Goal: Task Accomplishment & Management: Manage account settings

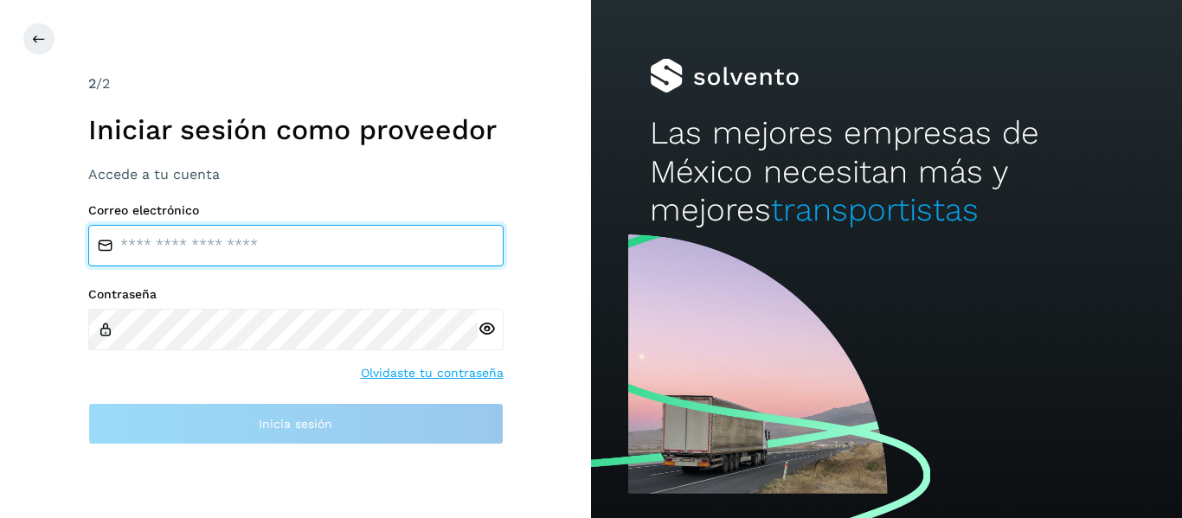
type input "**********"
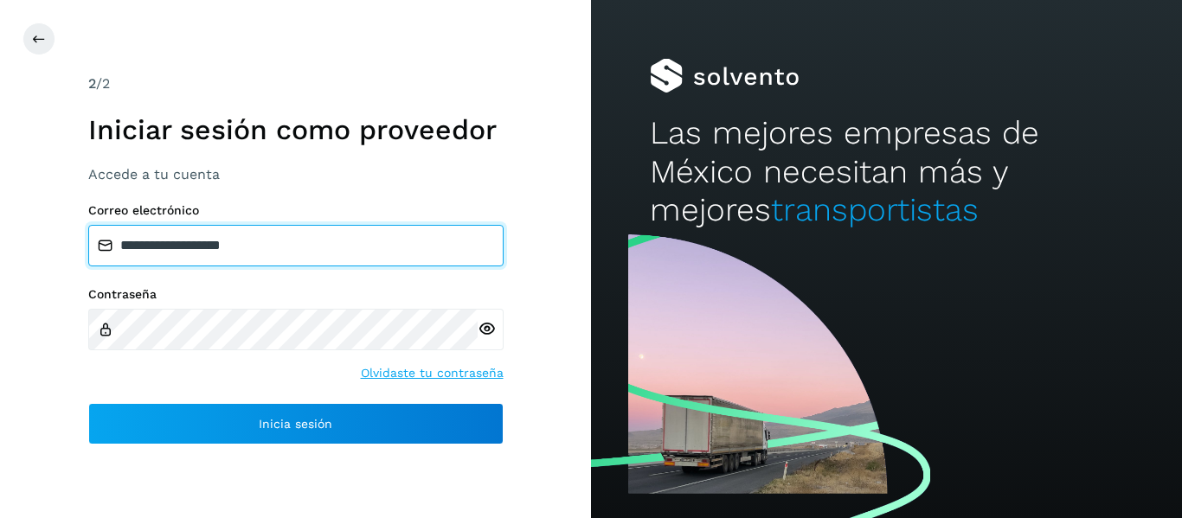
click at [276, 254] on input "**********" at bounding box center [295, 246] width 415 height 42
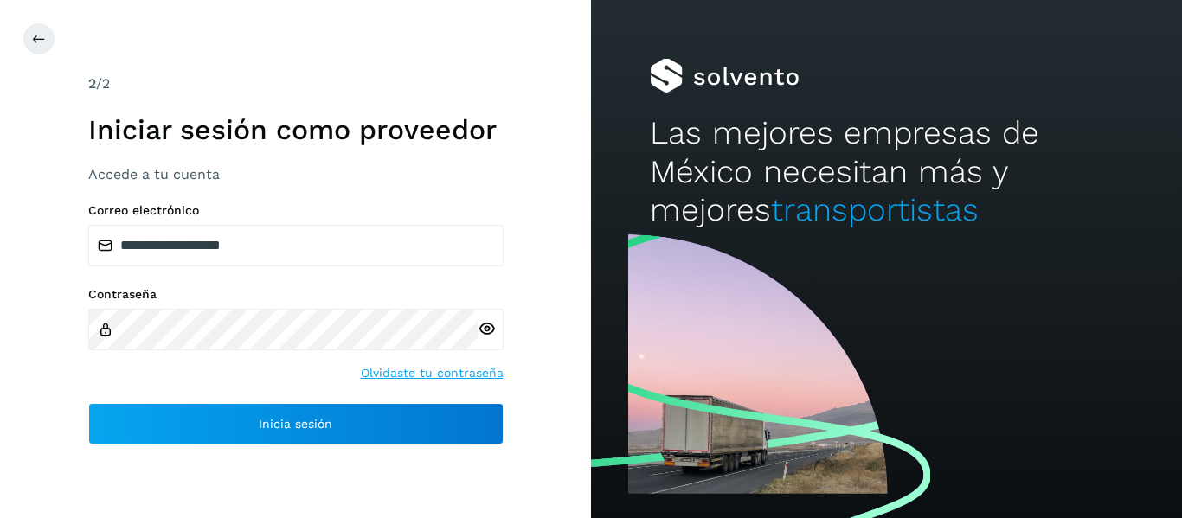
click at [193, 401] on div "**********" at bounding box center [295, 323] width 415 height 241
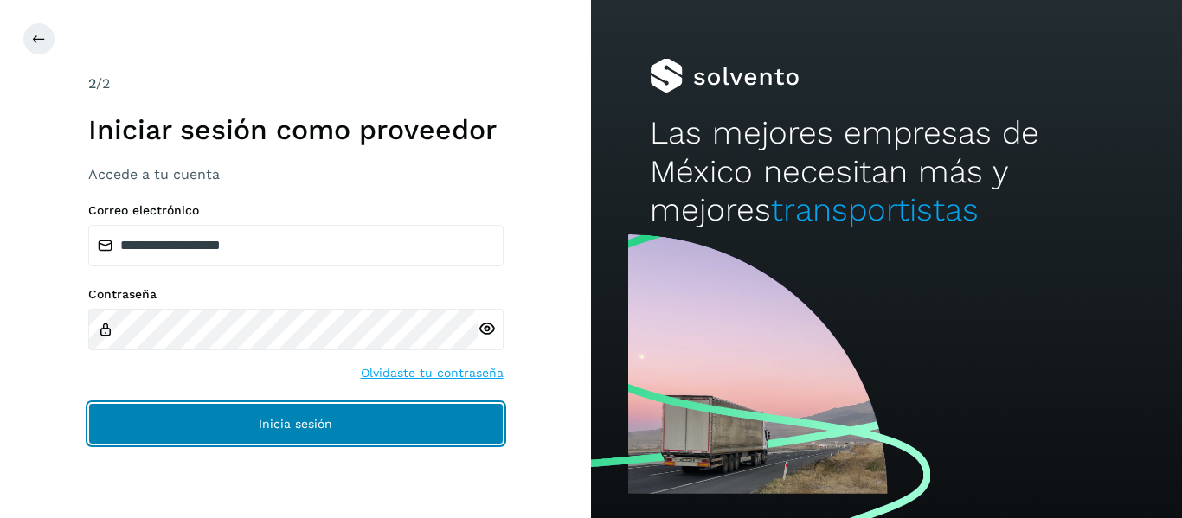
click at [207, 415] on button "Inicia sesión" at bounding box center [295, 424] width 415 height 42
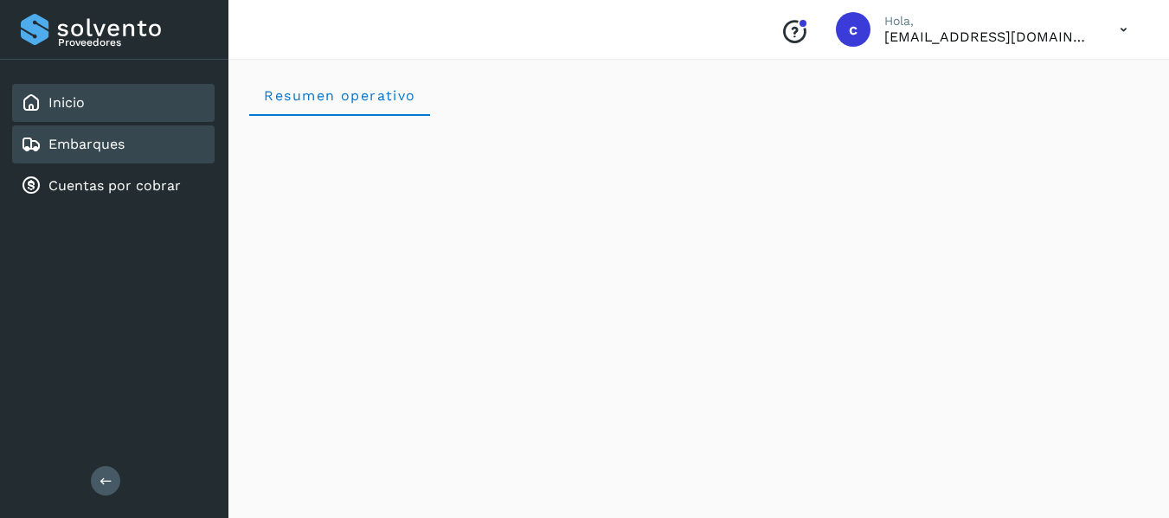
click at [83, 144] on link "Embarques" at bounding box center [86, 144] width 76 height 16
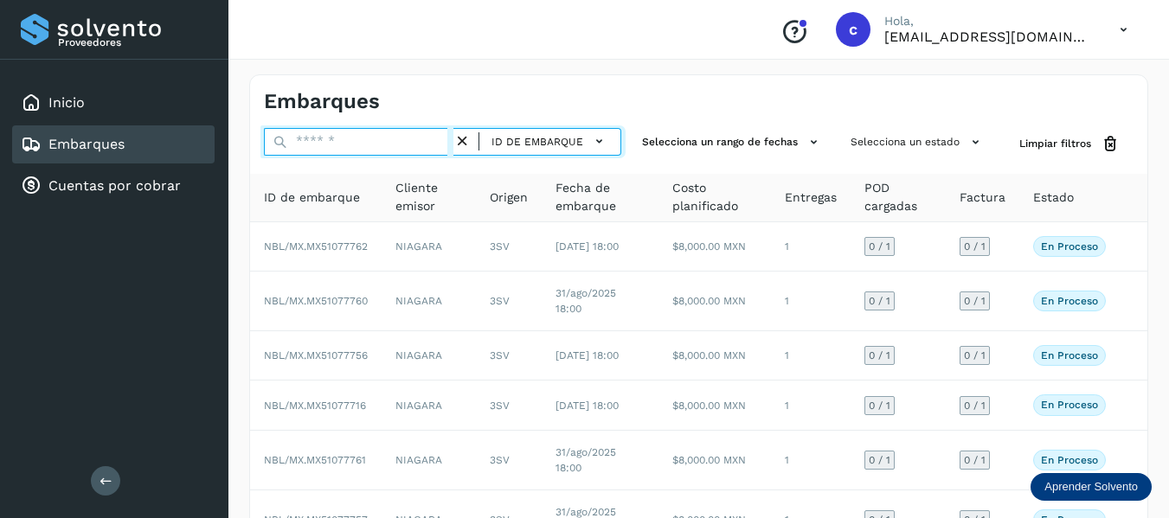
click at [325, 147] on input "text" at bounding box center [359, 142] width 190 height 28
paste input "**********"
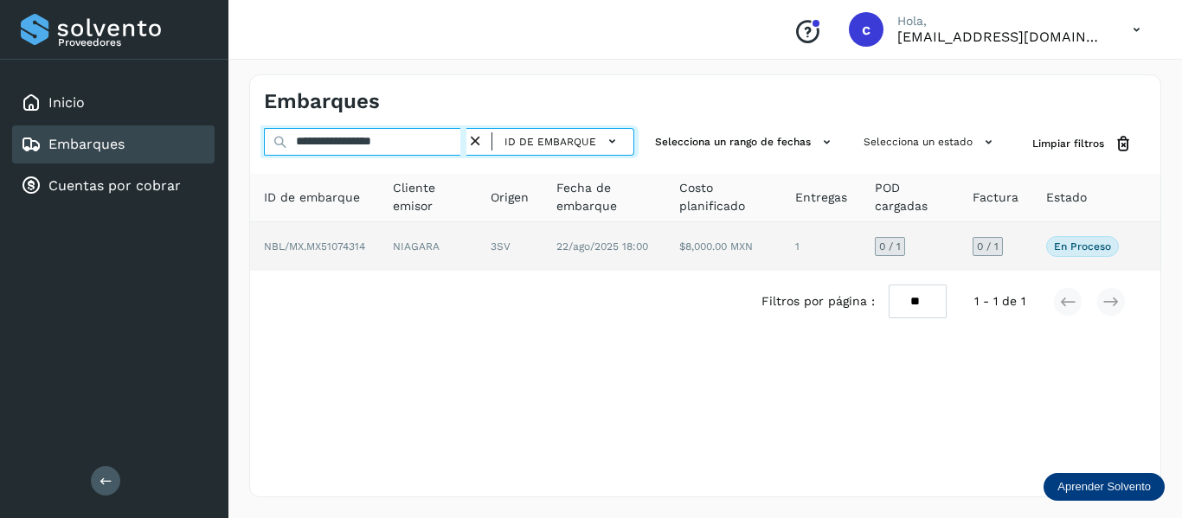
type input "**********"
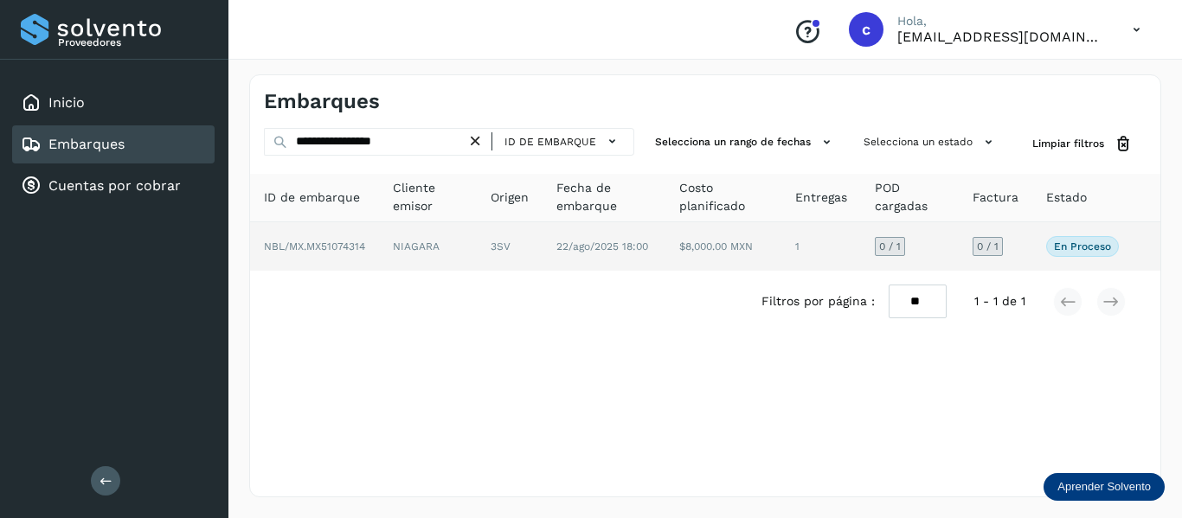
click at [347, 249] on span "NBL/MX.MX51074314" at bounding box center [314, 247] width 101 height 12
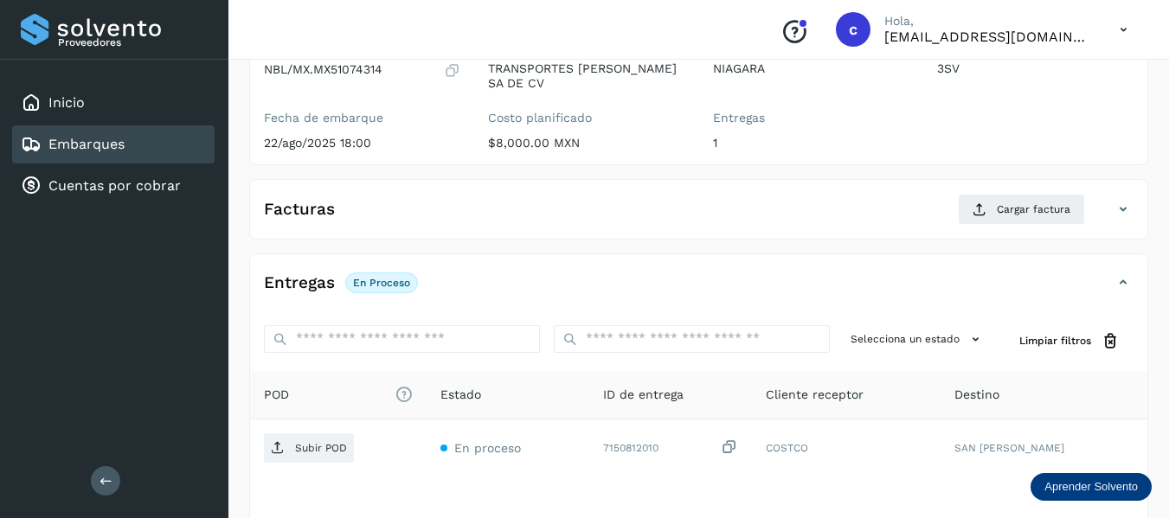
scroll to position [315, 0]
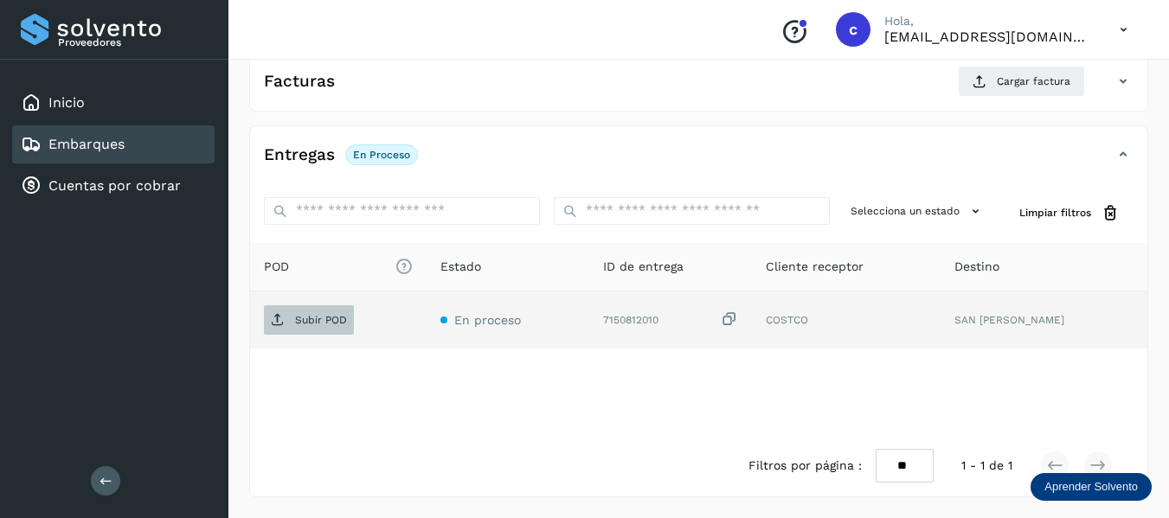
click at [303, 322] on p "Subir POD" at bounding box center [321, 320] width 52 height 12
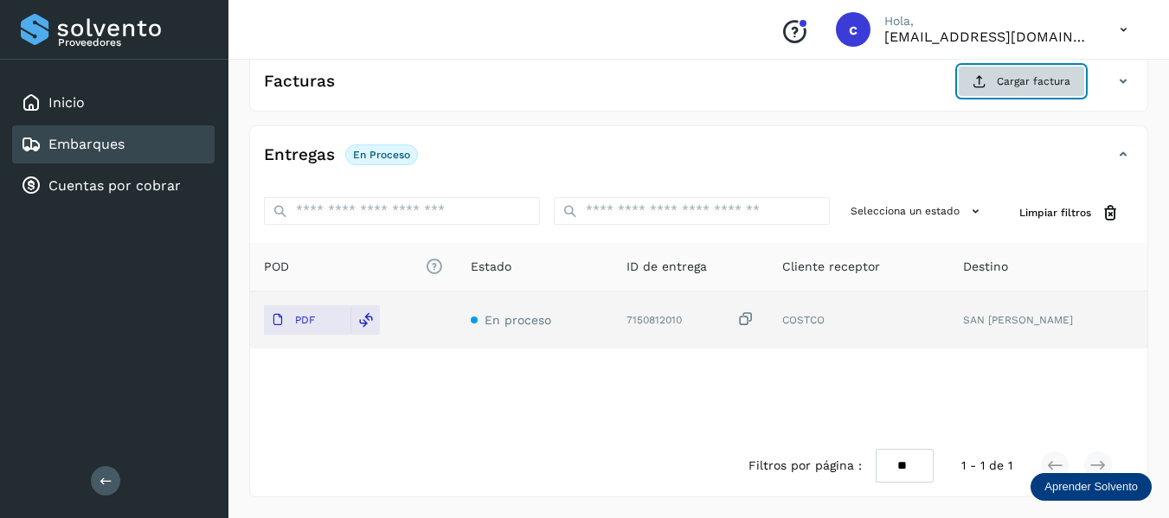
click at [994, 78] on button "Cargar factura" at bounding box center [1021, 81] width 127 height 31
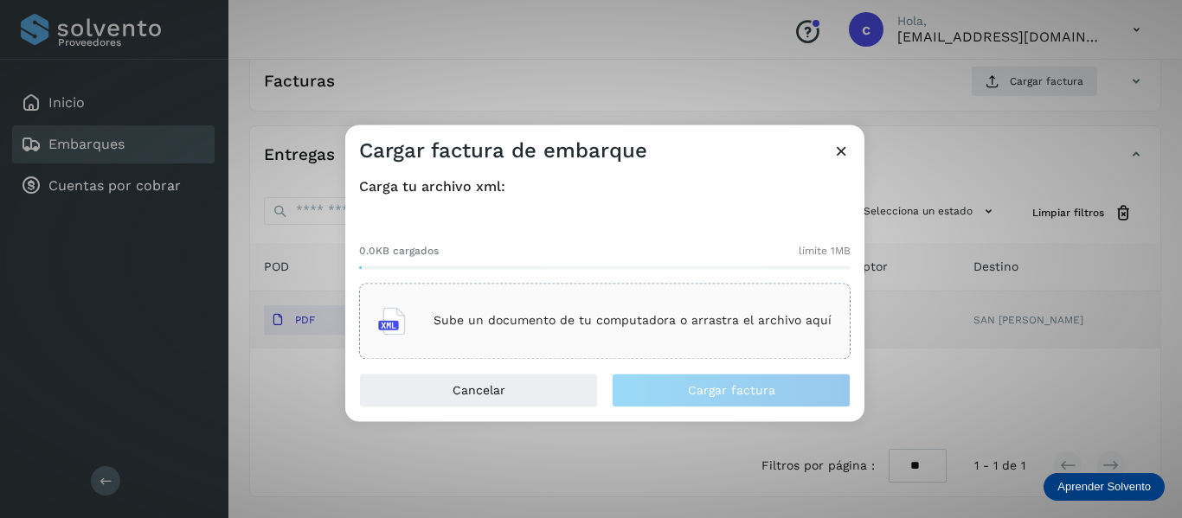
click at [464, 319] on p "Sube un documento de tu computadora o arrastra el archivo aquí" at bounding box center [633, 321] width 398 height 15
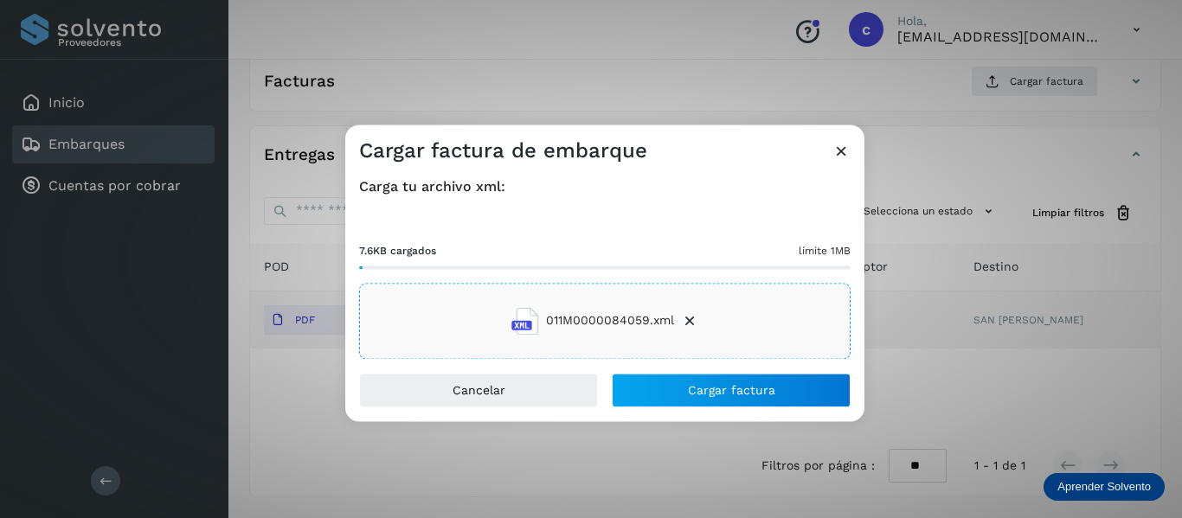
click at [689, 320] on icon at bounding box center [689, 320] width 17 height 17
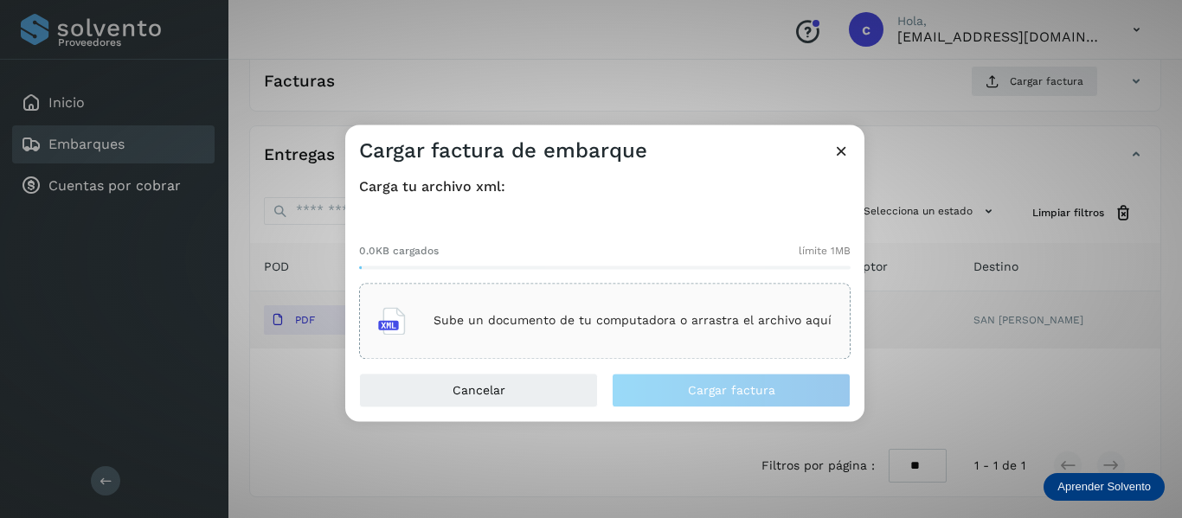
click at [837, 151] on icon at bounding box center [842, 151] width 18 height 18
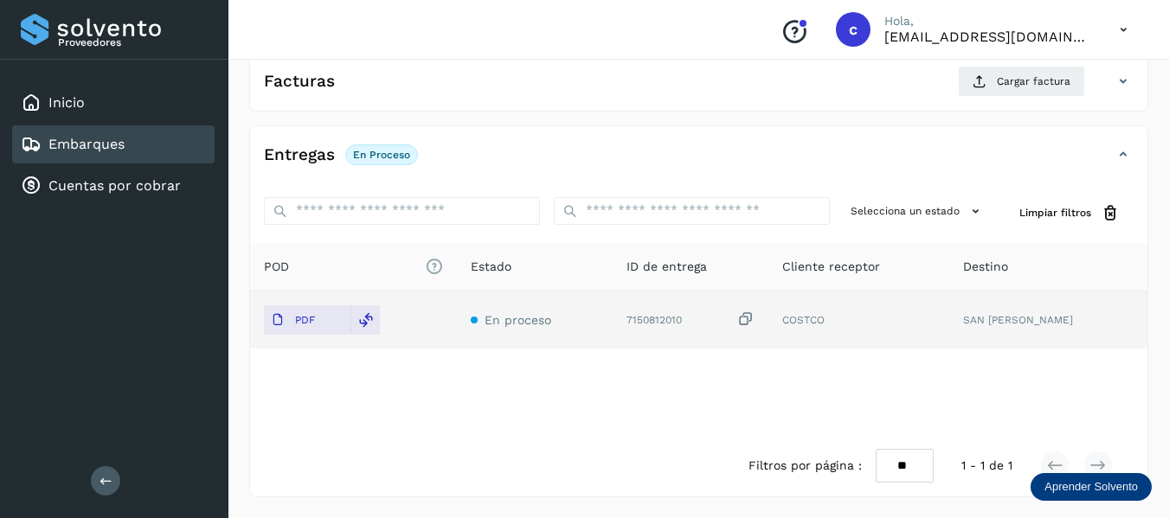
click at [214, 319] on div "Proveedores Inicio Embarques Cuentas por cobrar Salir" at bounding box center [114, 259] width 228 height 518
click at [365, 319] on icon at bounding box center [366, 320] width 16 height 16
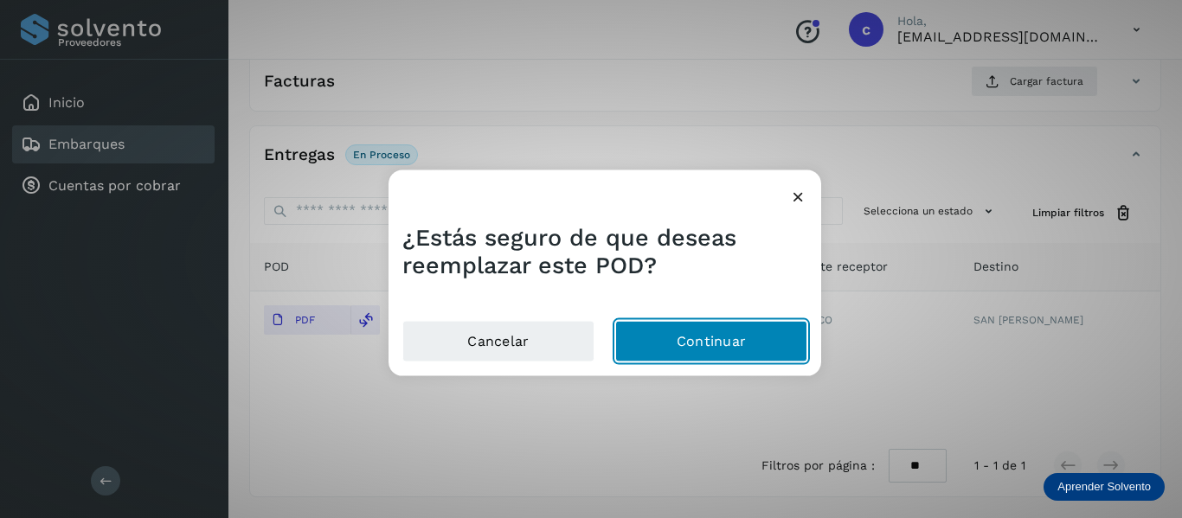
click at [660, 338] on button "Continuar" at bounding box center [711, 342] width 192 height 42
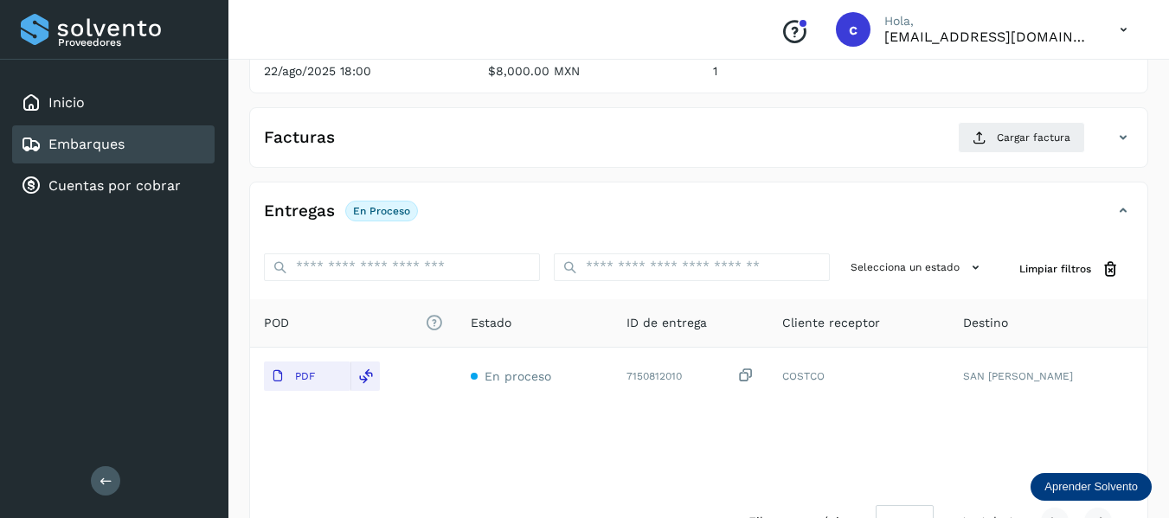
scroll to position [260, 0]
click at [1026, 130] on span "Cargar factura" at bounding box center [1034, 137] width 74 height 16
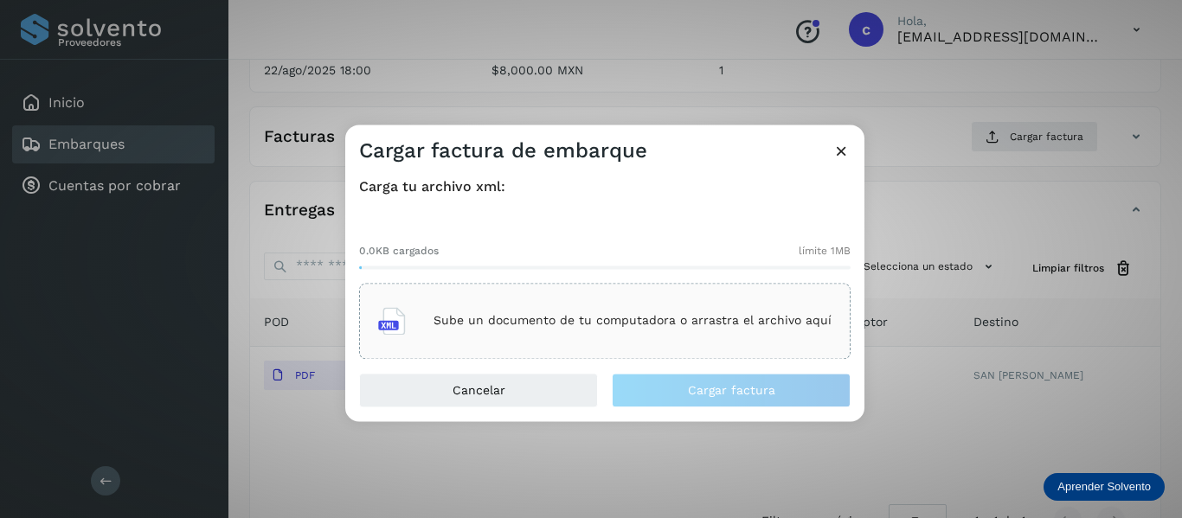
click at [500, 322] on p "Sube un documento de tu computadora o arrastra el archivo aquí" at bounding box center [633, 321] width 398 height 15
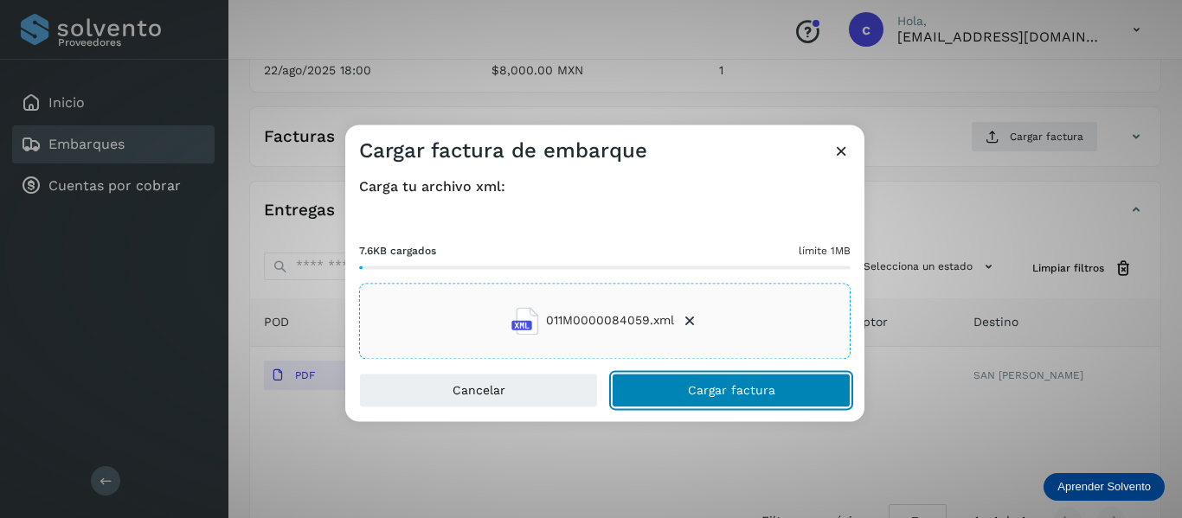
click at [708, 387] on span "Cargar factura" at bounding box center [731, 390] width 87 height 12
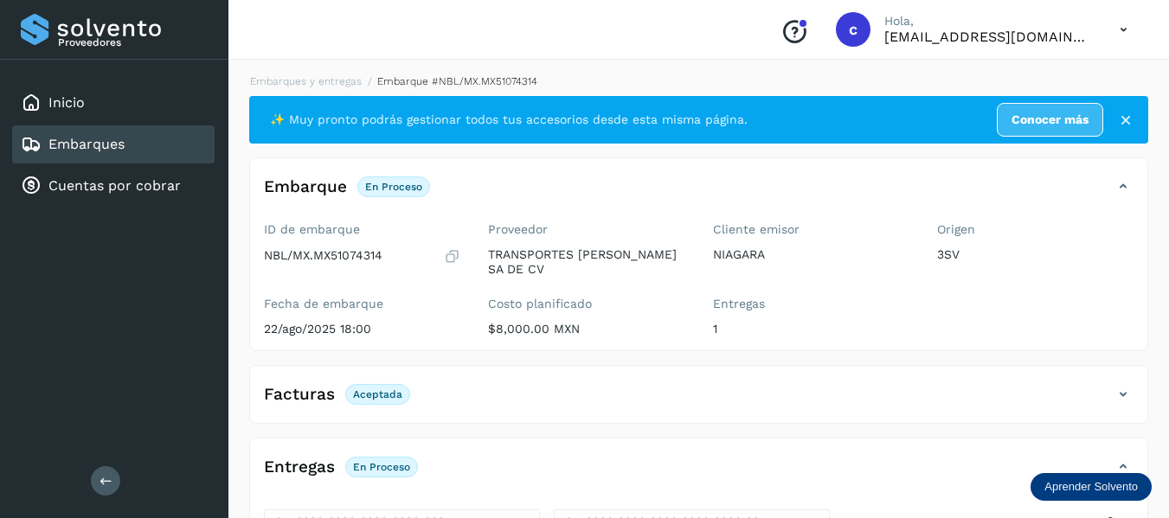
scroll to position [0, 0]
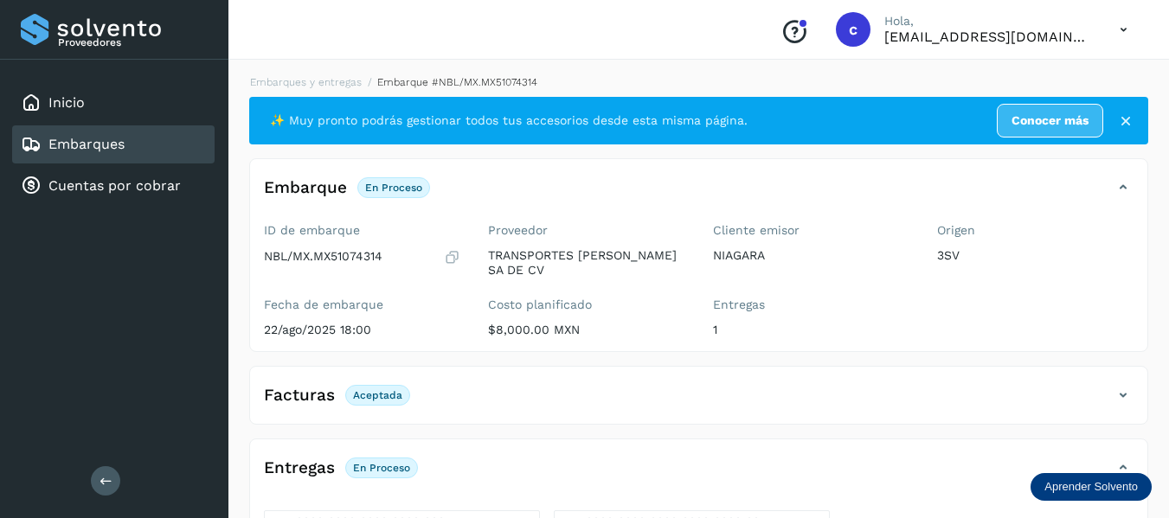
click at [72, 139] on link "Embarques" at bounding box center [86, 144] width 76 height 16
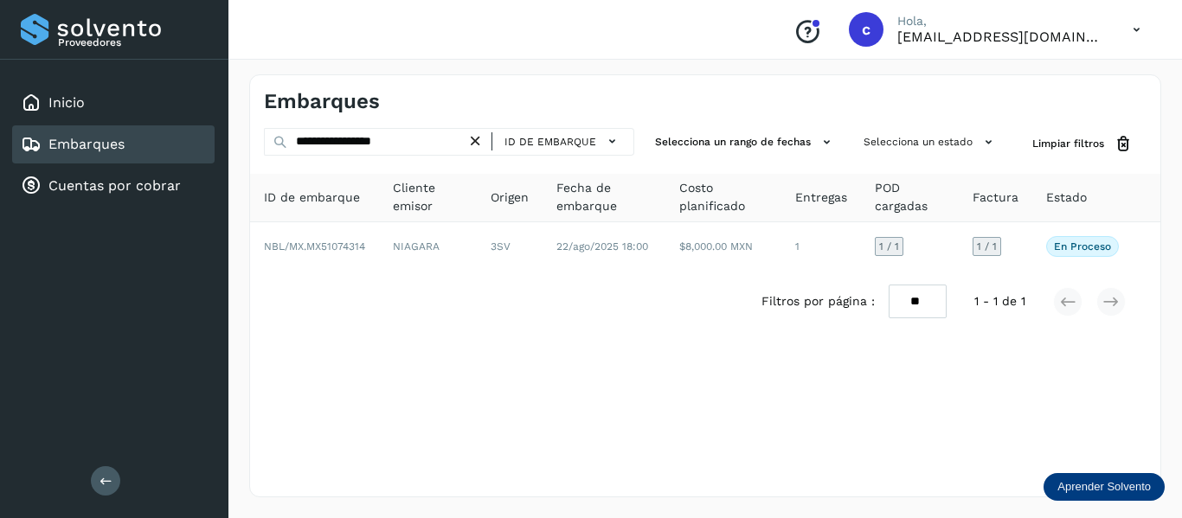
click at [479, 142] on icon at bounding box center [476, 141] width 18 height 18
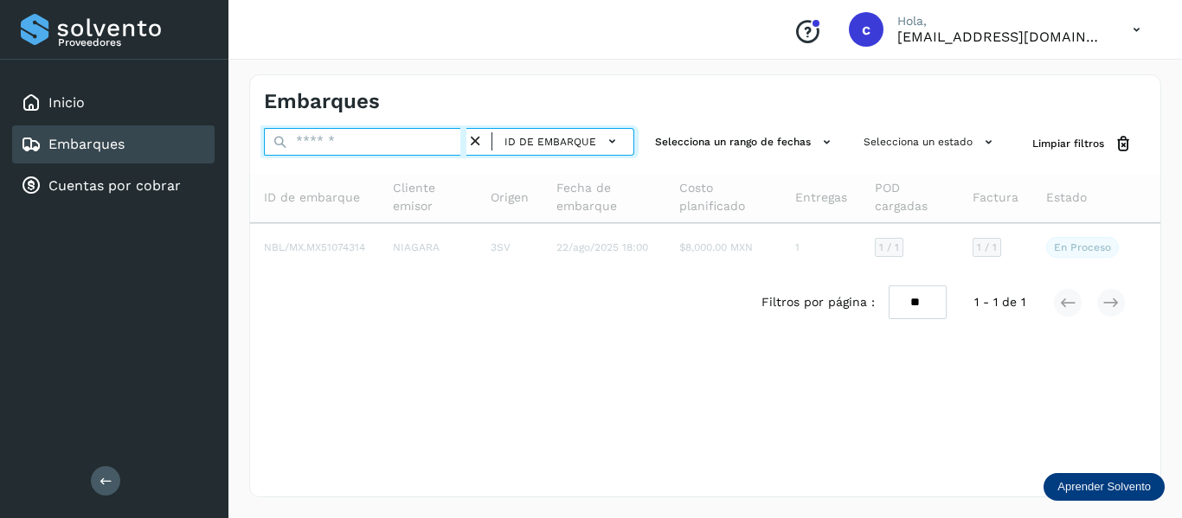
click at [409, 149] on input "text" at bounding box center [365, 142] width 203 height 28
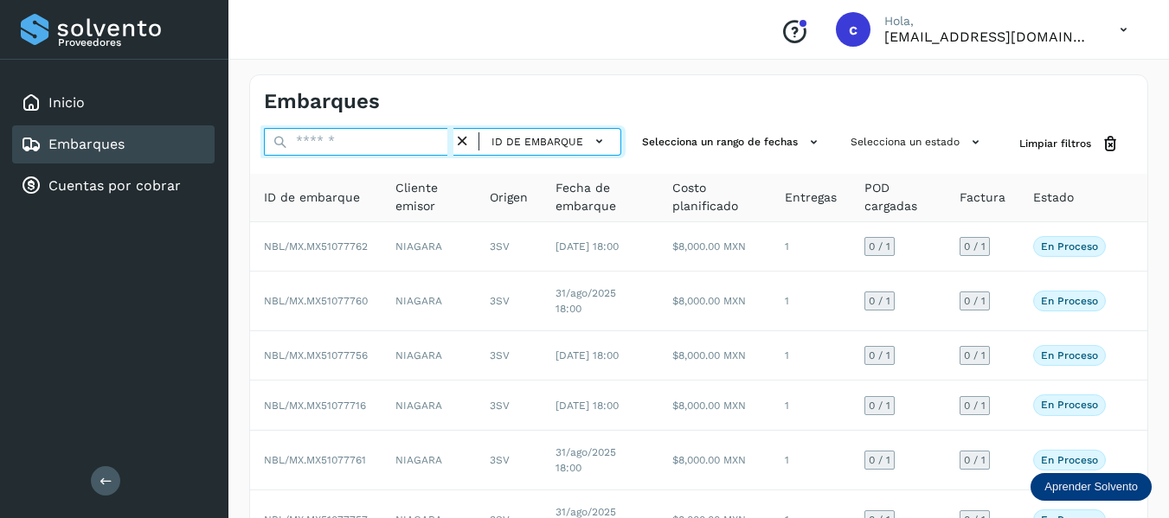
paste input "**********"
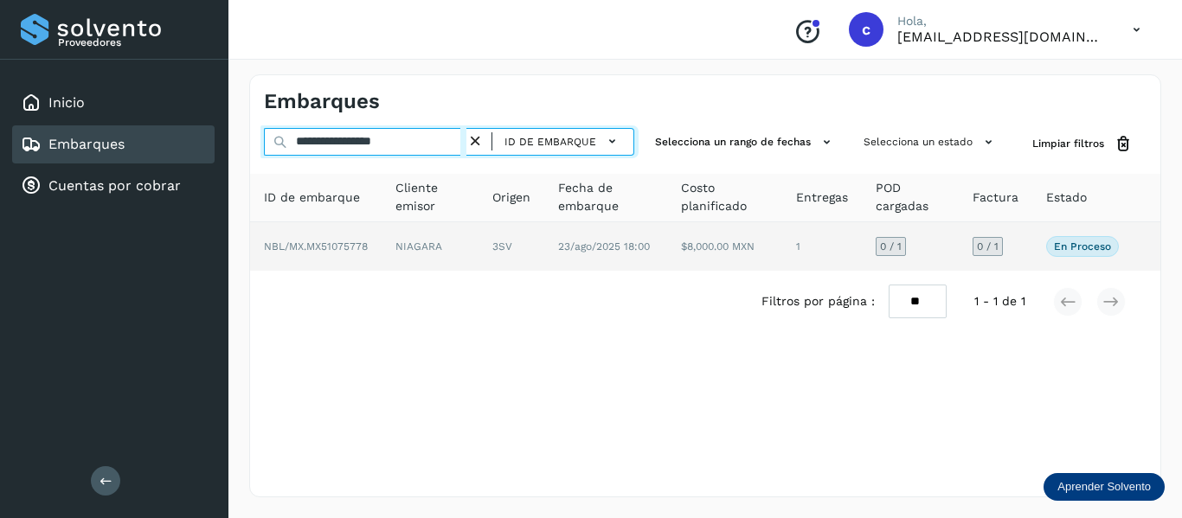
type input "**********"
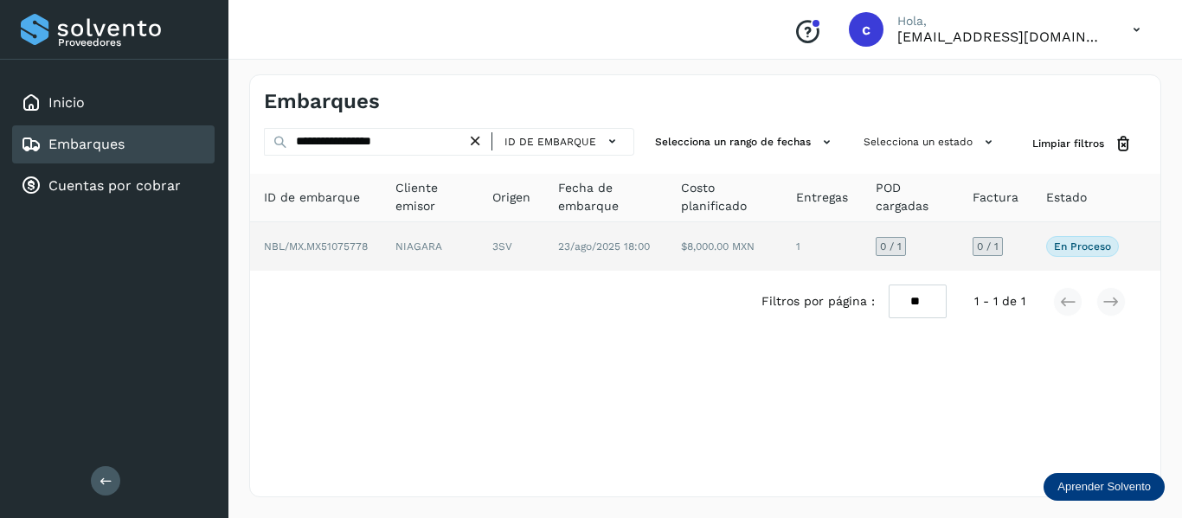
click at [308, 253] on td "NBL/MX.MX51075778" at bounding box center [316, 246] width 132 height 48
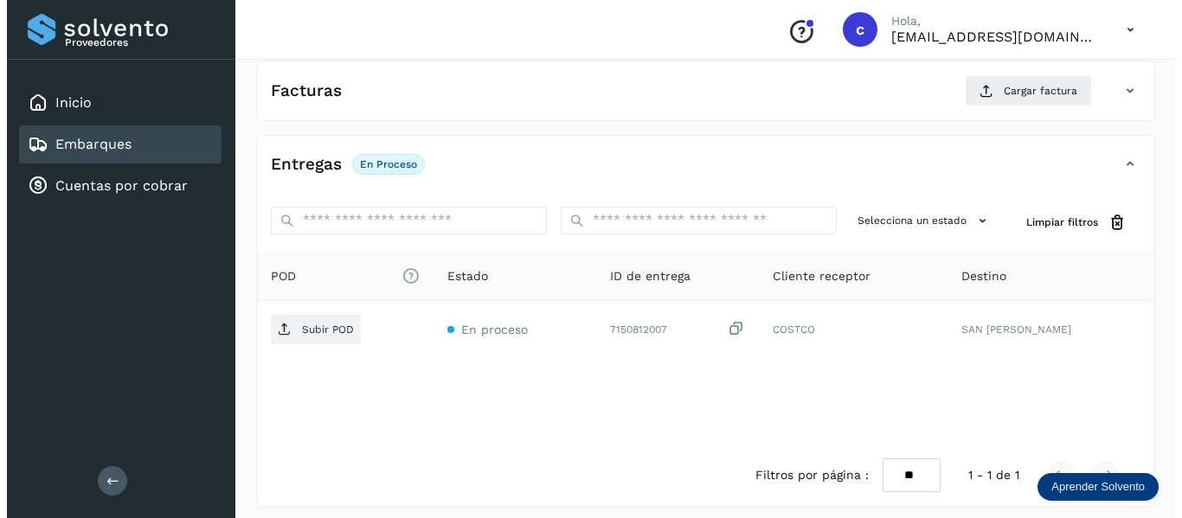
scroll to position [315, 0]
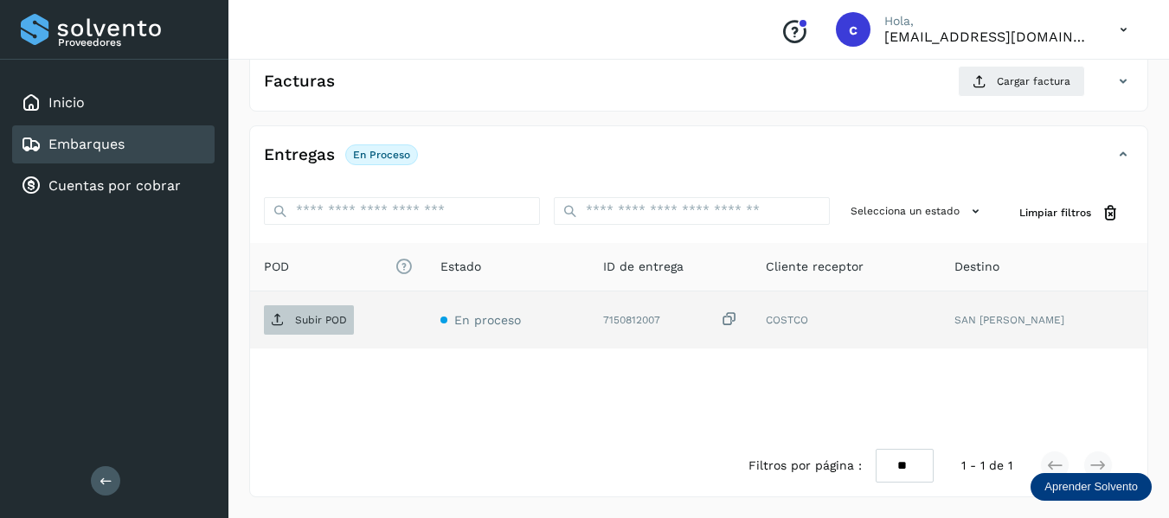
click at [314, 321] on p "Subir POD" at bounding box center [321, 320] width 52 height 12
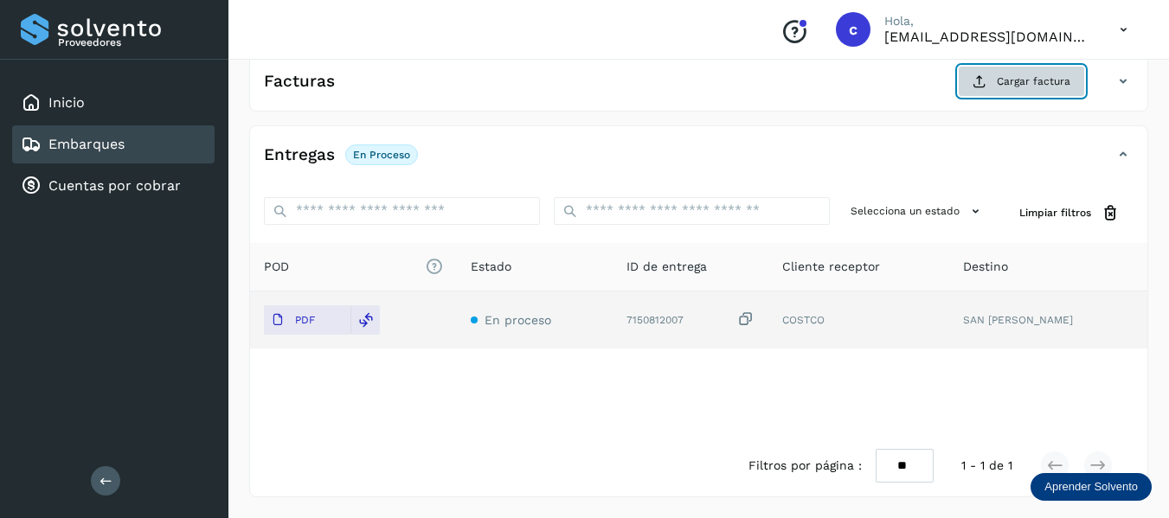
click at [999, 89] on button "Cargar factura" at bounding box center [1021, 81] width 127 height 31
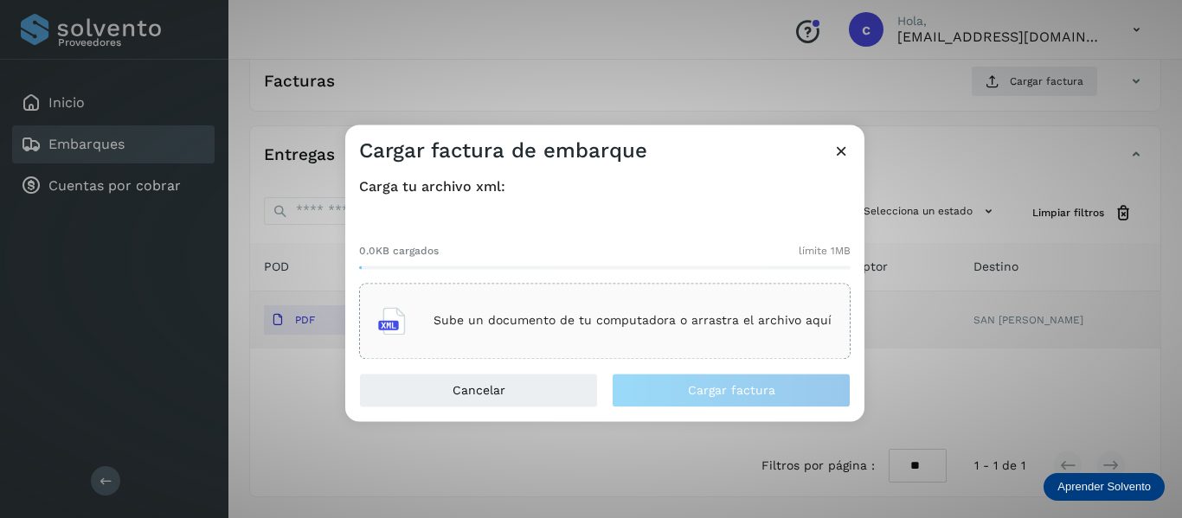
click at [524, 323] on p "Sube un documento de tu computadora o arrastra el archivo aquí" at bounding box center [633, 321] width 398 height 15
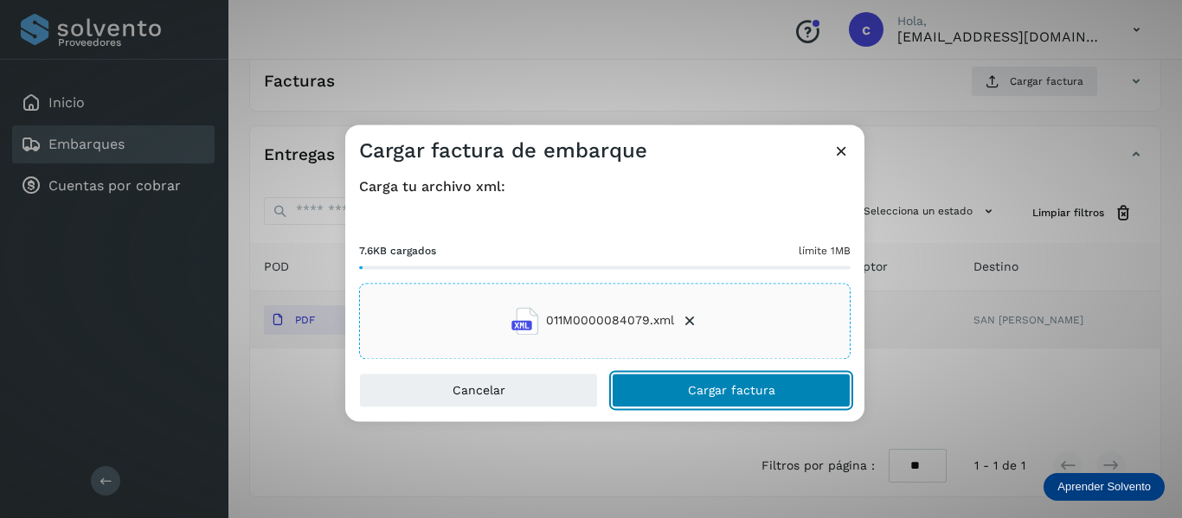
click at [702, 387] on span "Cargar factura" at bounding box center [731, 390] width 87 height 12
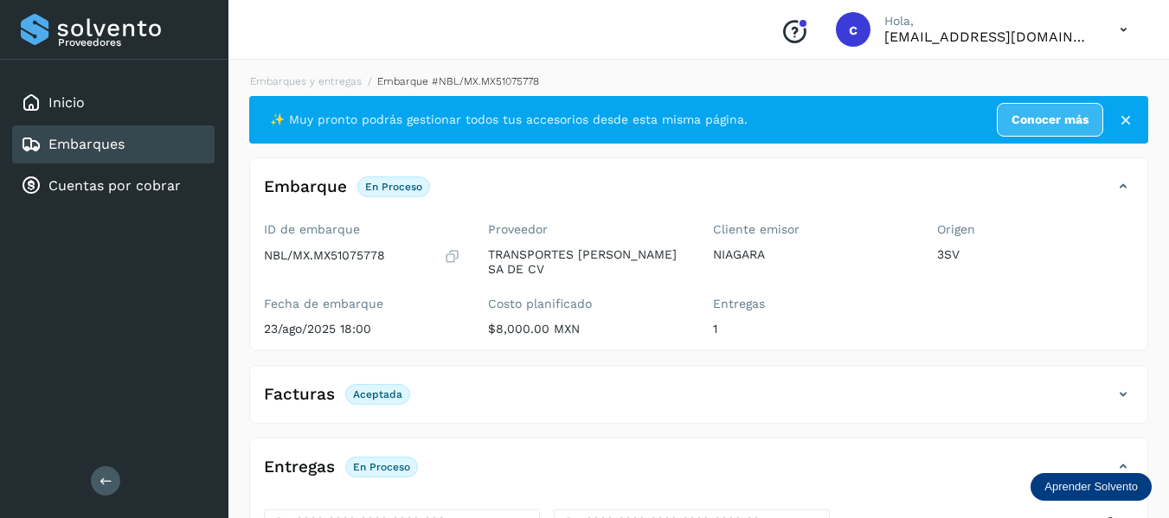
scroll to position [0, 0]
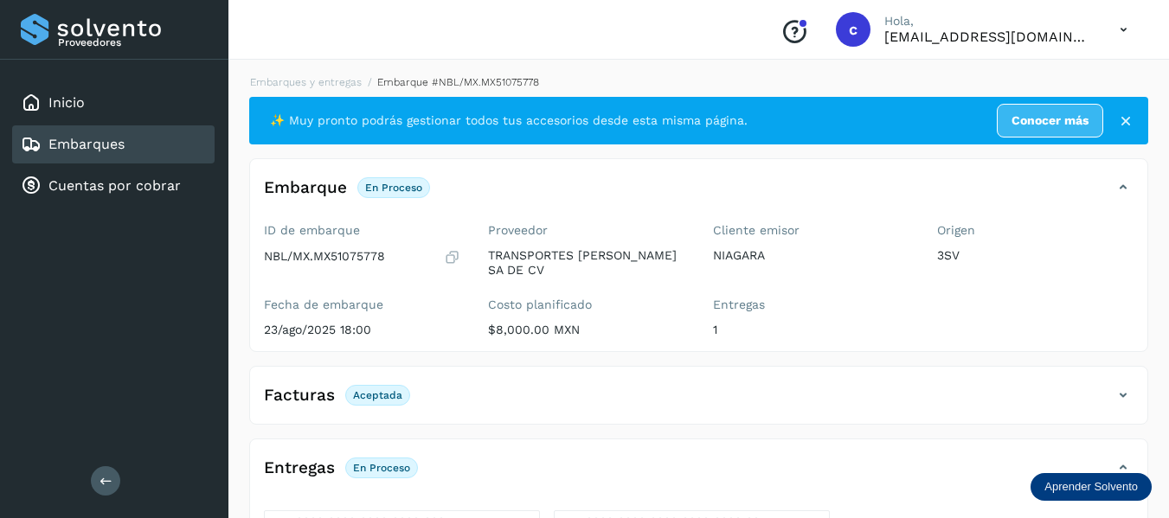
click at [122, 146] on link "Embarques" at bounding box center [86, 144] width 76 height 16
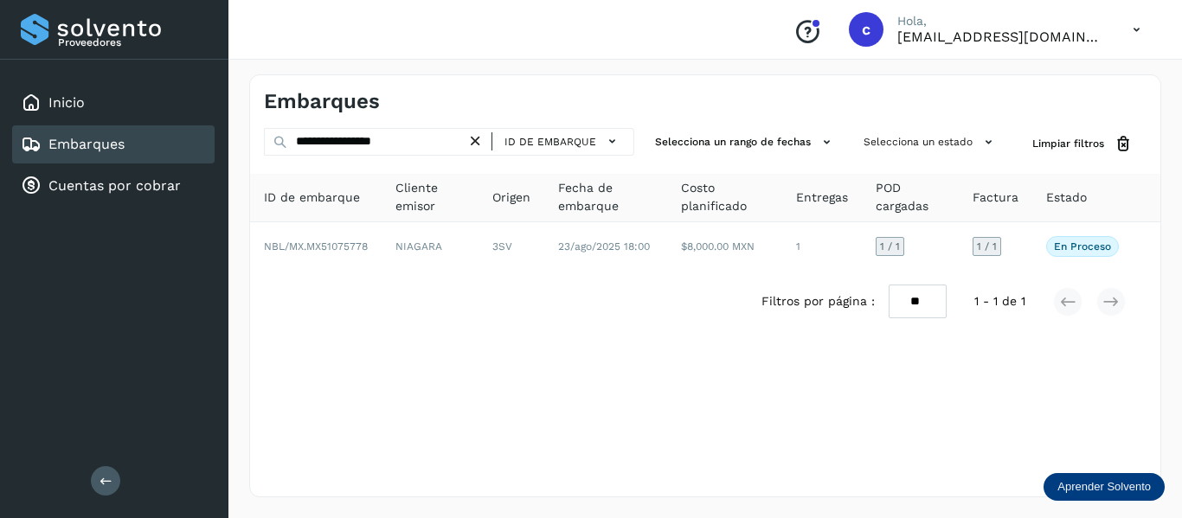
click at [472, 142] on icon at bounding box center [476, 141] width 18 height 18
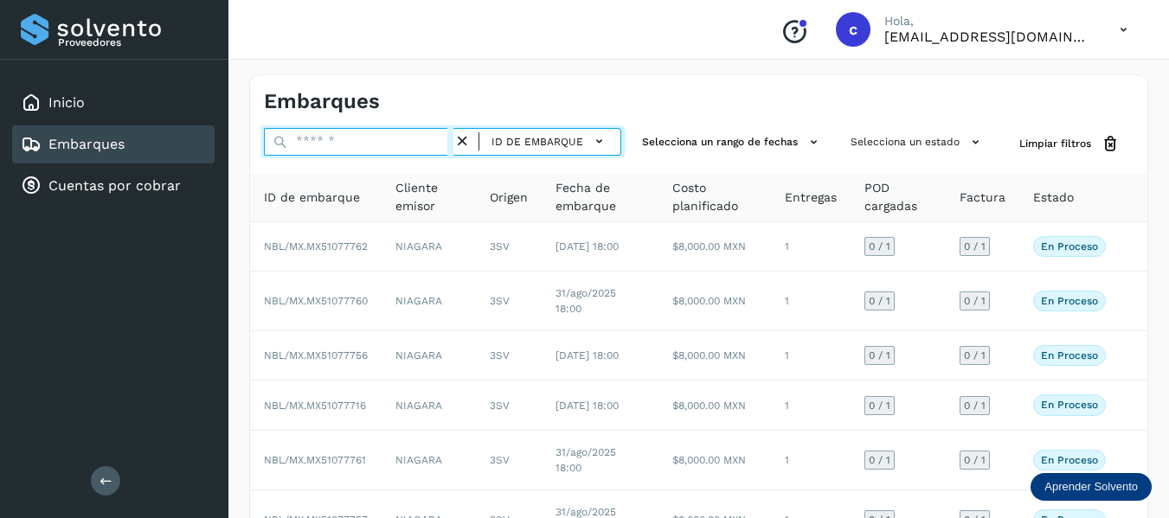
click at [392, 137] on input "text" at bounding box center [359, 142] width 190 height 28
paste input "**********"
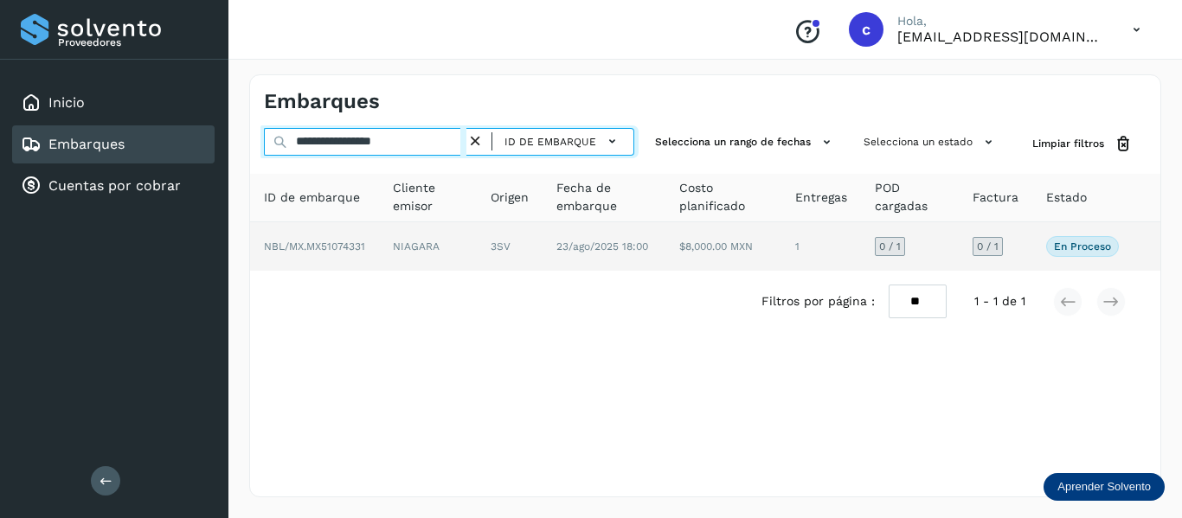
type input "**********"
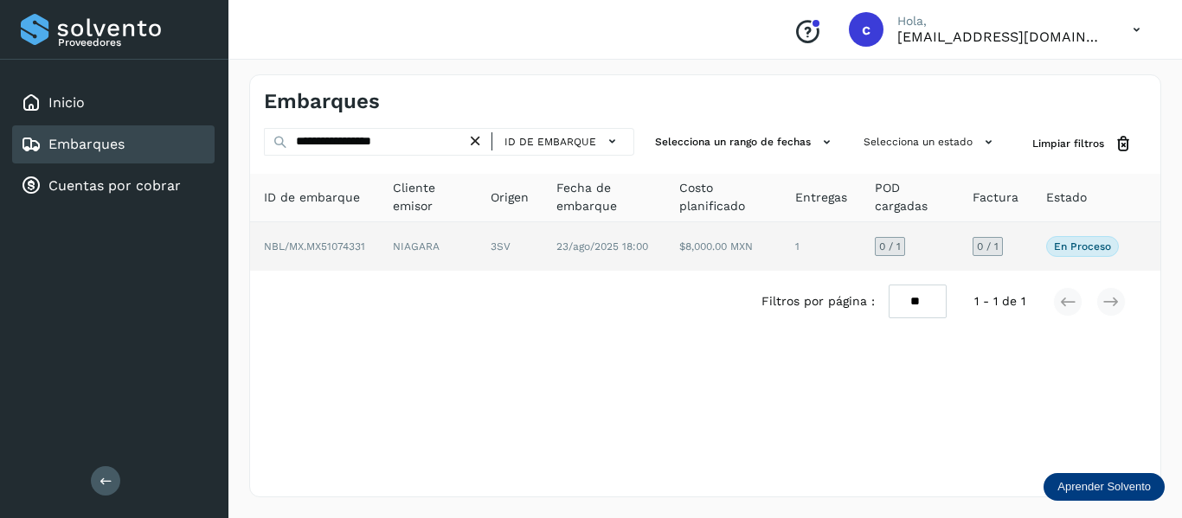
click at [330, 245] on span "NBL/MX.MX51074331" at bounding box center [314, 247] width 101 height 12
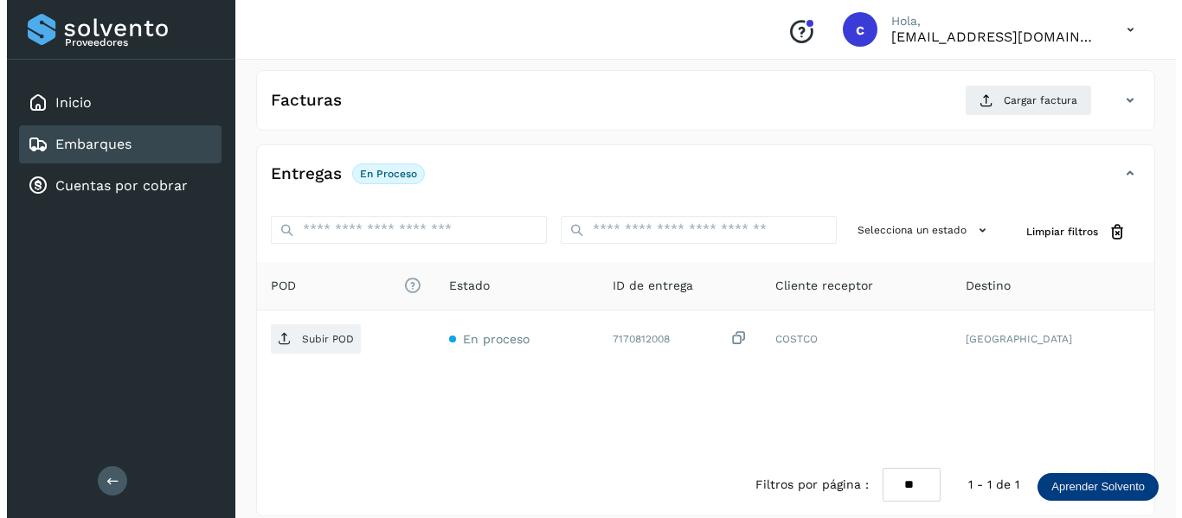
scroll to position [315, 0]
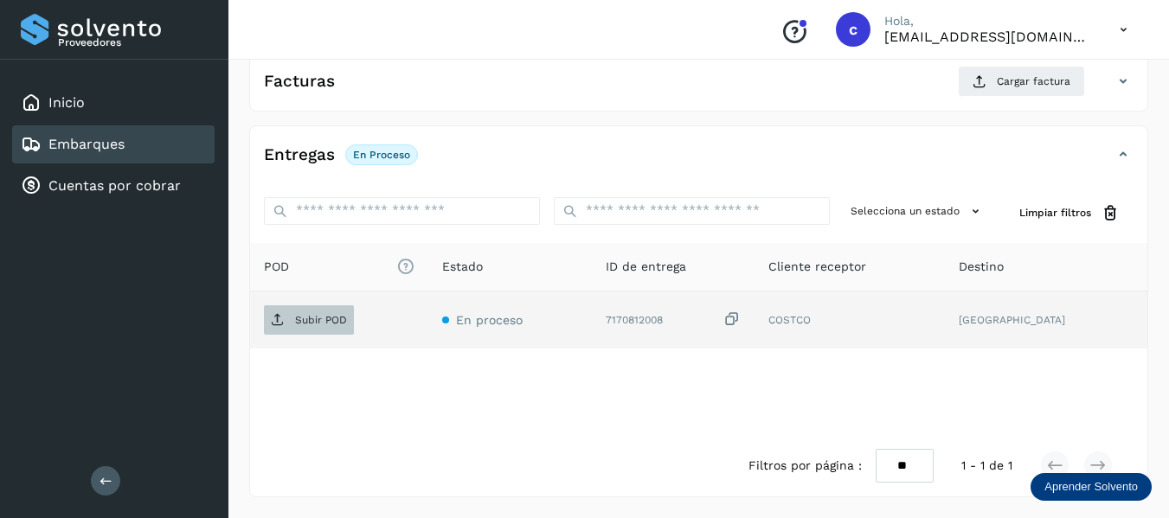
click at [295, 320] on p "Subir POD" at bounding box center [321, 320] width 52 height 12
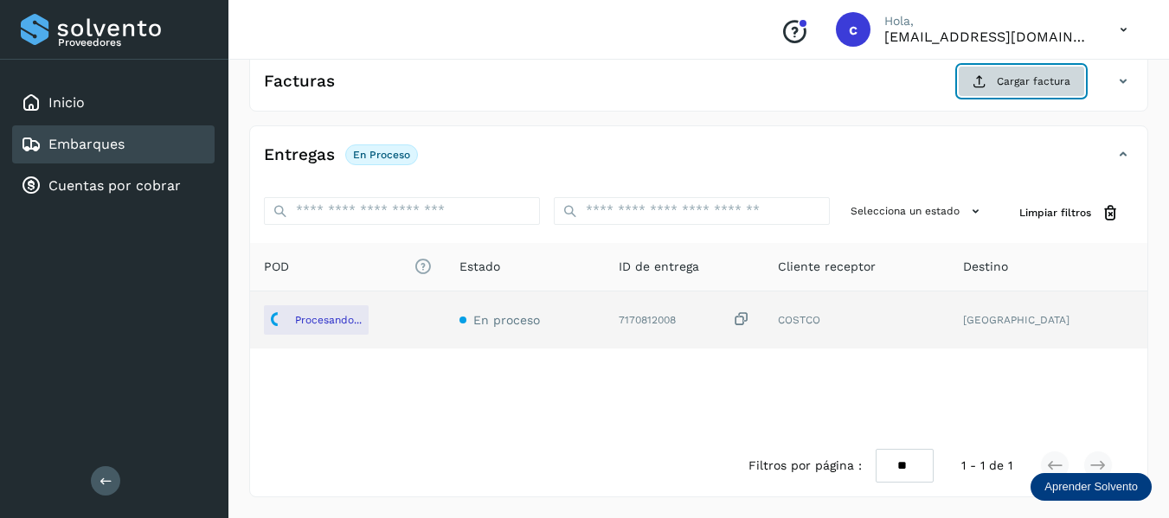
click at [971, 90] on button "Cargar factura" at bounding box center [1021, 81] width 127 height 31
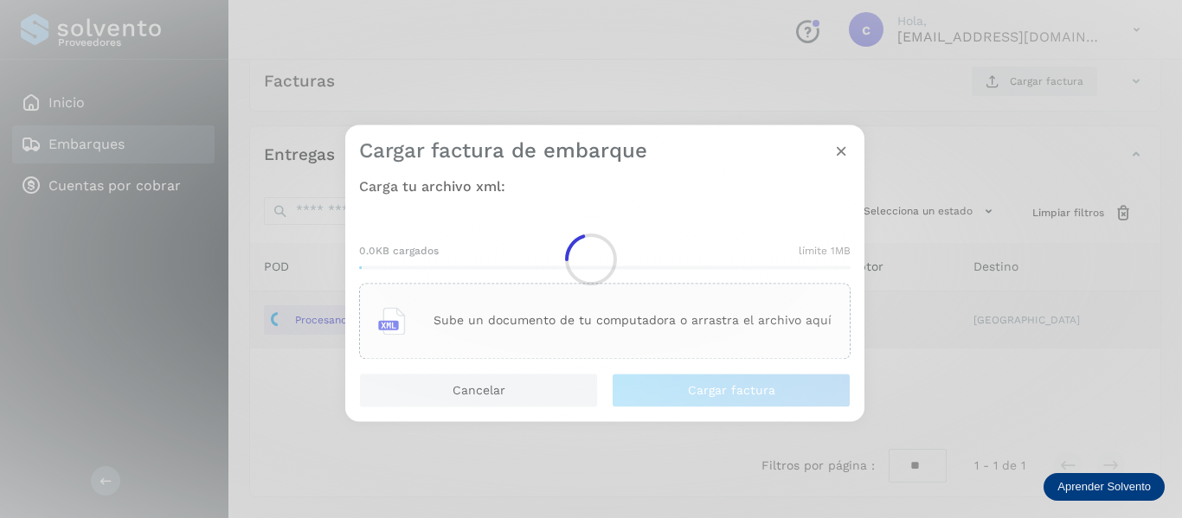
click at [535, 318] on p "Sube un documento de tu computadora o arrastra el archivo aquí" at bounding box center [633, 321] width 398 height 15
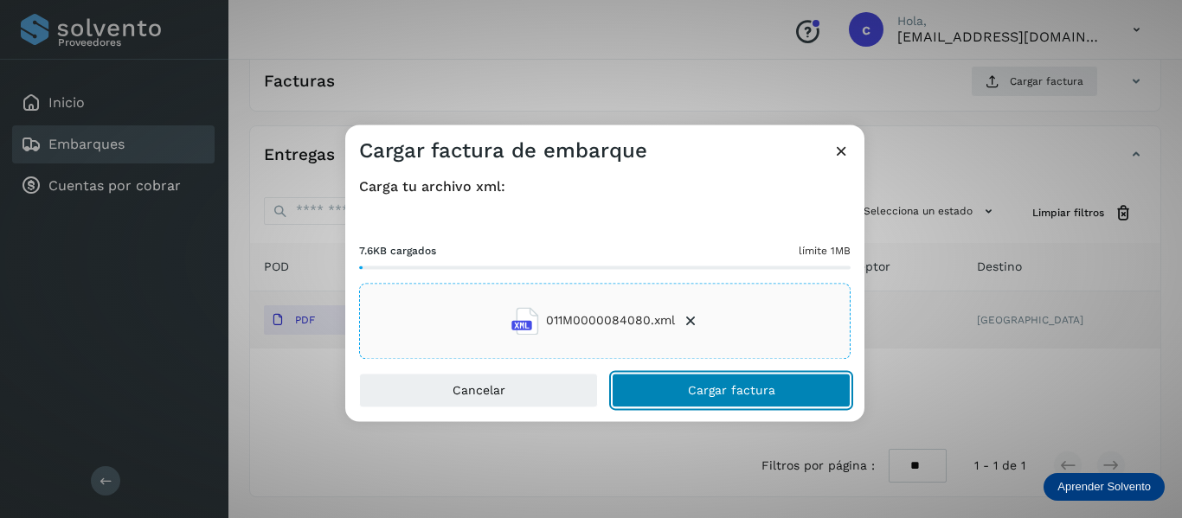
click at [684, 381] on button "Cargar factura" at bounding box center [731, 390] width 239 height 35
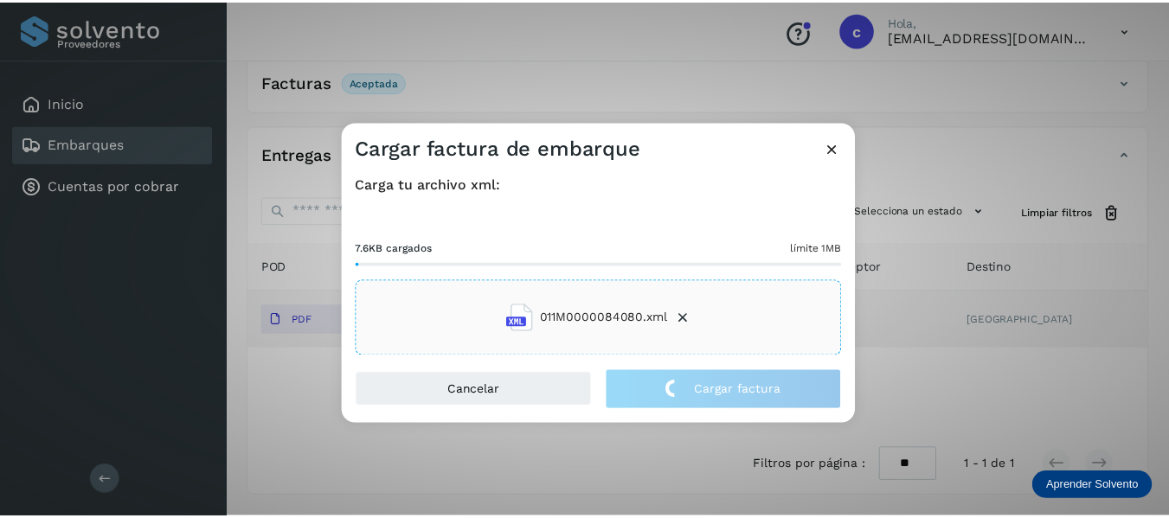
scroll to position [313, 0]
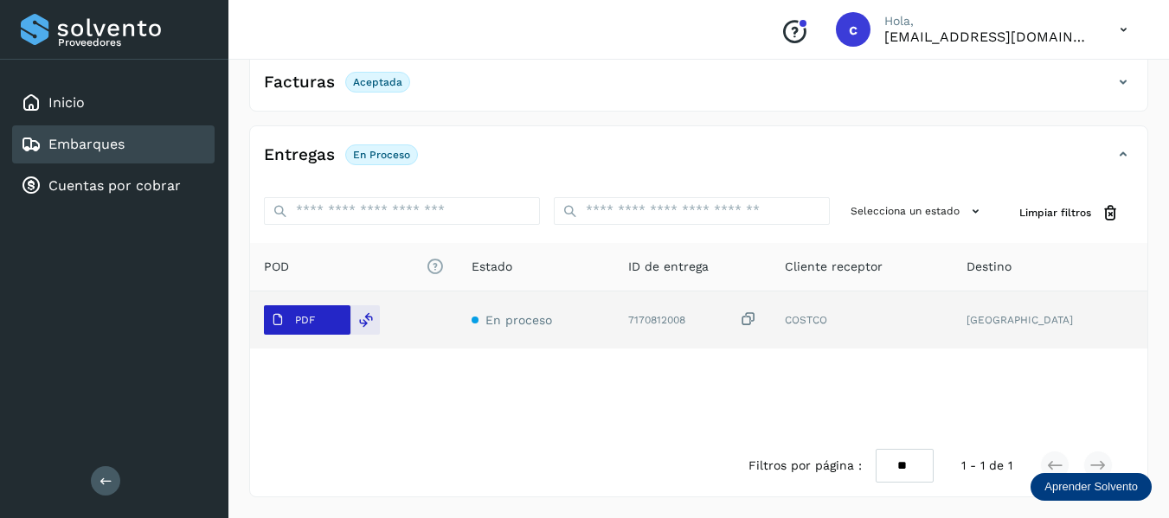
click at [288, 319] on span "PDF" at bounding box center [293, 320] width 58 height 28
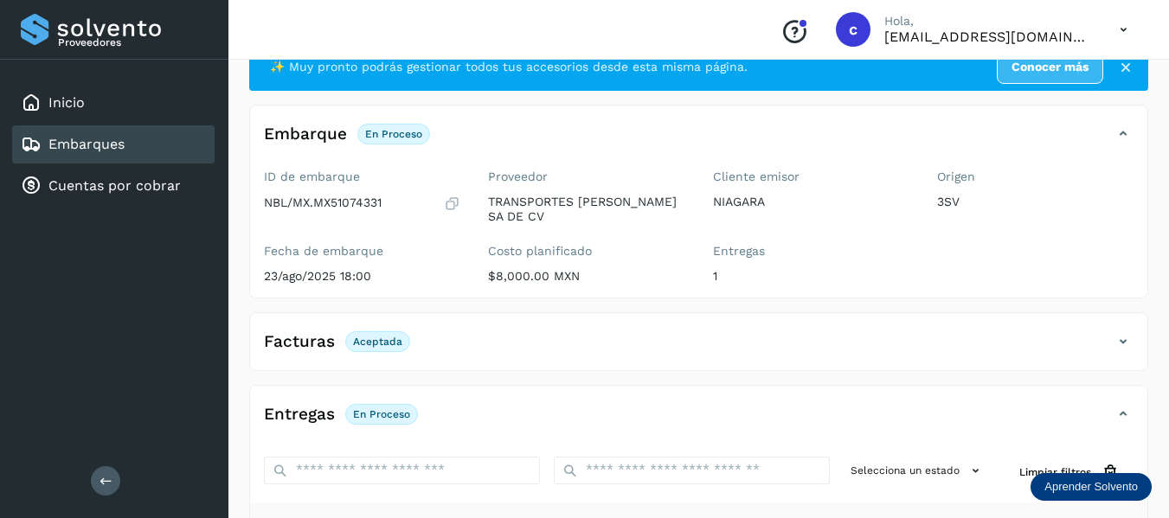
scroll to position [0, 0]
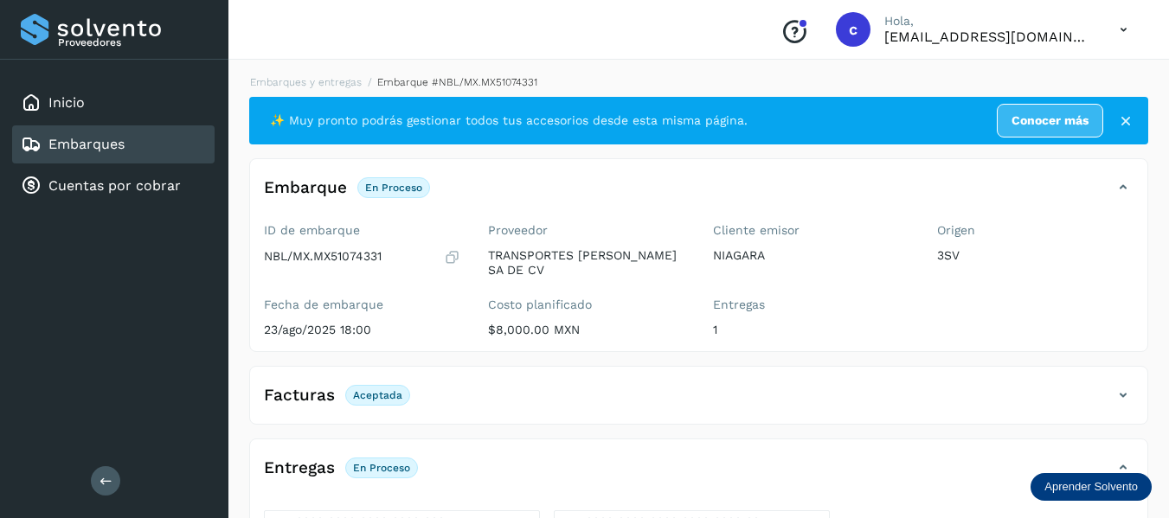
click at [132, 136] on div "Embarques" at bounding box center [113, 144] width 203 height 38
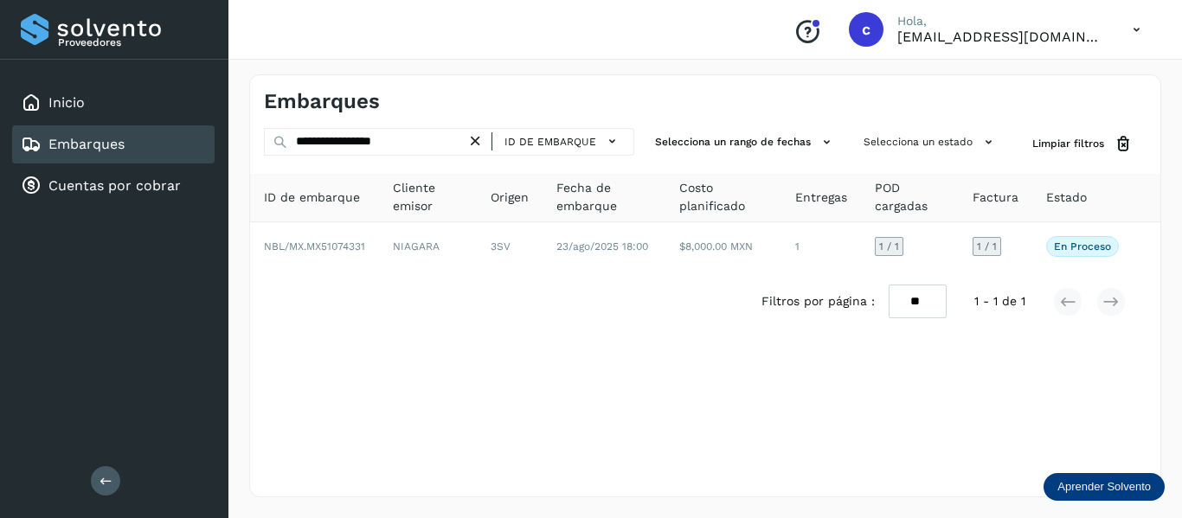
click at [144, 151] on div "Embarques" at bounding box center [113, 144] width 203 height 38
click at [479, 145] on icon at bounding box center [476, 141] width 18 height 18
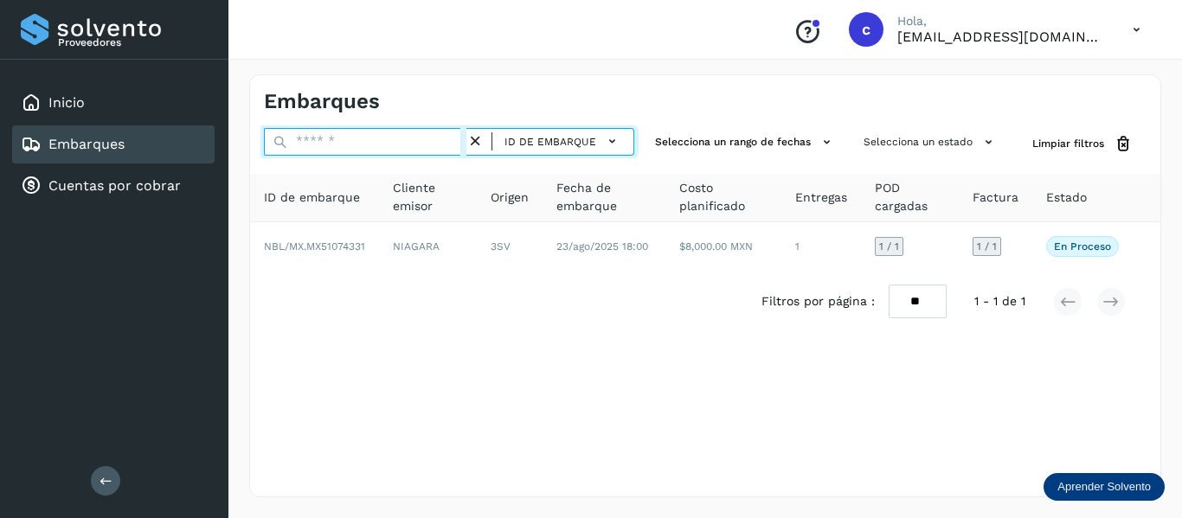
click at [412, 144] on input "text" at bounding box center [365, 142] width 203 height 28
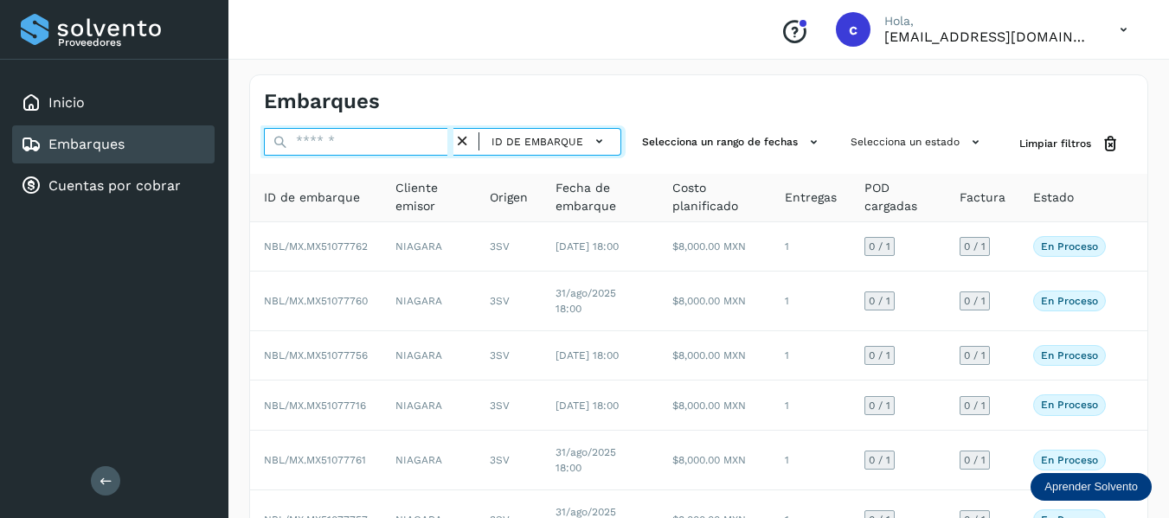
paste input "**********"
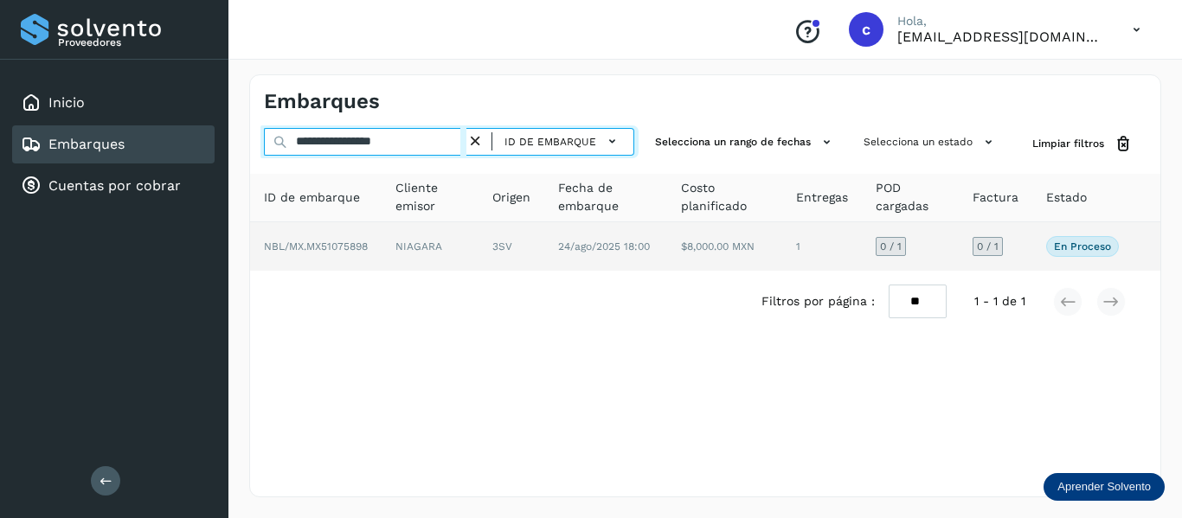
type input "**********"
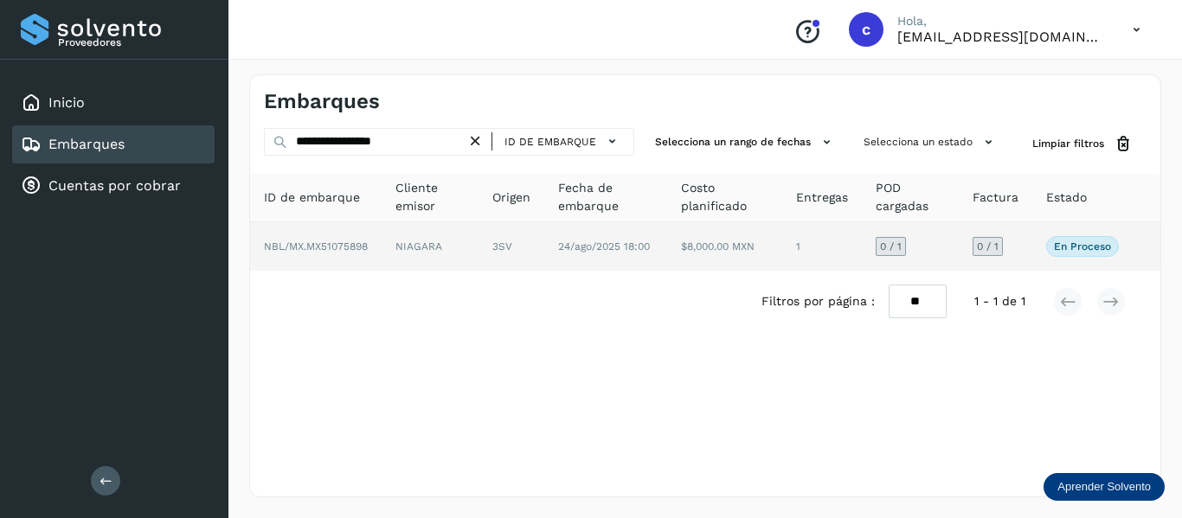
click at [403, 243] on td "NIAGARA" at bounding box center [430, 246] width 97 height 48
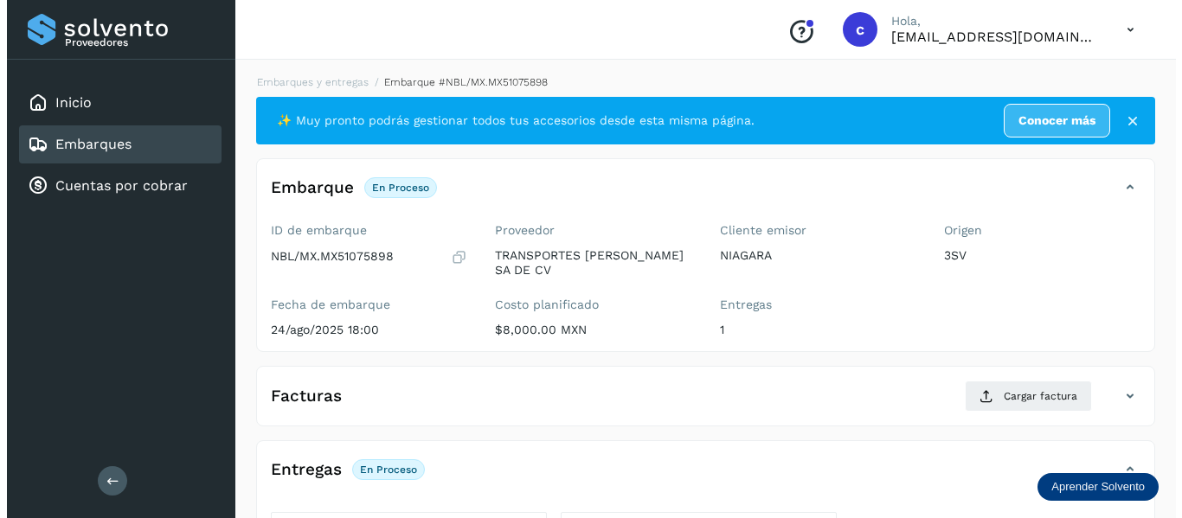
scroll to position [315, 0]
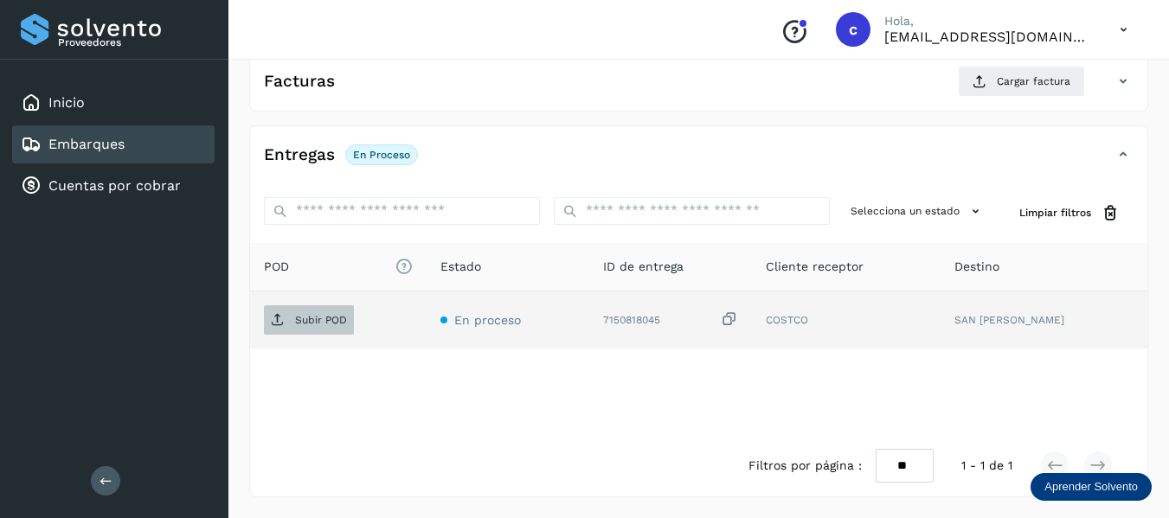
click at [297, 318] on p "Subir POD" at bounding box center [321, 320] width 52 height 12
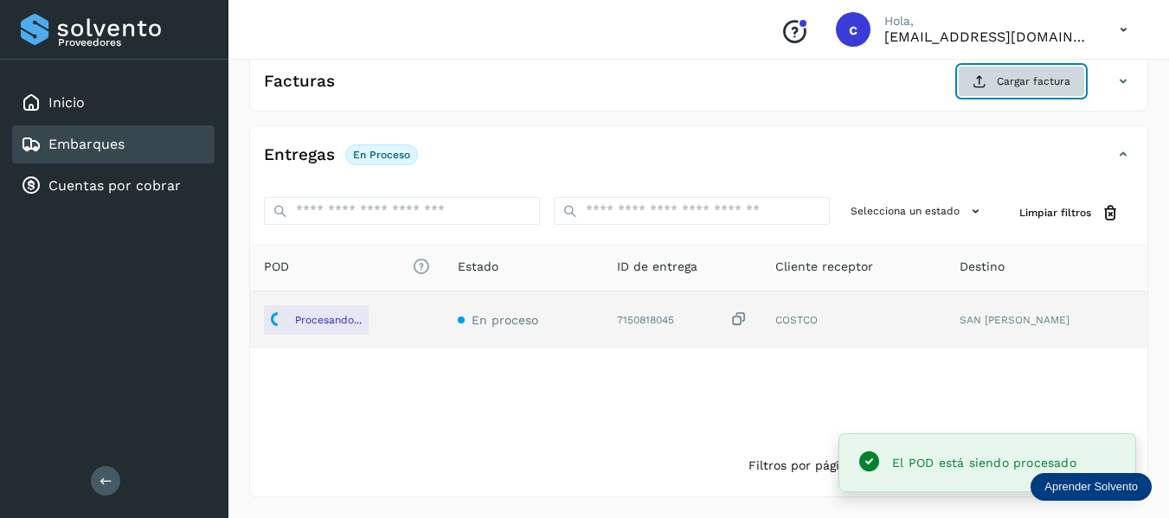
click at [1010, 80] on span "Cargar factura" at bounding box center [1034, 82] width 74 height 16
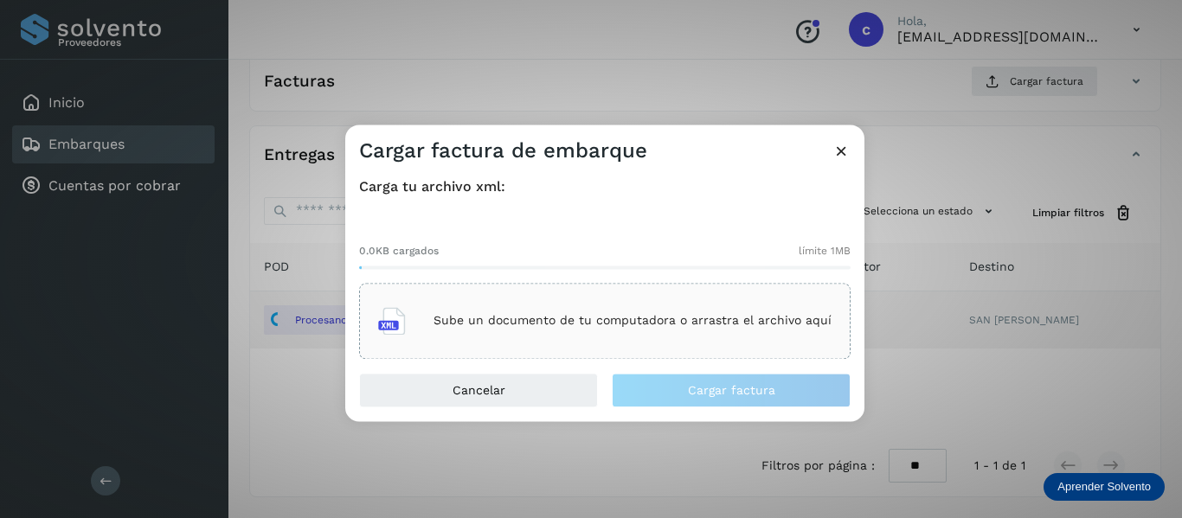
click at [505, 324] on p "Sube un documento de tu computadora o arrastra el archivo aquí" at bounding box center [633, 321] width 398 height 15
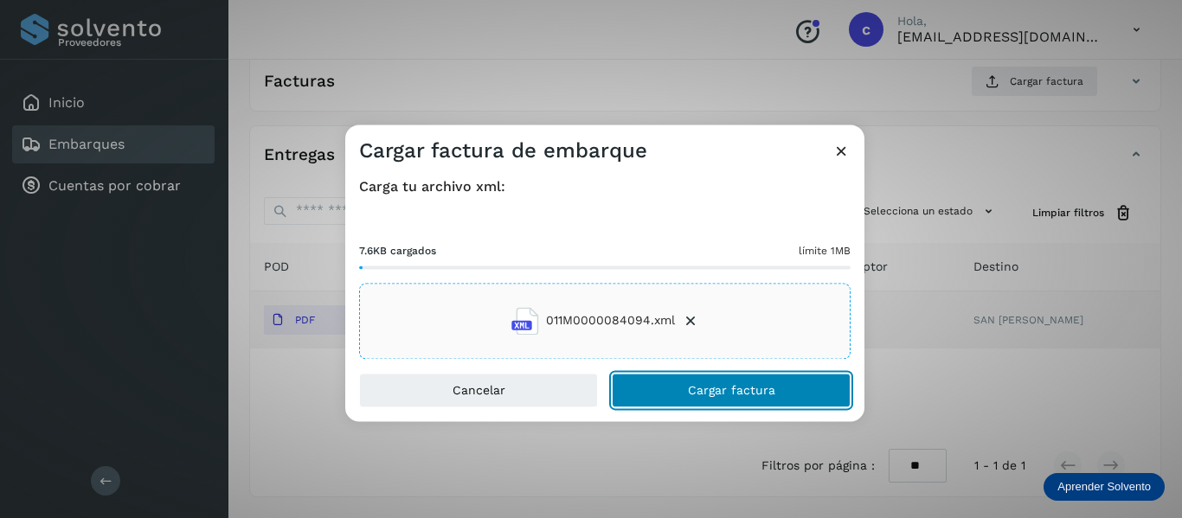
click at [673, 396] on button "Cargar factura" at bounding box center [731, 390] width 239 height 35
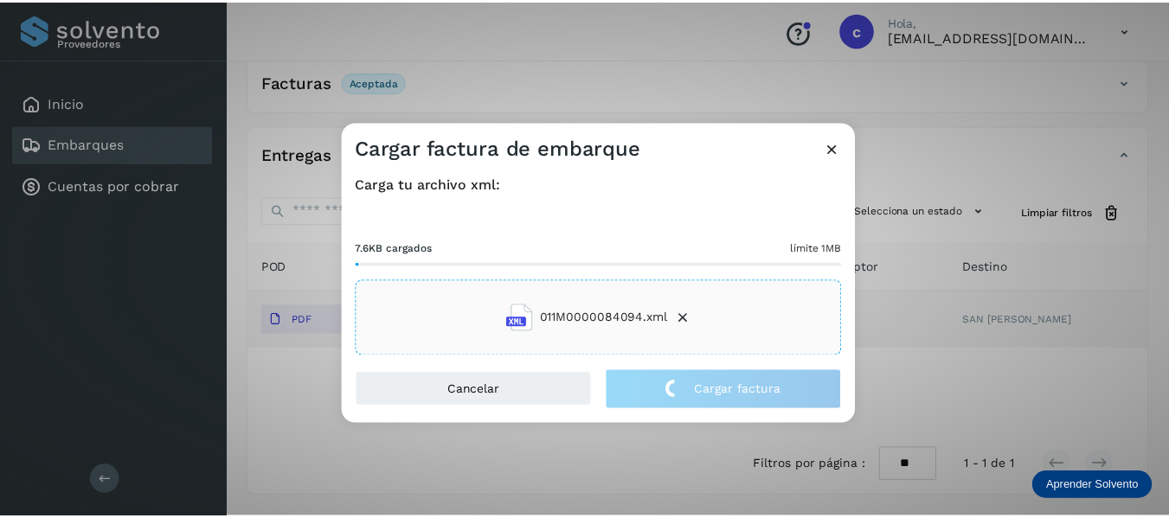
scroll to position [313, 0]
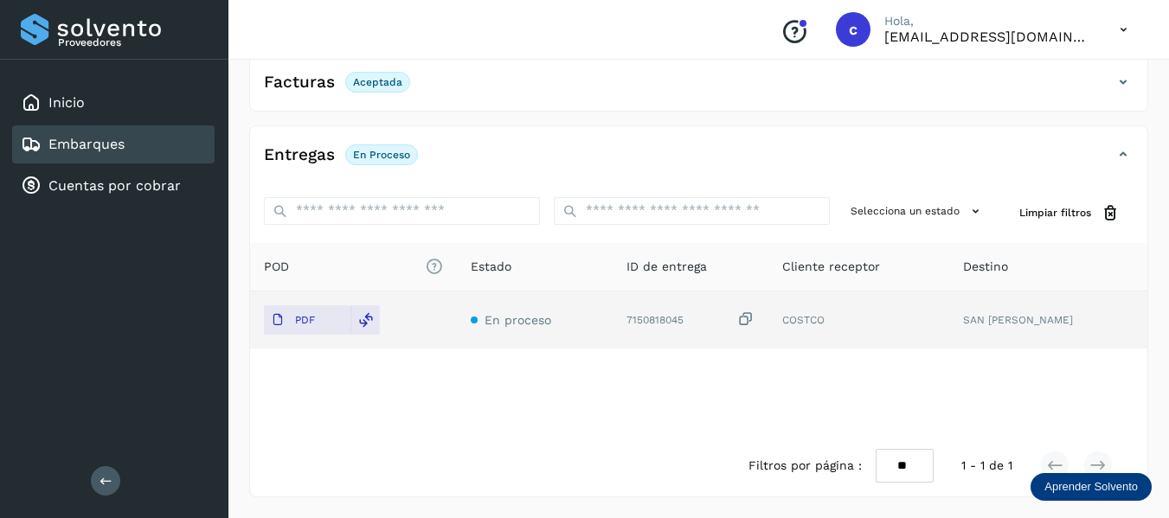
click at [97, 140] on link "Embarques" at bounding box center [86, 144] width 76 height 16
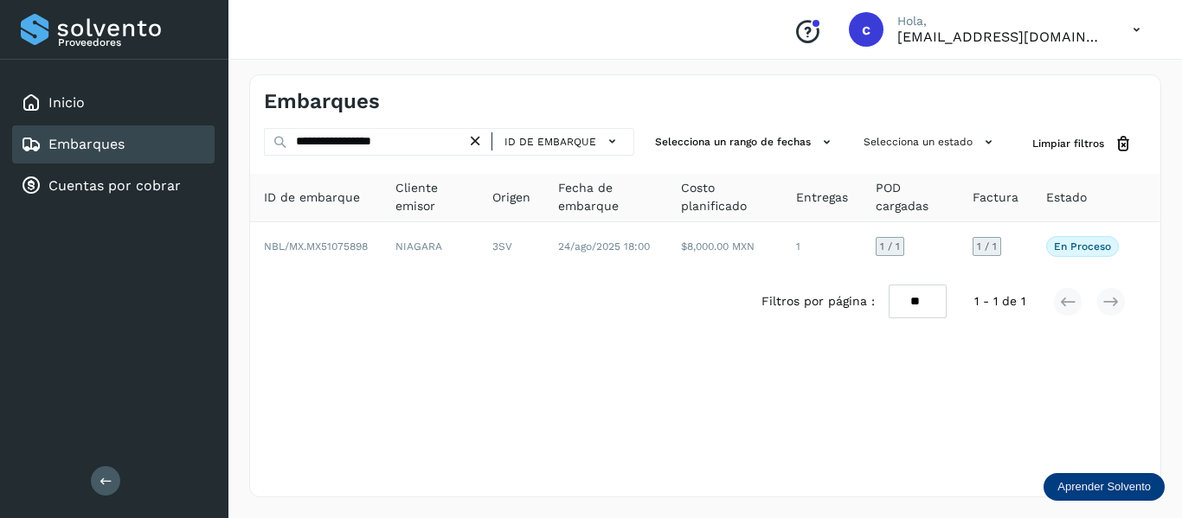
click at [479, 142] on icon at bounding box center [476, 141] width 18 height 18
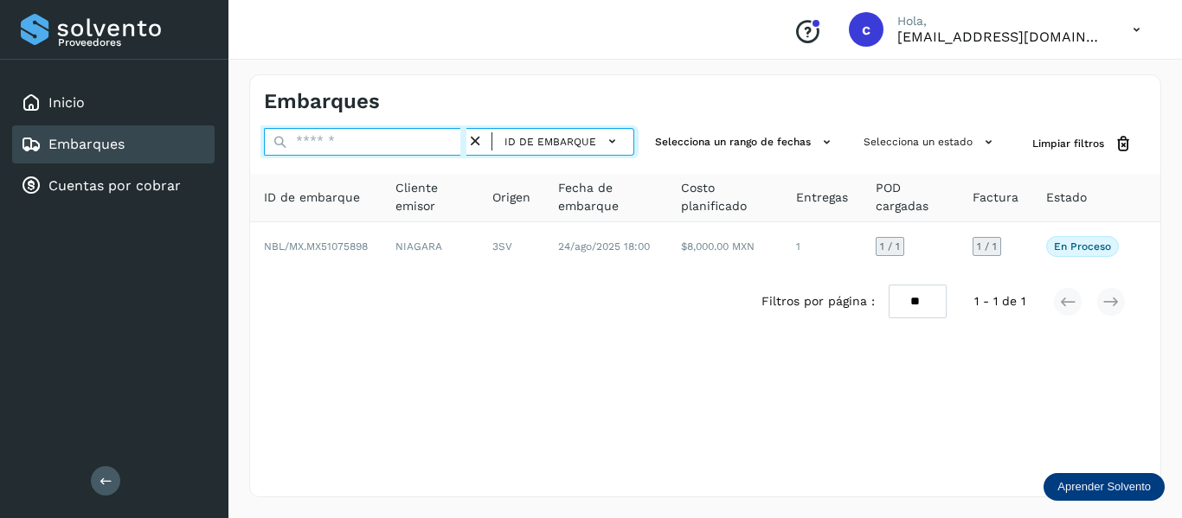
click at [403, 142] on input "text" at bounding box center [365, 142] width 203 height 28
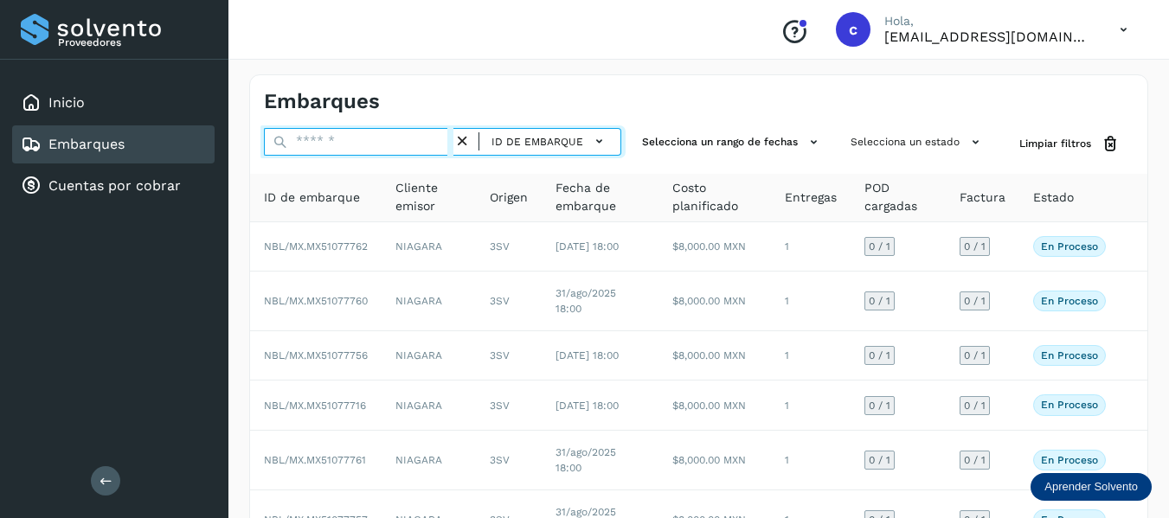
paste input "**********"
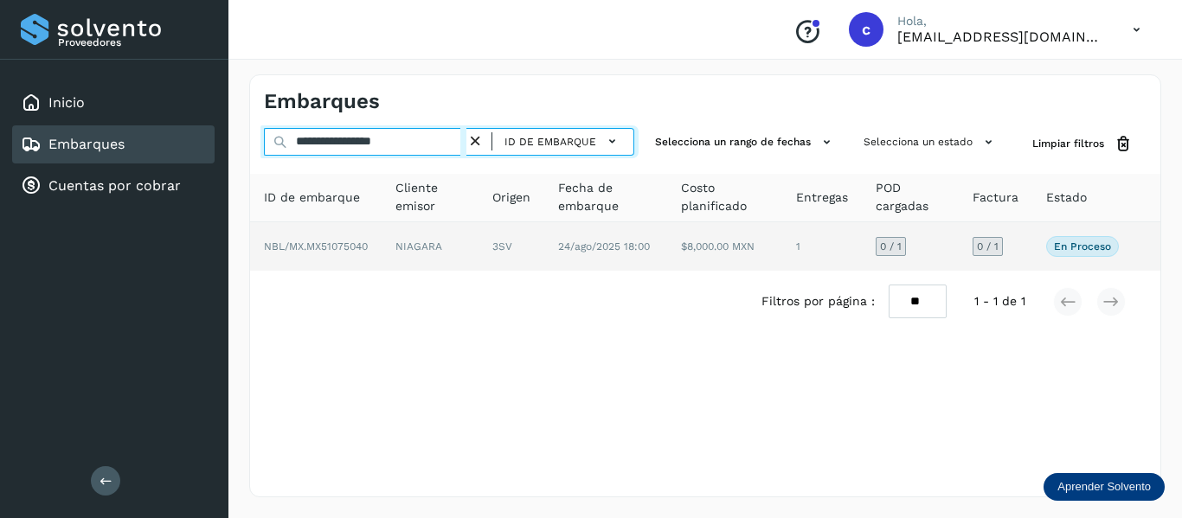
type input "**********"
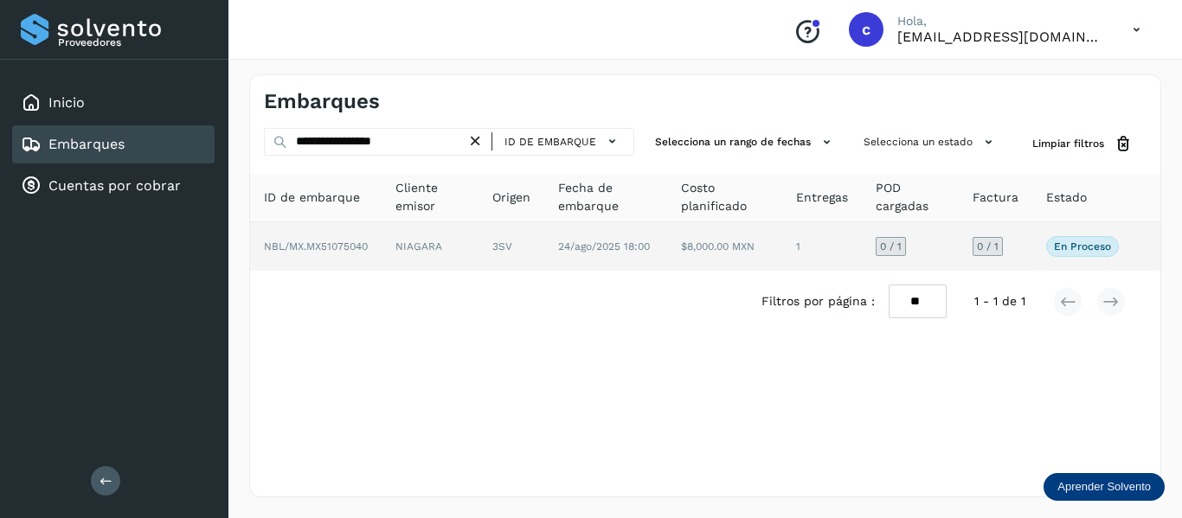
click at [393, 242] on td "NIAGARA" at bounding box center [430, 246] width 97 height 48
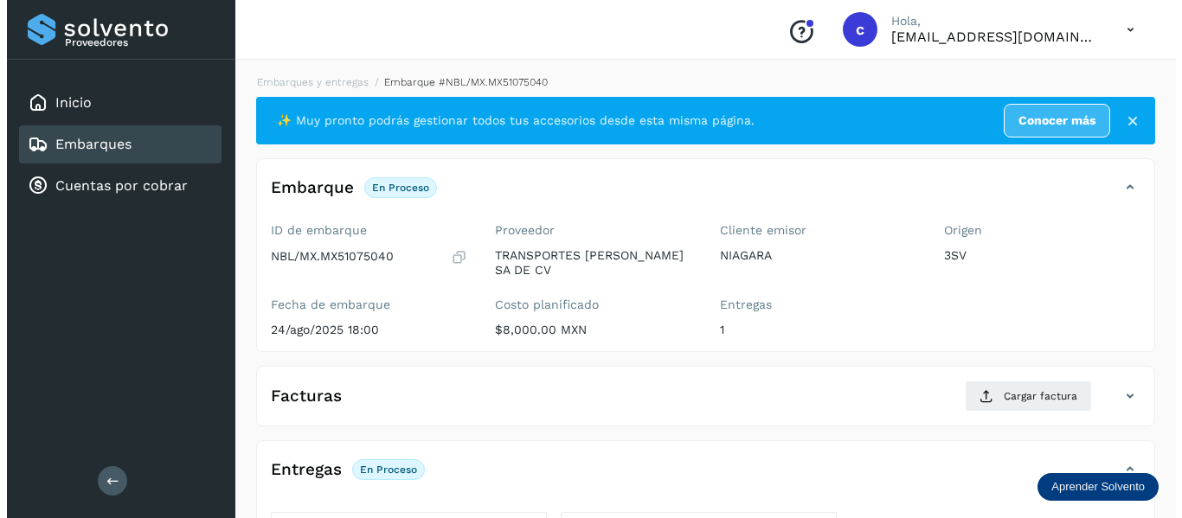
scroll to position [315, 0]
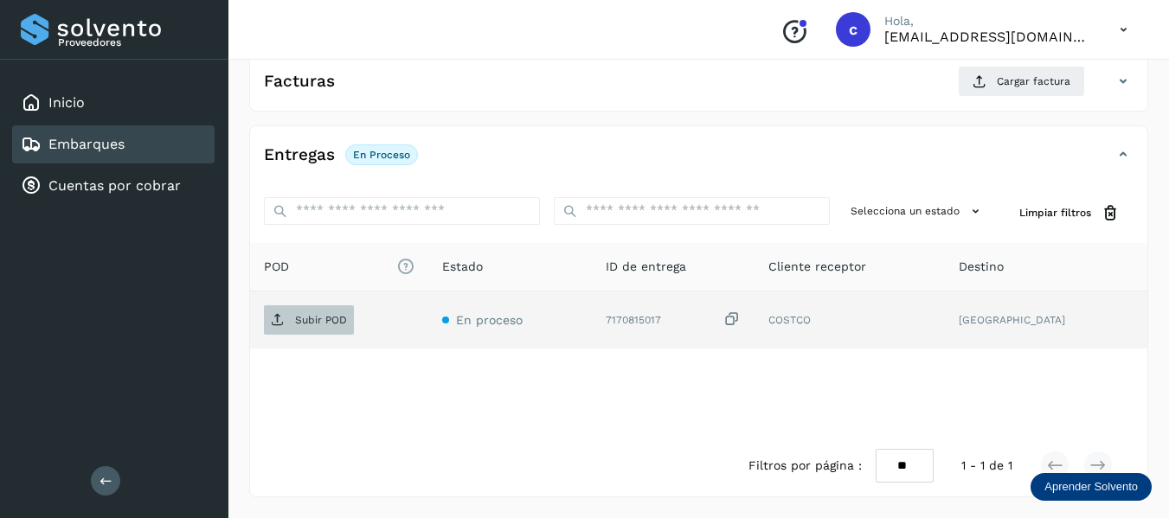
click at [303, 320] on p "Subir POD" at bounding box center [321, 320] width 52 height 12
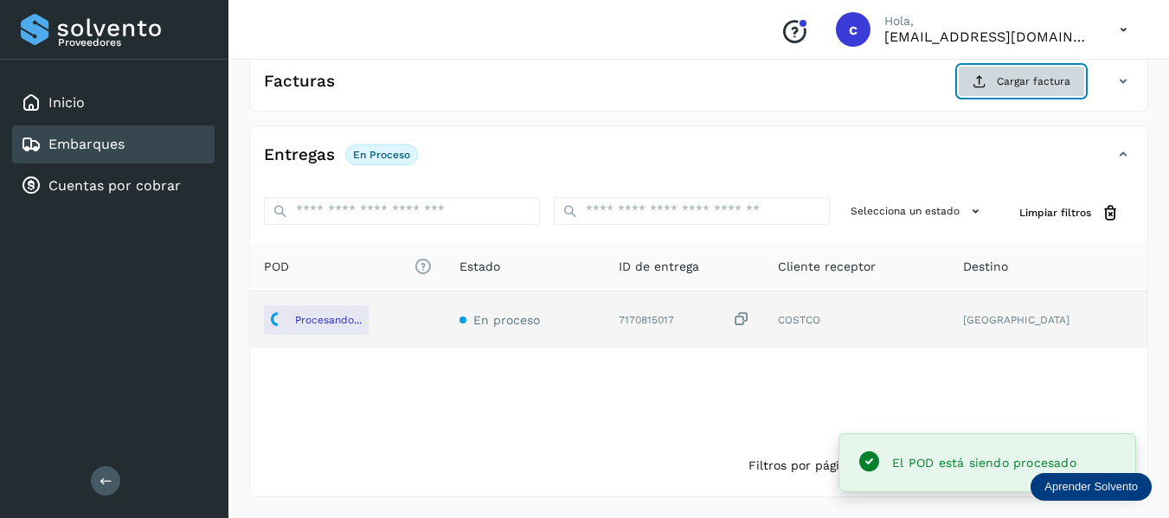
click at [983, 87] on icon at bounding box center [980, 81] width 14 height 14
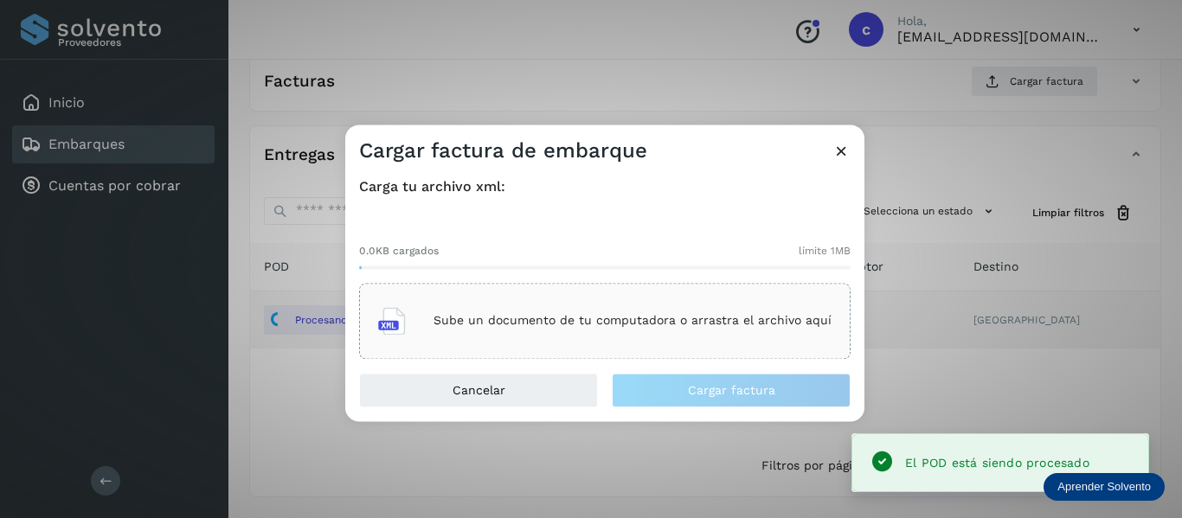
click at [520, 335] on div "Sube un documento de tu computadora o arrastra el archivo aquí" at bounding box center [605, 321] width 454 height 47
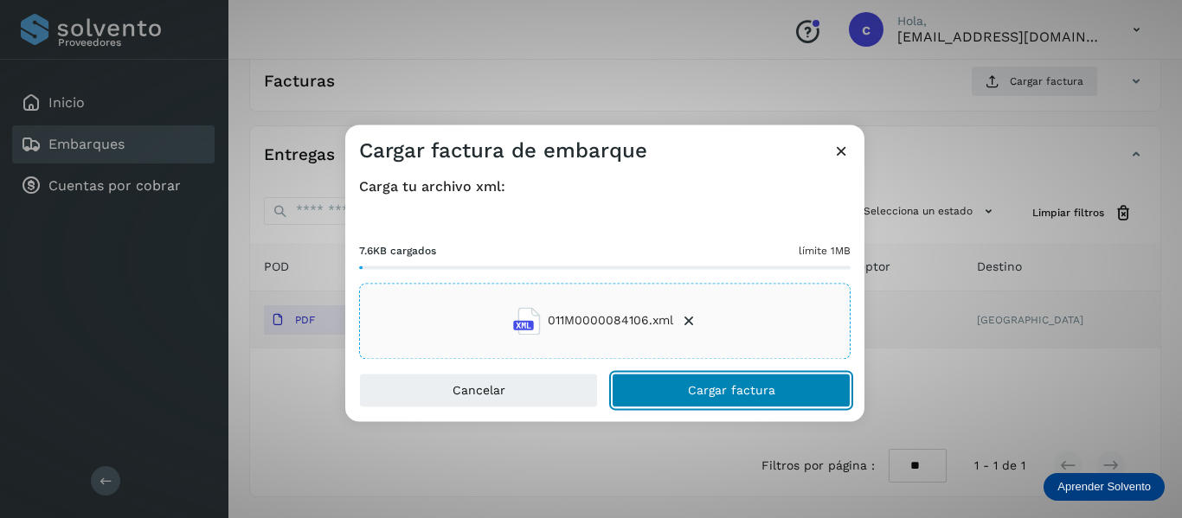
click at [650, 387] on button "Cargar factura" at bounding box center [731, 390] width 239 height 35
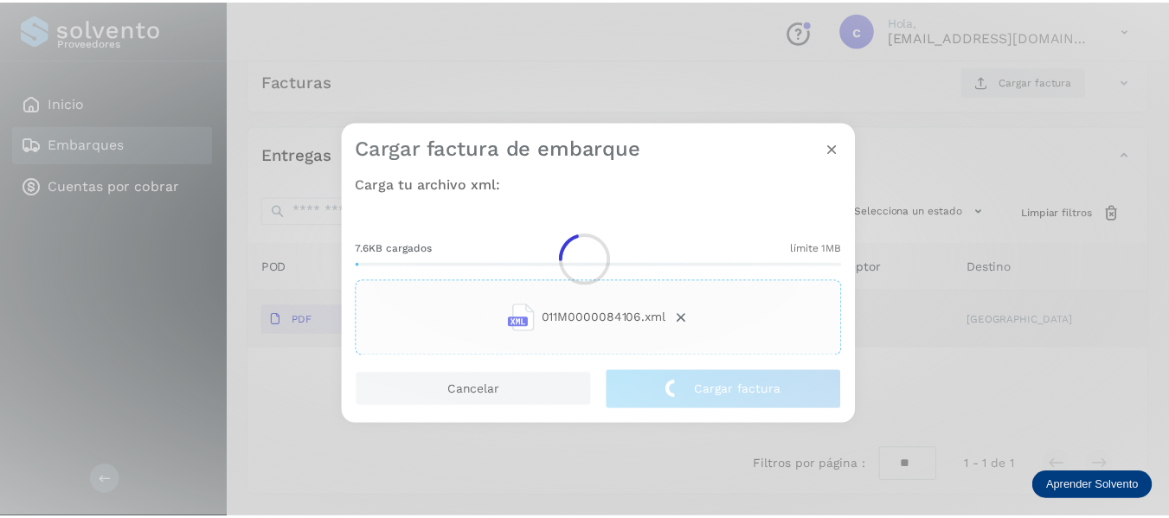
scroll to position [313, 0]
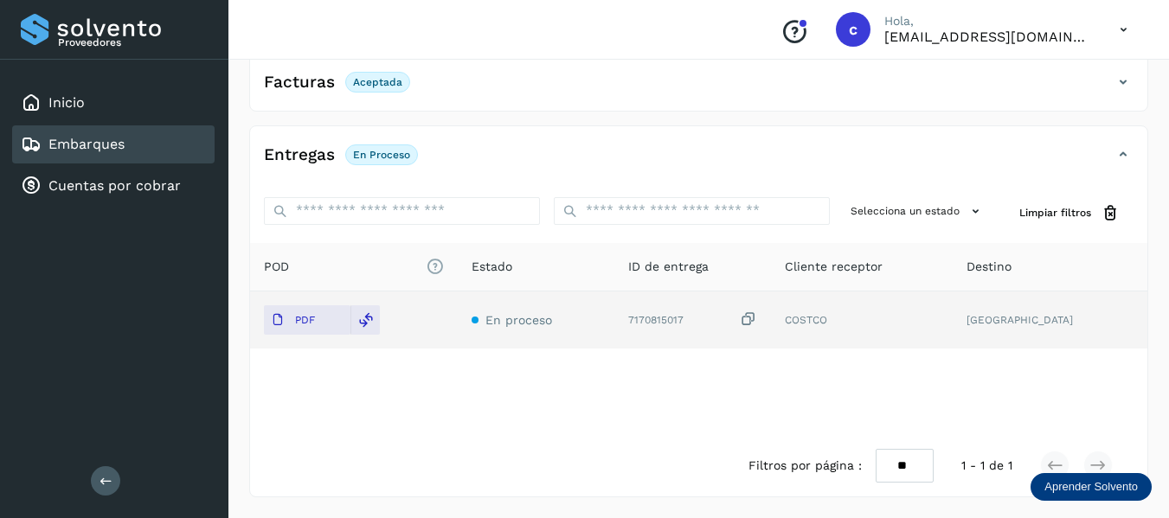
click at [70, 151] on link "Embarques" at bounding box center [86, 144] width 76 height 16
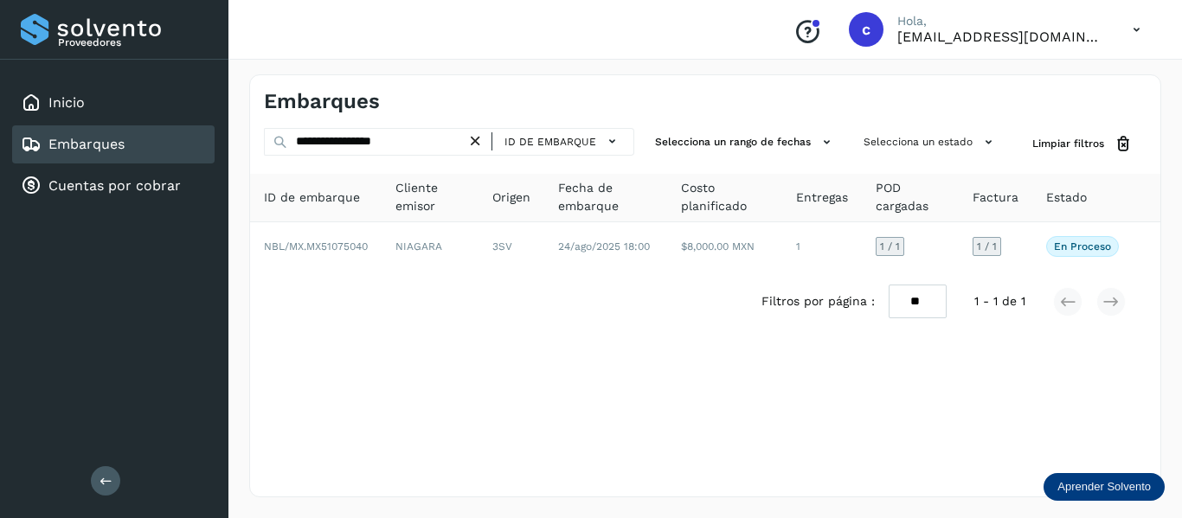
click at [484, 141] on icon at bounding box center [476, 141] width 18 height 18
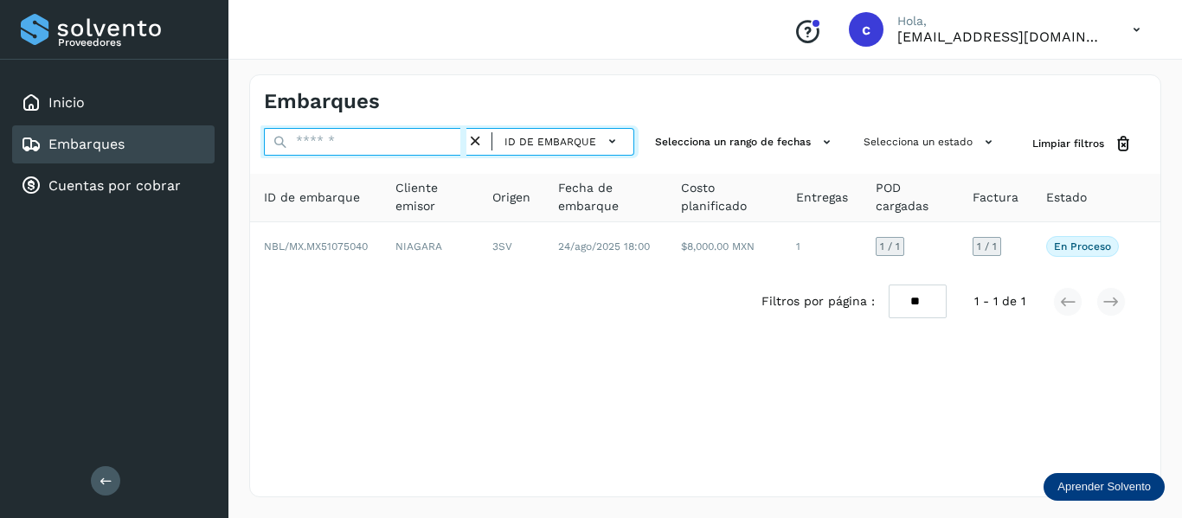
click at [415, 141] on input "text" at bounding box center [365, 142] width 203 height 28
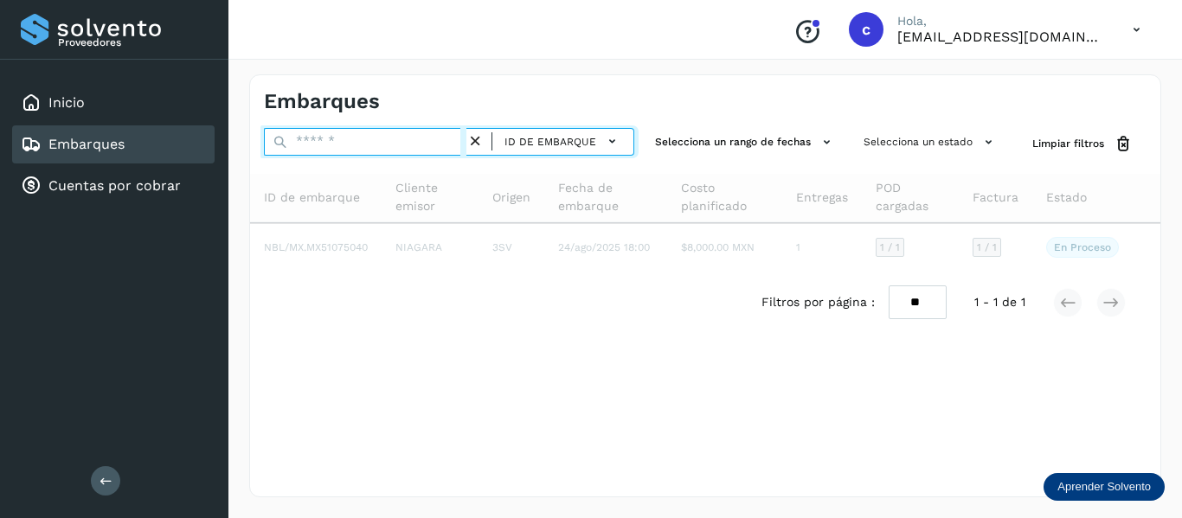
paste input "**********"
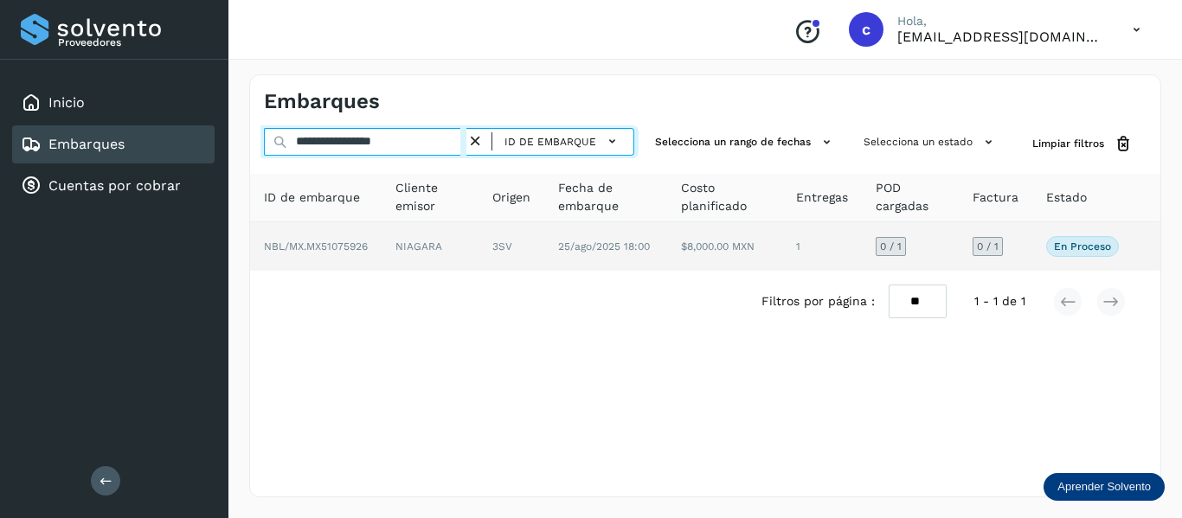
type input "**********"
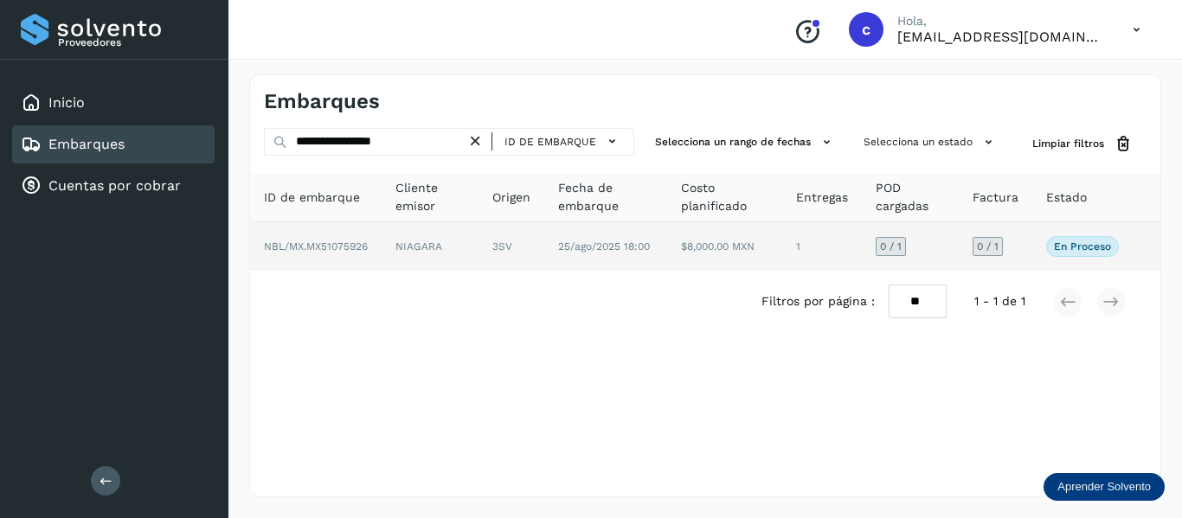
click at [364, 256] on td "NBL/MX.MX51075926" at bounding box center [316, 246] width 132 height 48
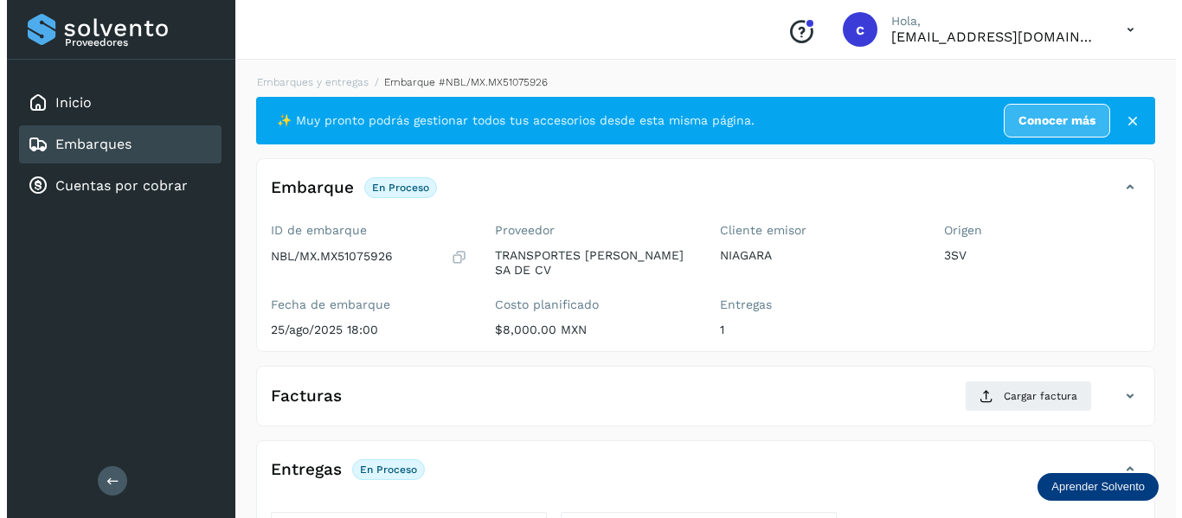
scroll to position [315, 0]
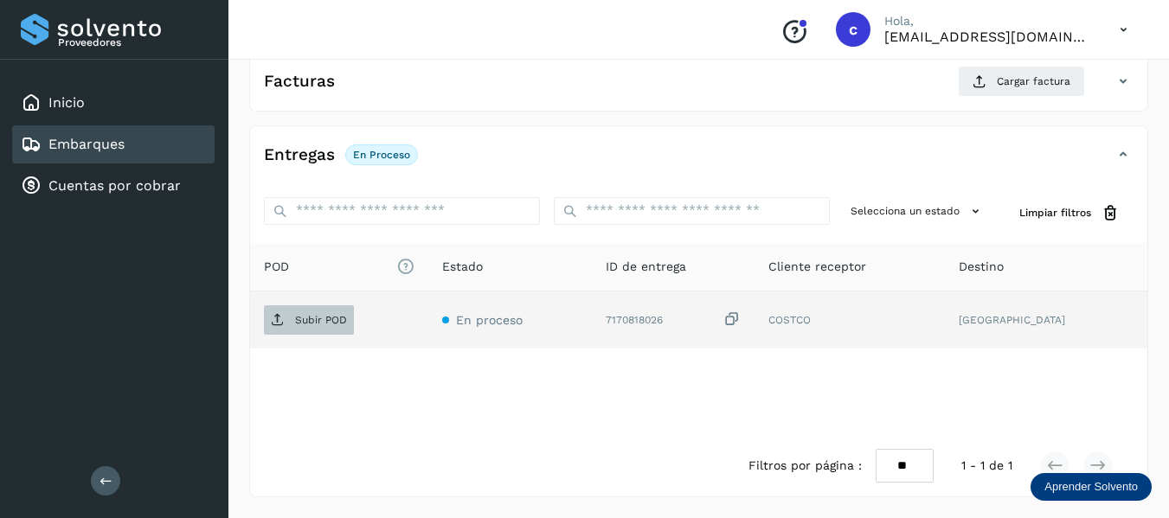
click at [312, 319] on p "Subir POD" at bounding box center [321, 320] width 52 height 12
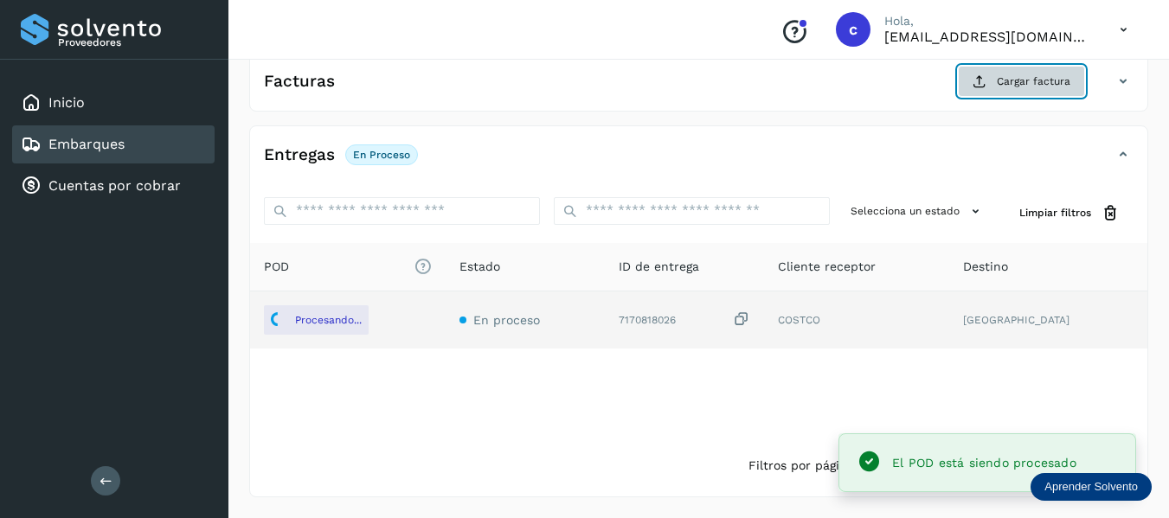
click at [1021, 84] on span "Cargar factura" at bounding box center [1034, 82] width 74 height 16
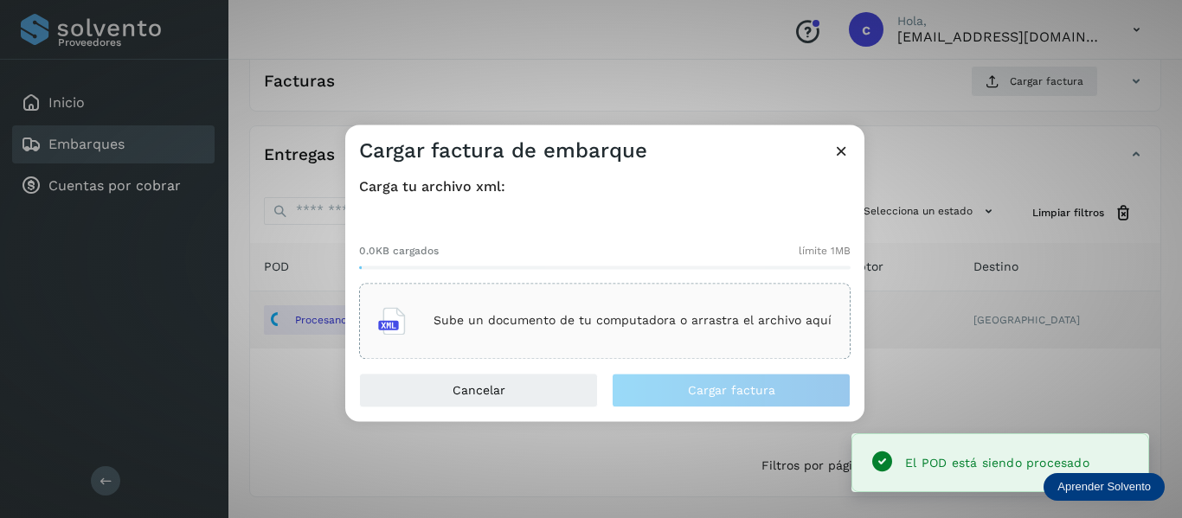
click at [453, 316] on p "Sube un documento de tu computadora o arrastra el archivo aquí" at bounding box center [633, 321] width 398 height 15
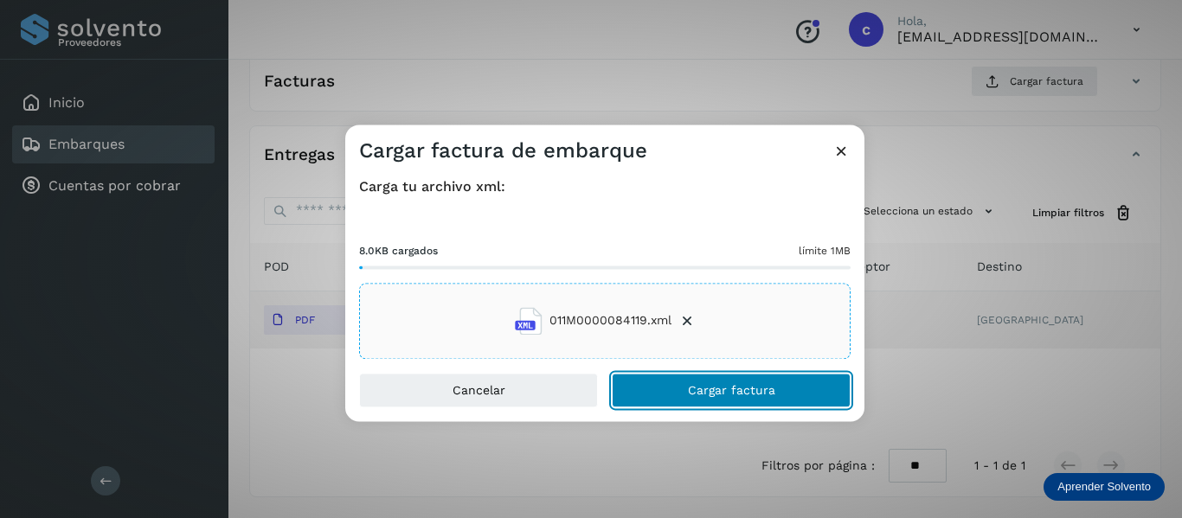
click at [684, 393] on button "Cargar factura" at bounding box center [731, 390] width 239 height 35
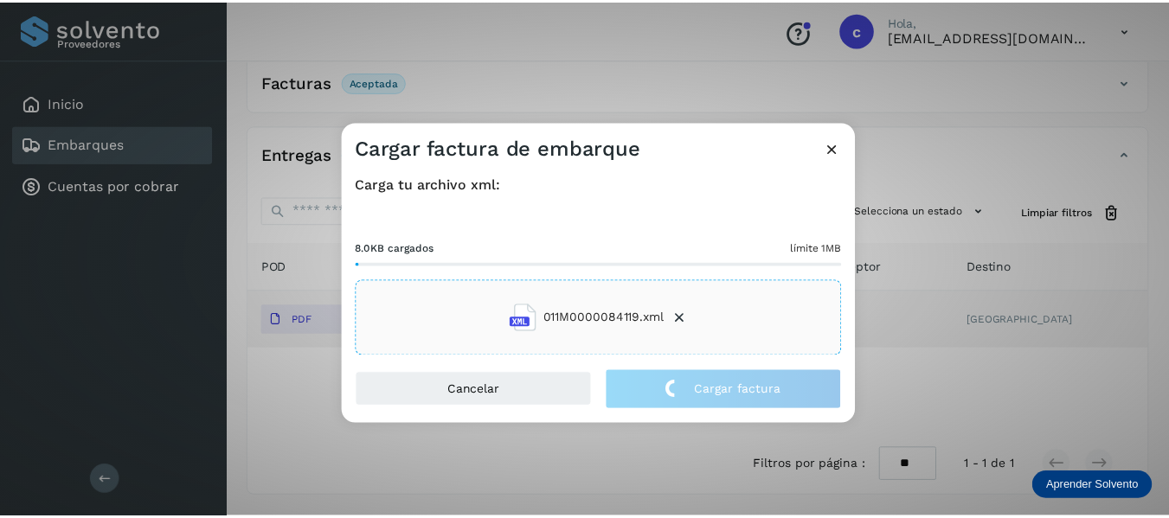
scroll to position [313, 0]
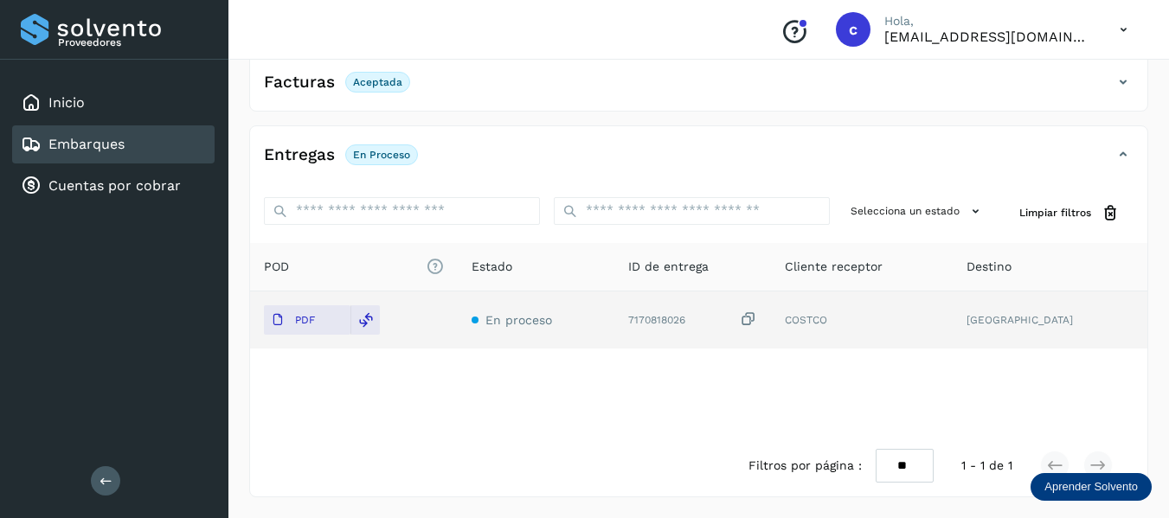
click at [85, 134] on div "Embarques" at bounding box center [73, 144] width 104 height 21
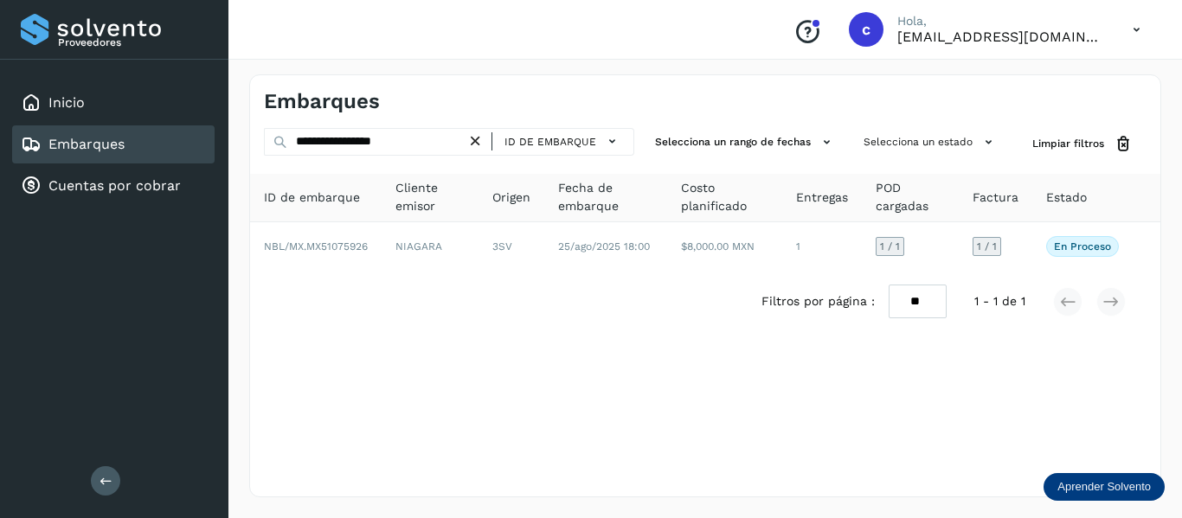
click at [479, 135] on icon at bounding box center [476, 141] width 18 height 18
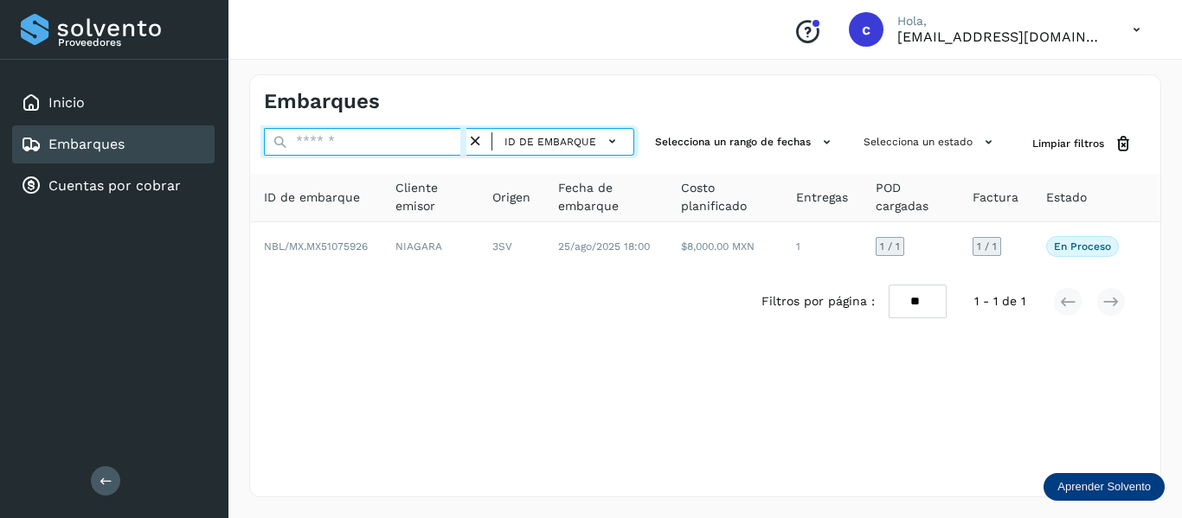
click at [413, 144] on input "text" at bounding box center [365, 142] width 203 height 28
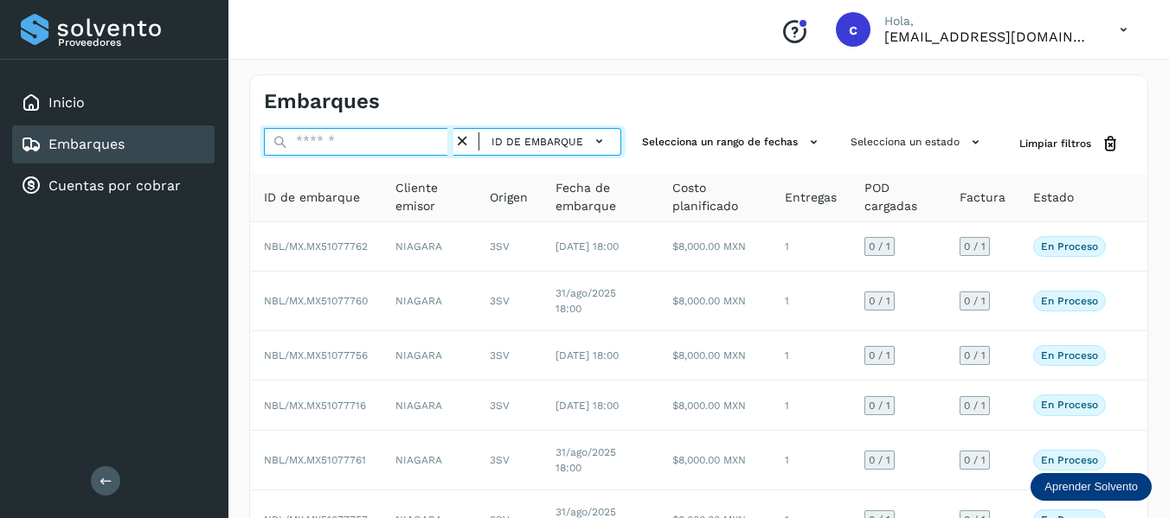
paste input "**********"
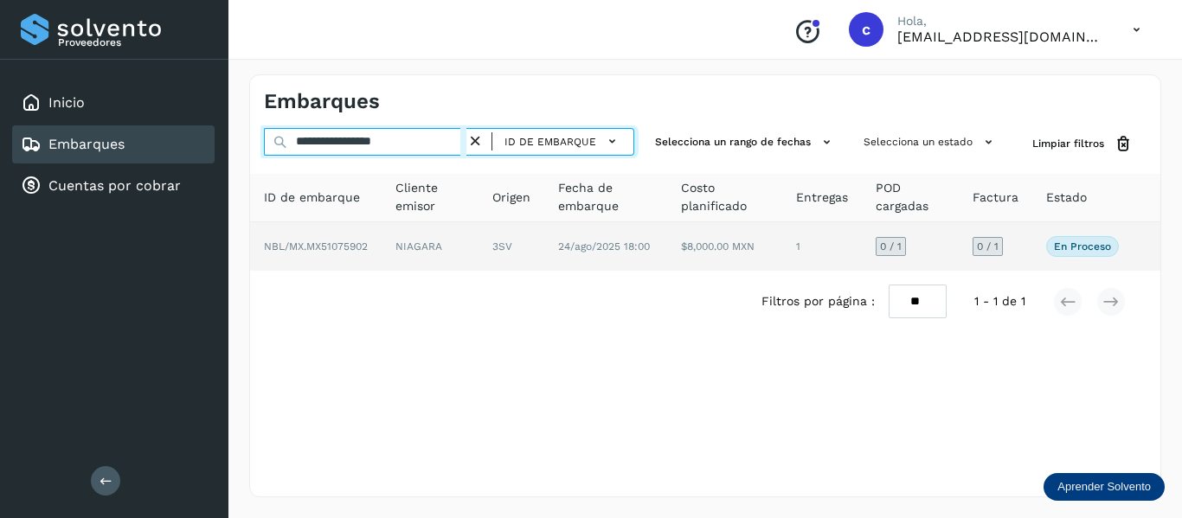
type input "**********"
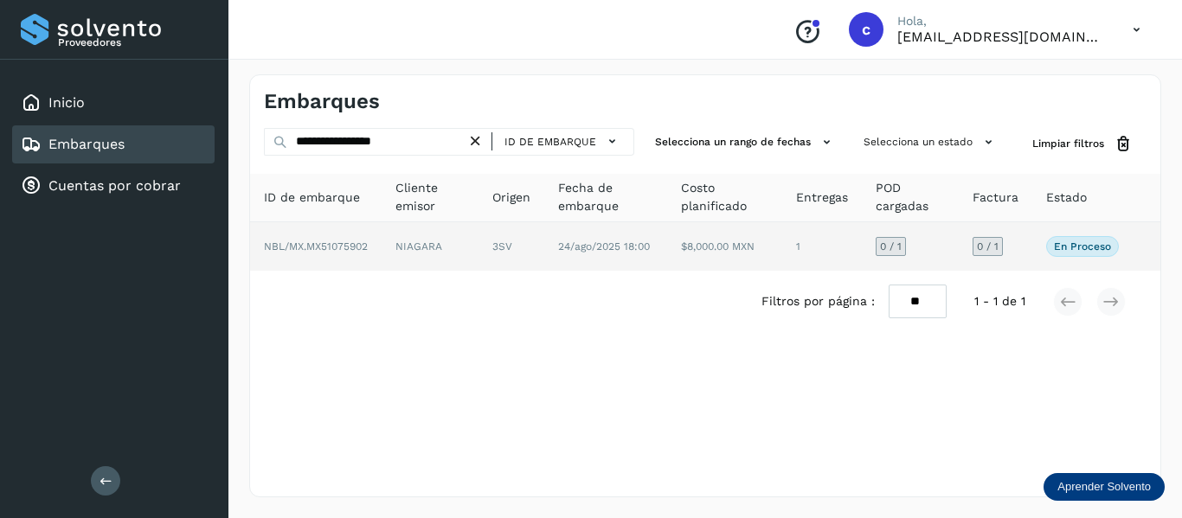
click at [310, 241] on span "NBL/MX.MX51075902" at bounding box center [316, 247] width 104 height 12
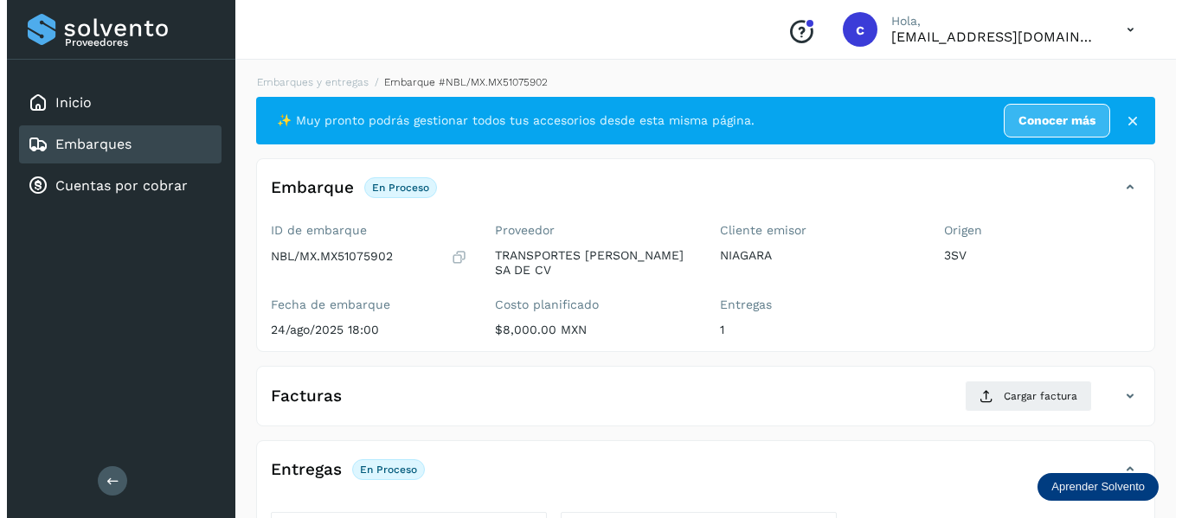
scroll to position [315, 0]
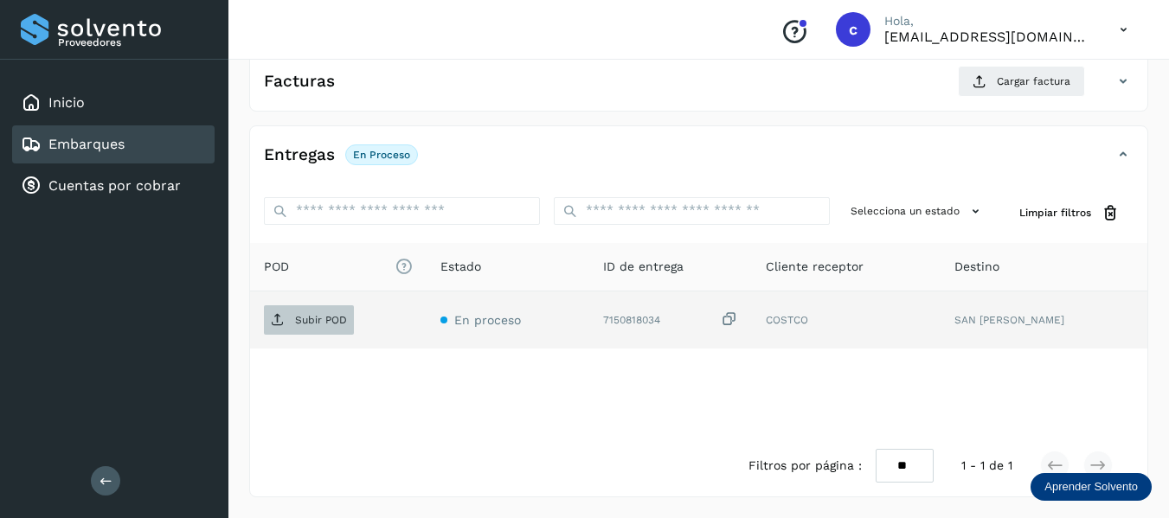
click at [318, 319] on p "Subir POD" at bounding box center [321, 320] width 52 height 12
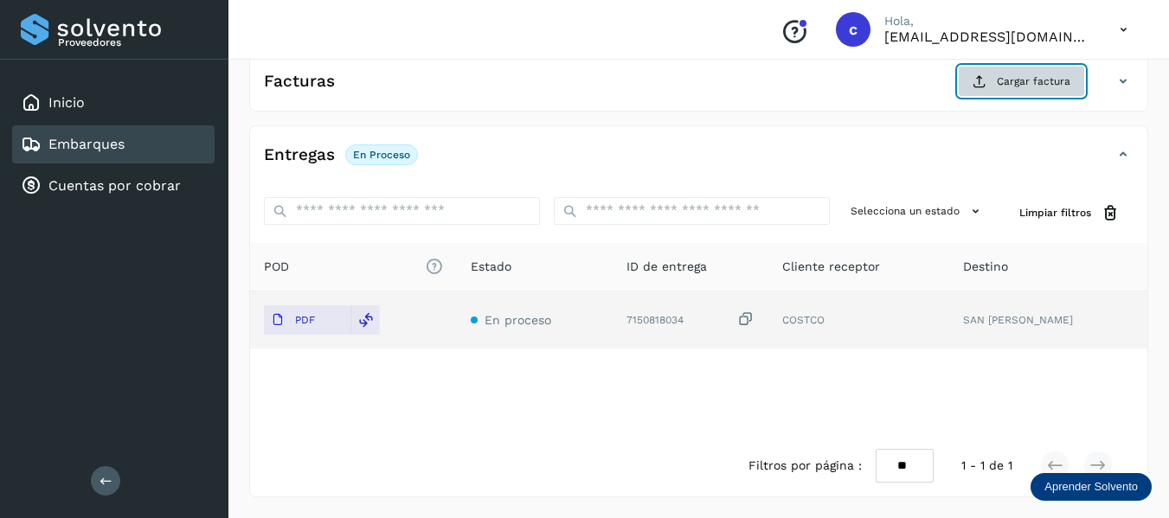
click at [1004, 77] on span "Cargar factura" at bounding box center [1034, 82] width 74 height 16
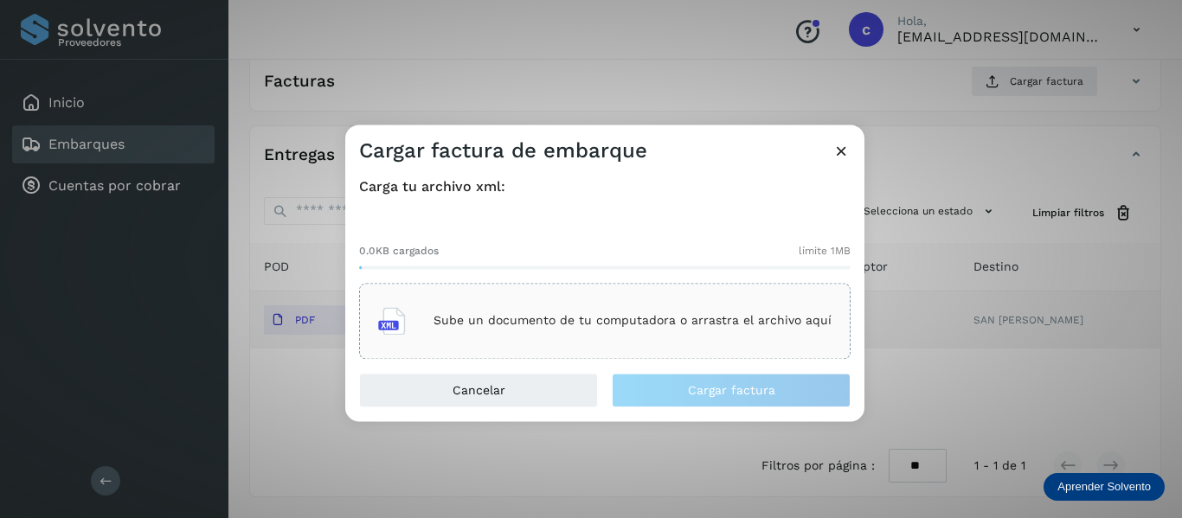
click at [521, 316] on p "Sube un documento de tu computadora o arrastra el archivo aquí" at bounding box center [633, 321] width 398 height 15
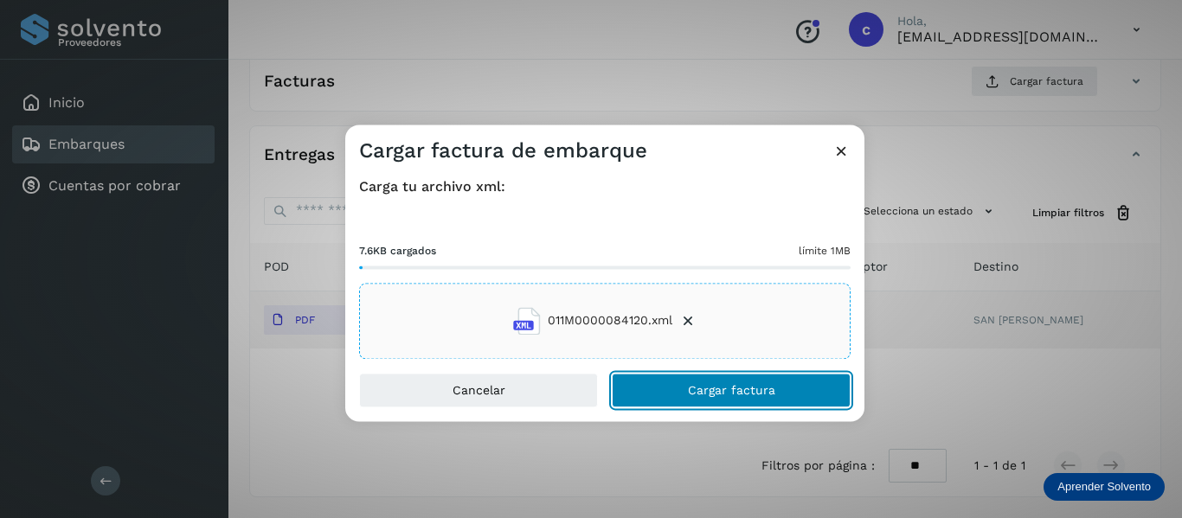
click at [695, 386] on span "Cargar factura" at bounding box center [731, 390] width 87 height 12
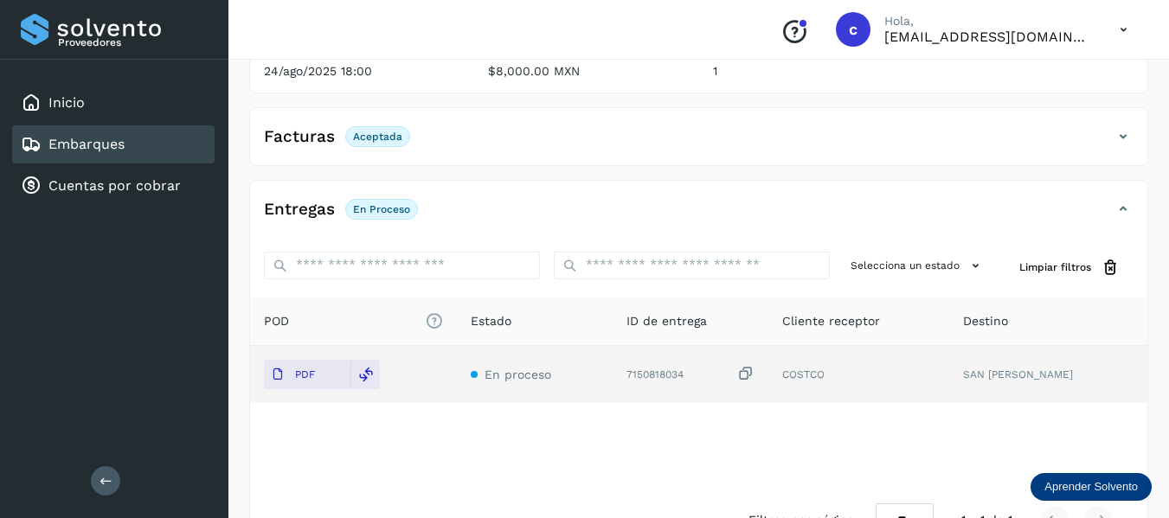
scroll to position [313, 0]
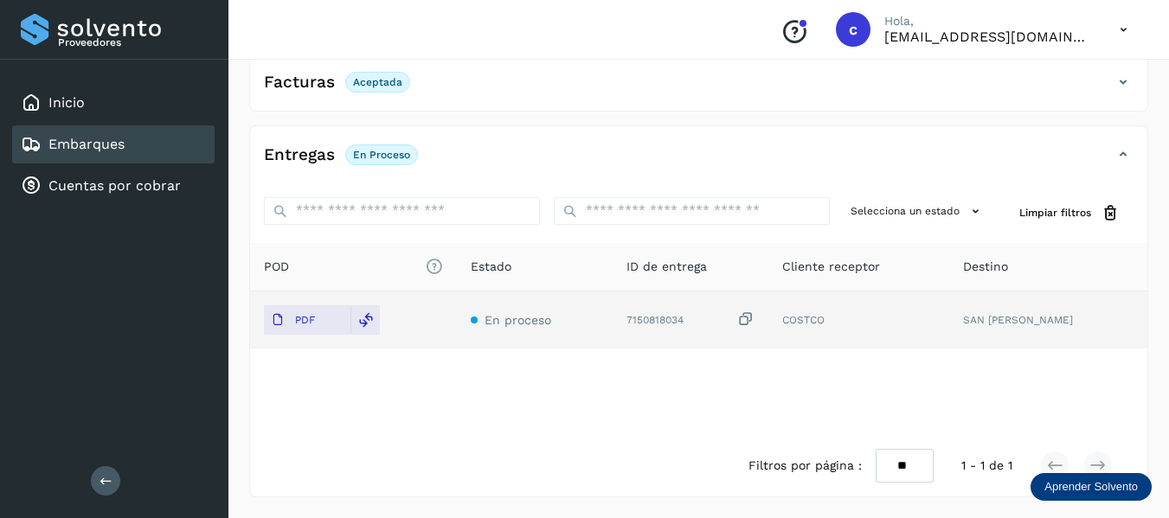
click at [129, 144] on div "Embarques" at bounding box center [113, 144] width 203 height 38
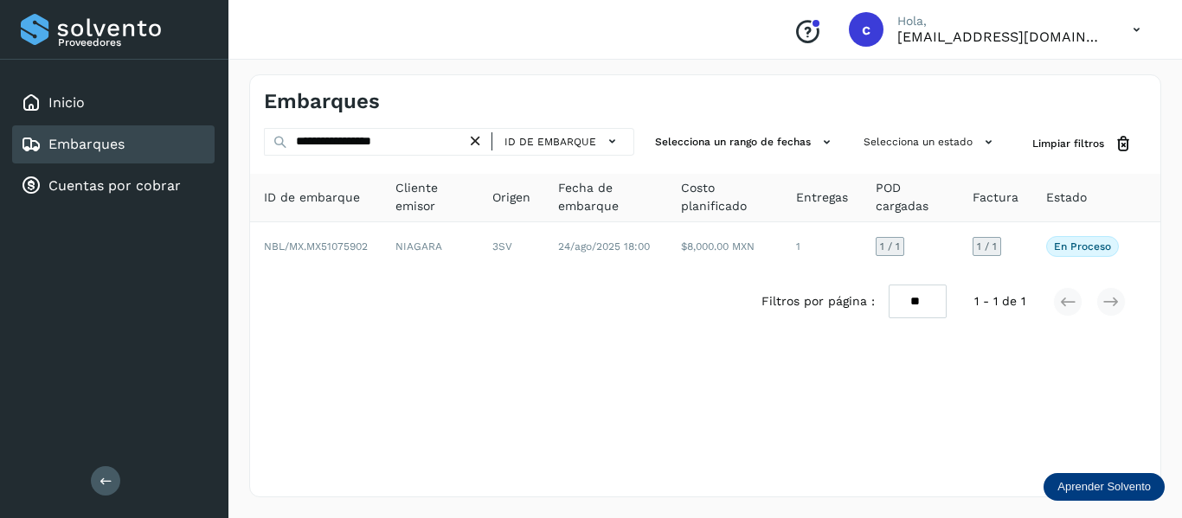
click at [479, 142] on icon at bounding box center [476, 141] width 18 height 18
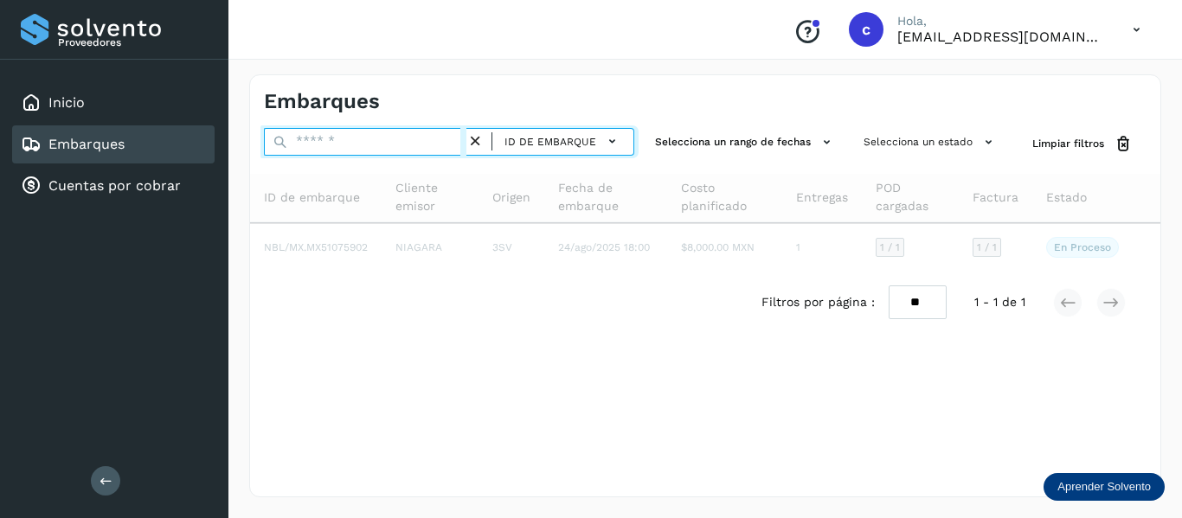
click at [401, 148] on input "text" at bounding box center [365, 142] width 203 height 28
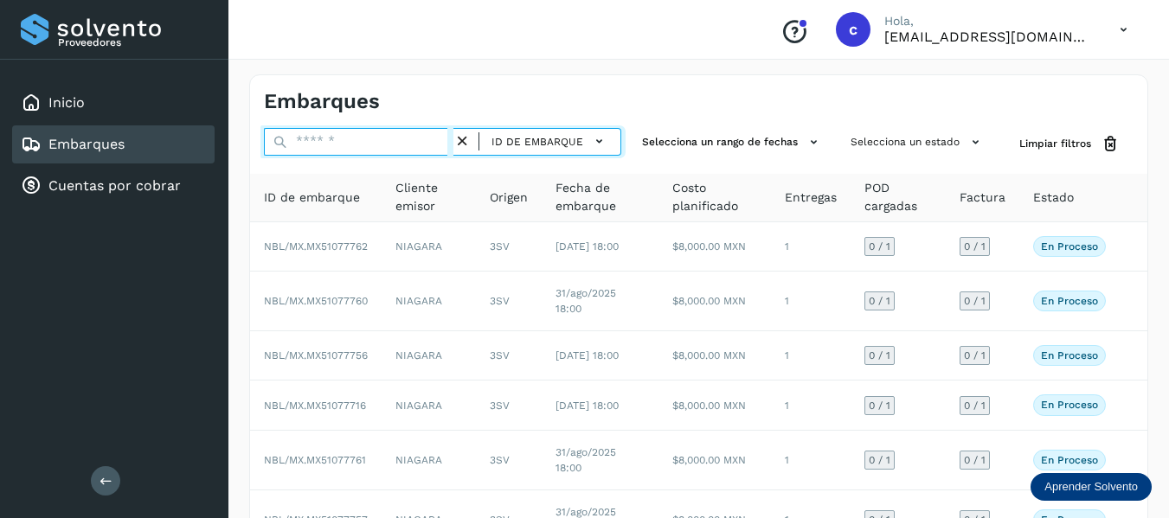
paste input "**********"
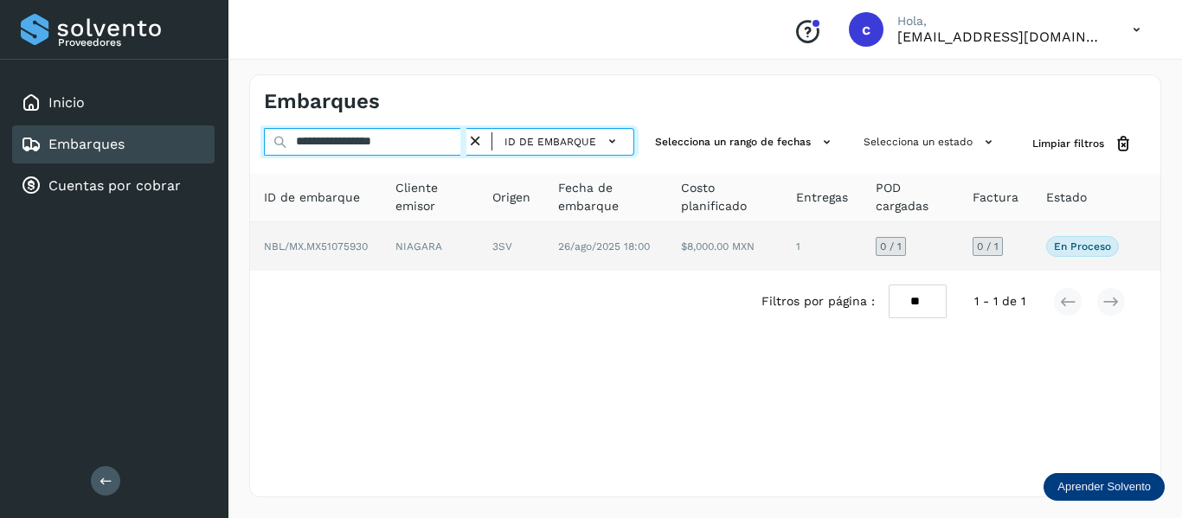
type input "**********"
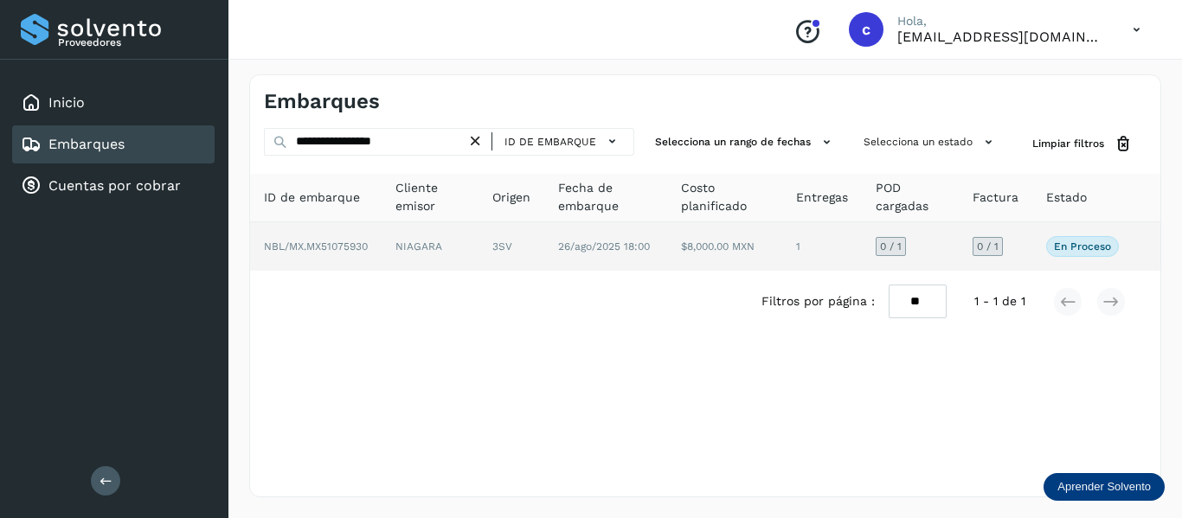
click at [326, 248] on span "NBL/MX.MX51075930" at bounding box center [316, 247] width 104 height 12
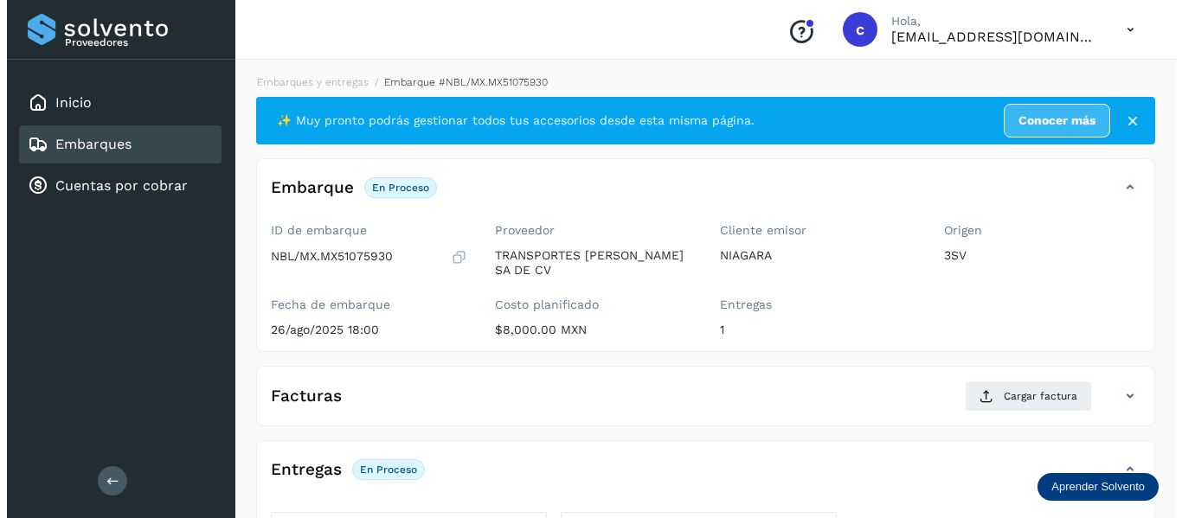
scroll to position [315, 0]
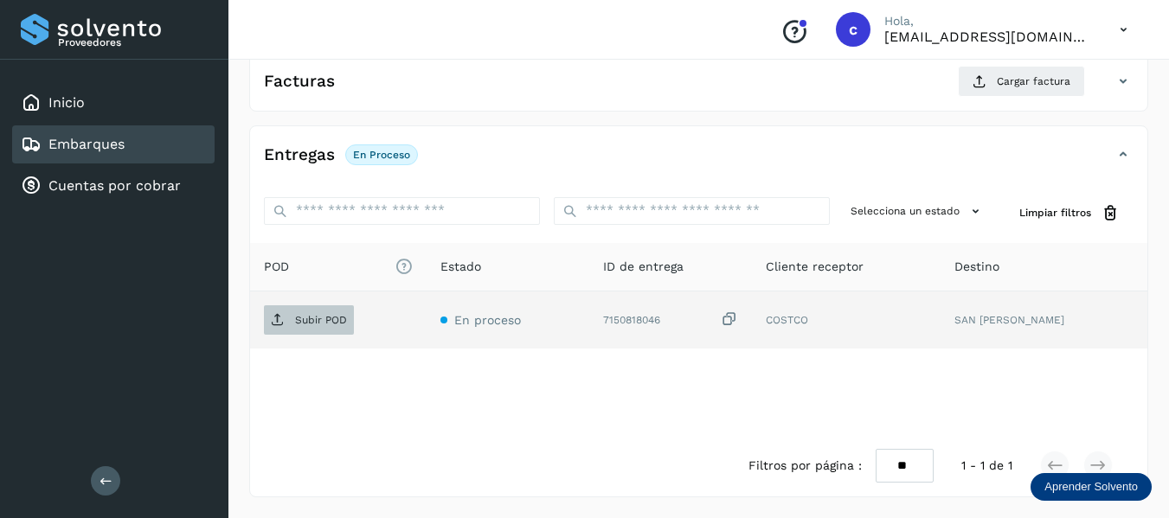
click at [307, 321] on p "Subir POD" at bounding box center [321, 320] width 52 height 12
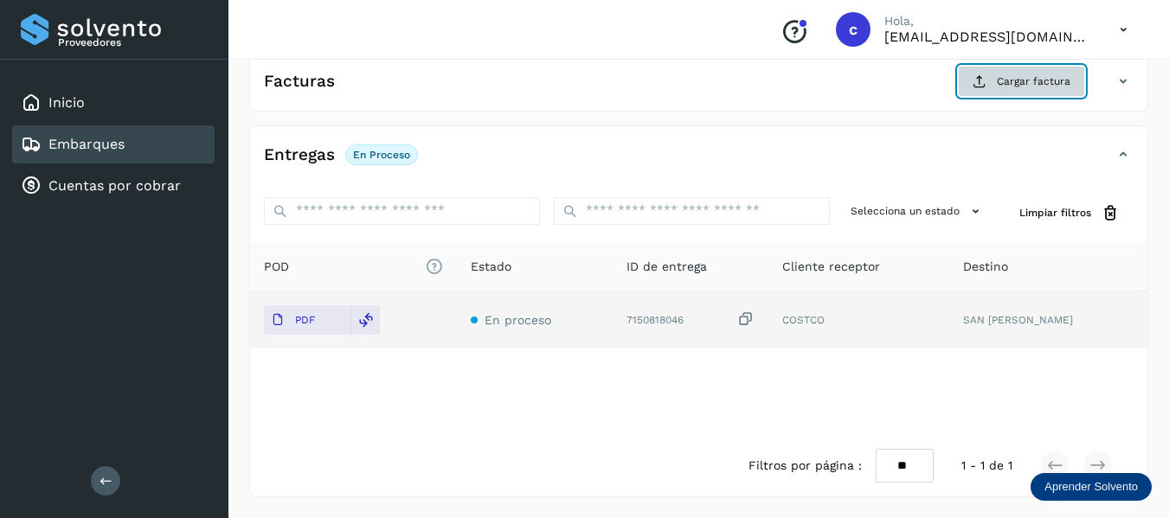
click at [994, 92] on button "Cargar factura" at bounding box center [1021, 81] width 127 height 31
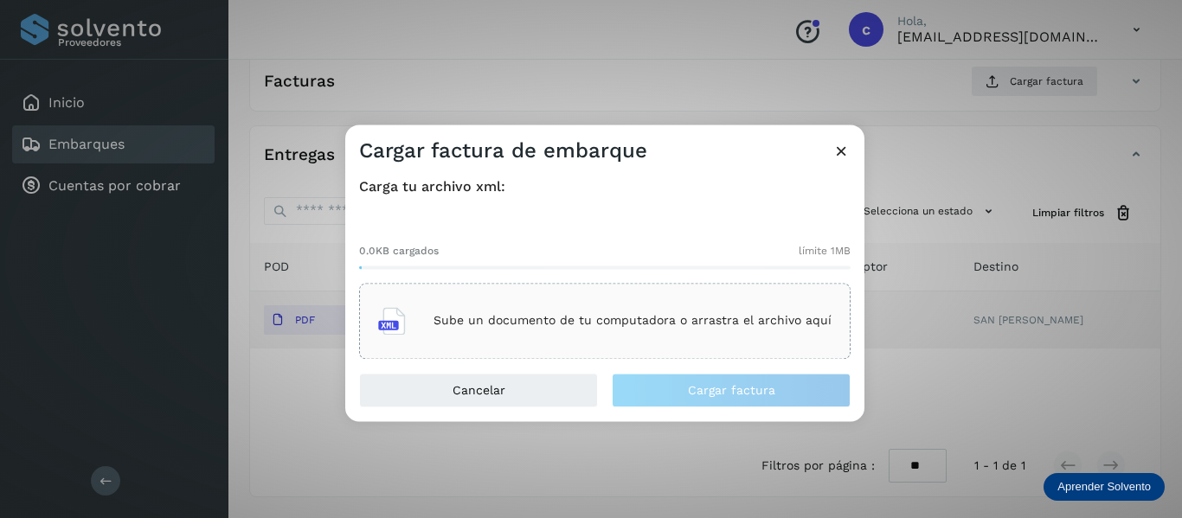
click at [503, 321] on p "Sube un documento de tu computadora o arrastra el archivo aquí" at bounding box center [633, 321] width 398 height 15
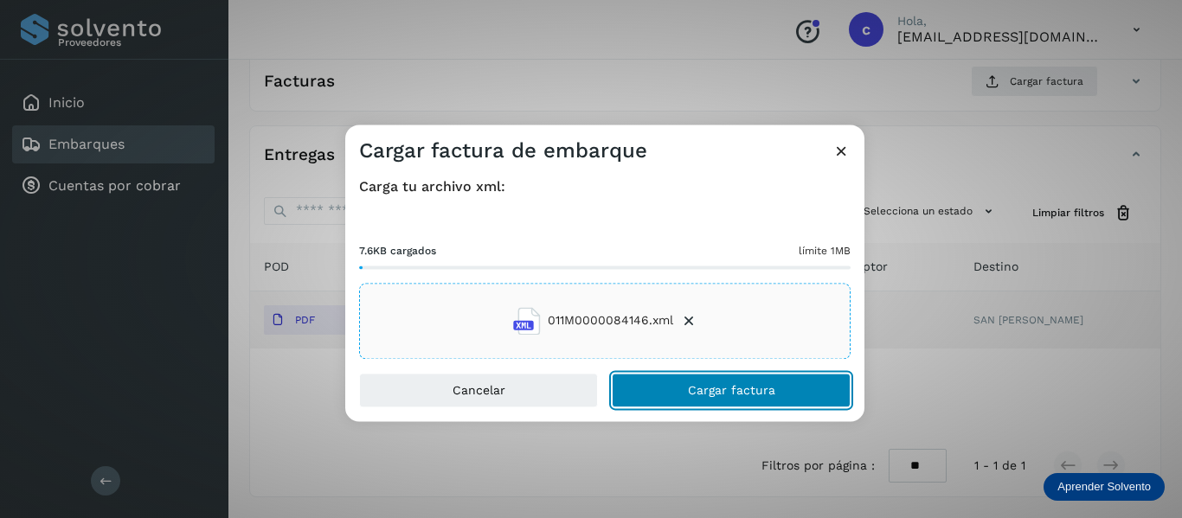
click at [678, 386] on button "Cargar factura" at bounding box center [731, 390] width 239 height 35
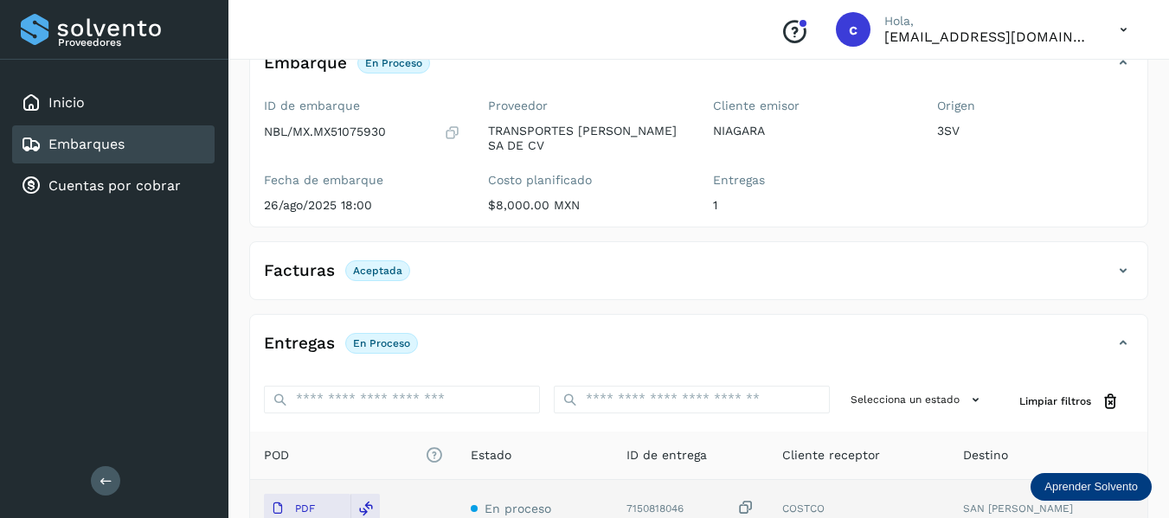
scroll to position [0, 0]
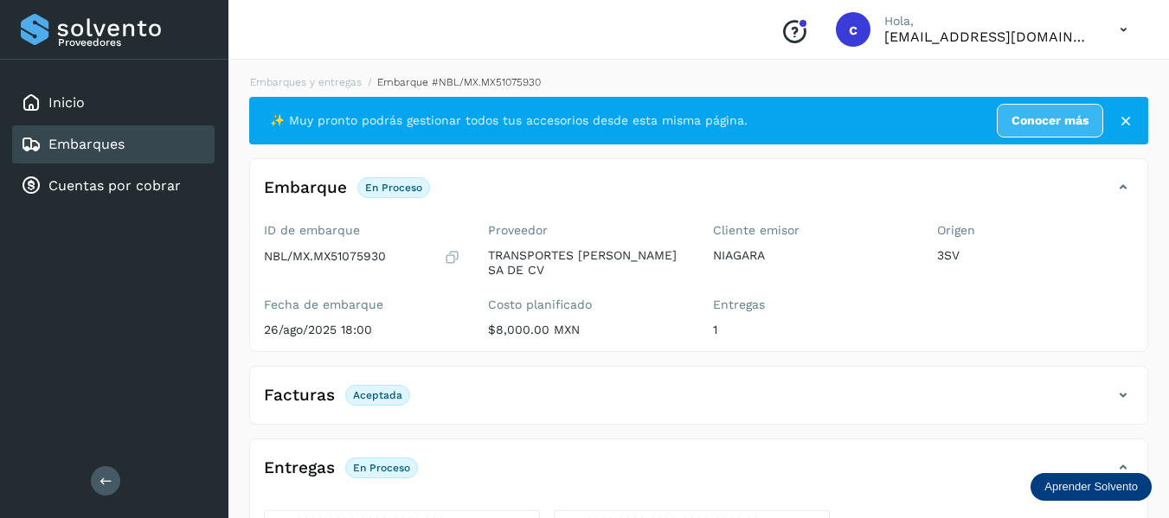
click at [80, 129] on div "Embarques" at bounding box center [113, 144] width 203 height 38
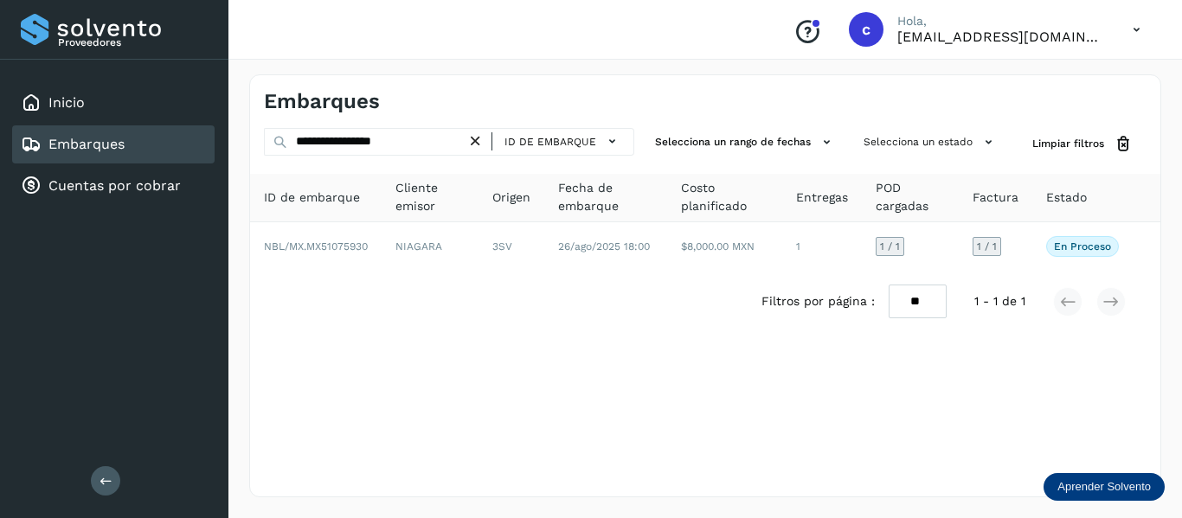
click at [474, 144] on icon at bounding box center [476, 141] width 18 height 18
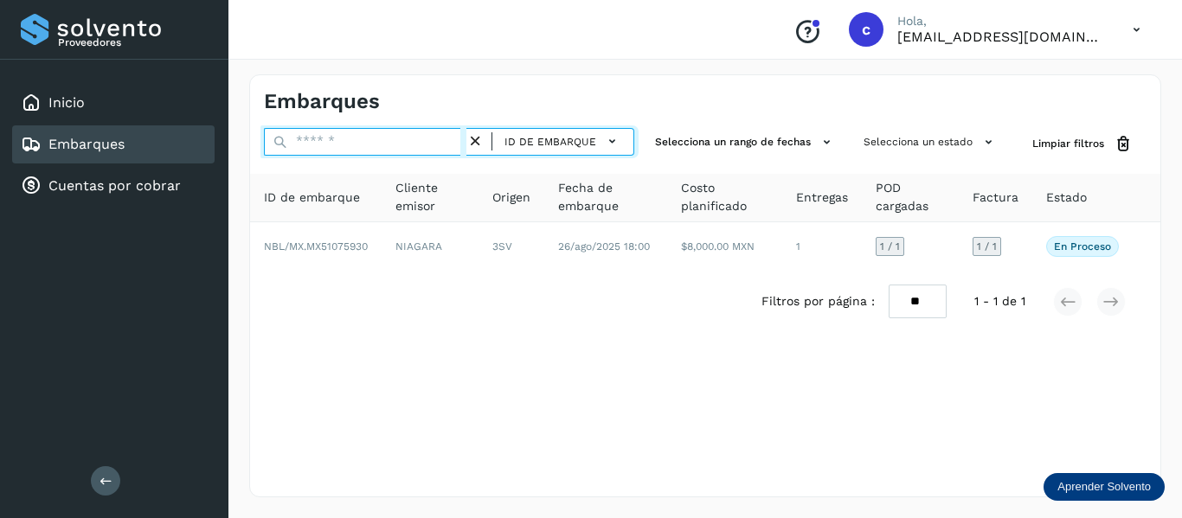
click at [400, 150] on input "text" at bounding box center [365, 142] width 203 height 28
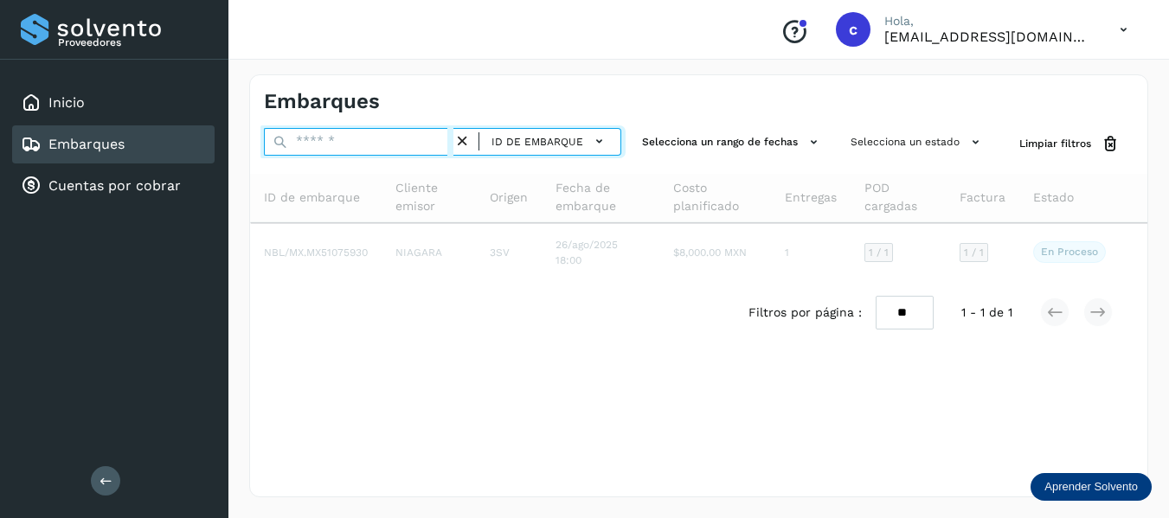
paste input "**********"
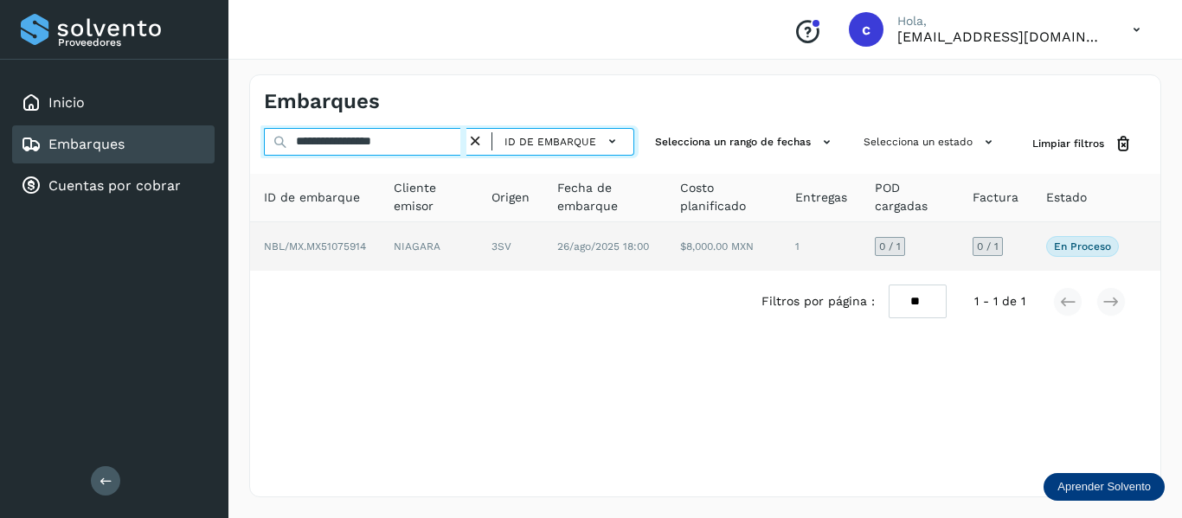
type input "**********"
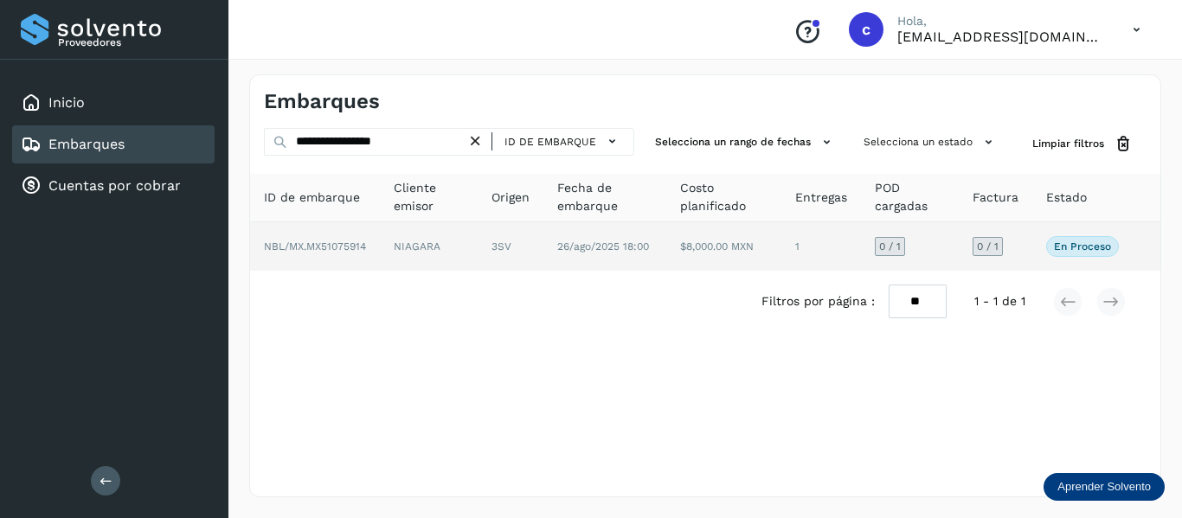
click at [351, 250] on span "NBL/MX.MX51075914" at bounding box center [315, 247] width 102 height 12
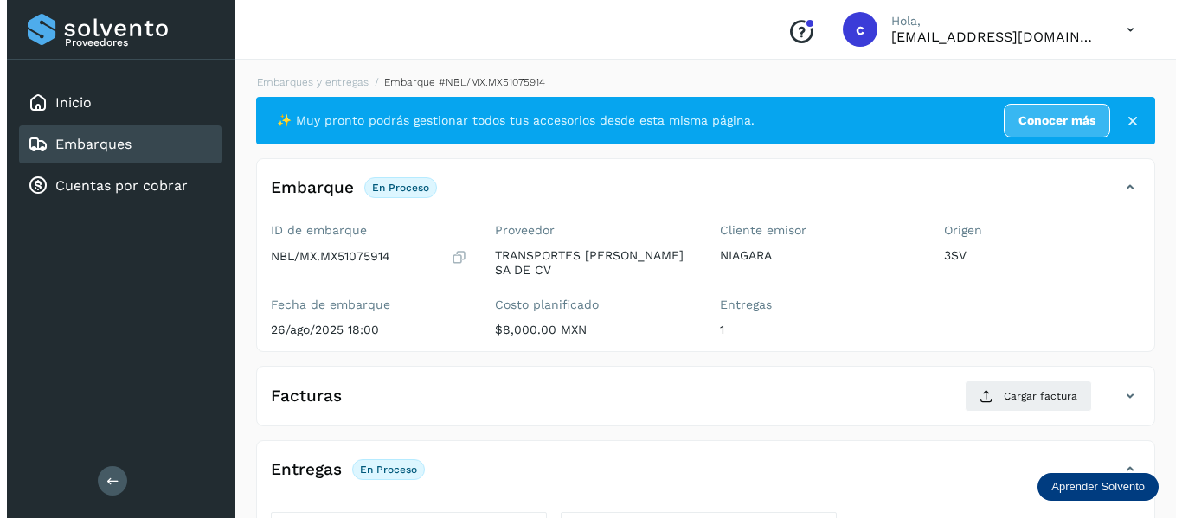
scroll to position [315, 0]
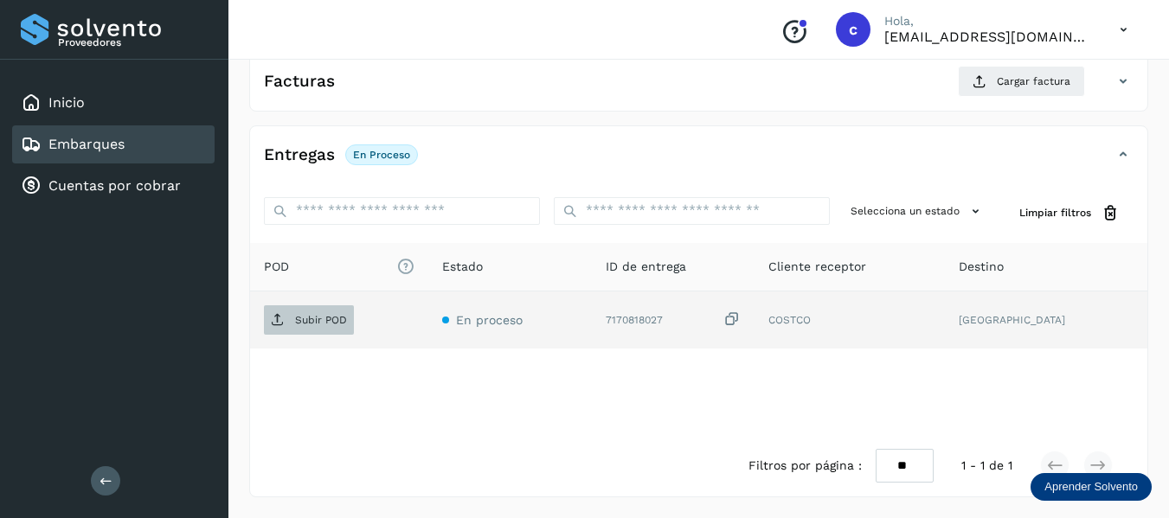
click at [336, 314] on p "Subir POD" at bounding box center [321, 320] width 52 height 12
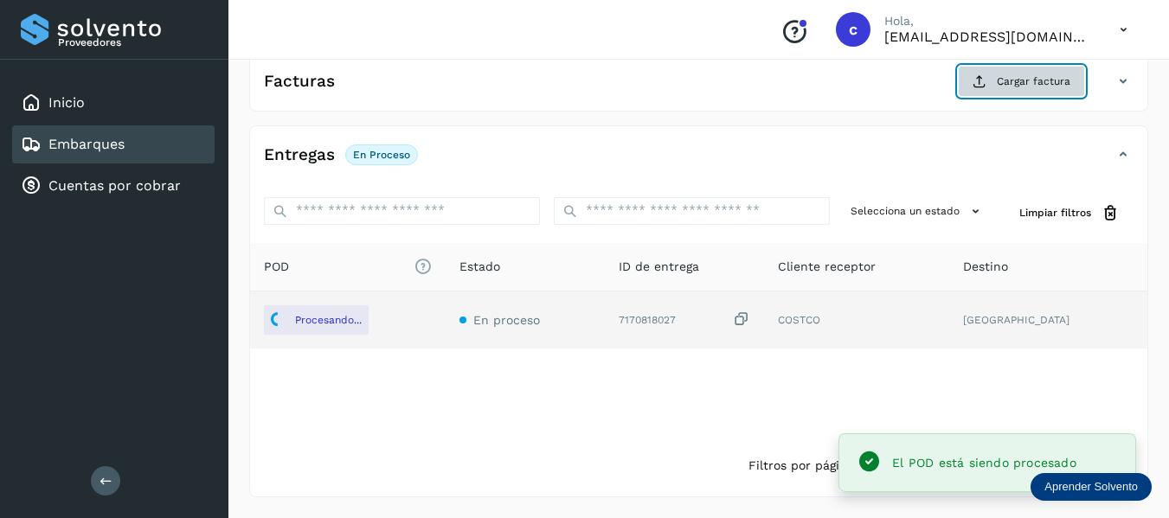
click at [1005, 85] on span "Cargar factura" at bounding box center [1034, 82] width 74 height 16
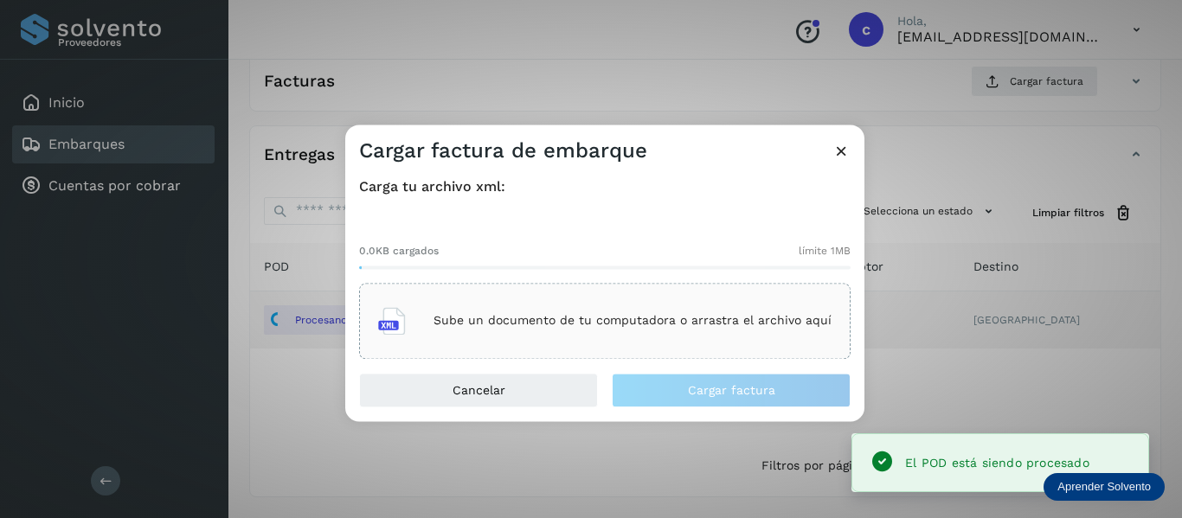
click at [492, 316] on p "Sube un documento de tu computadora o arrastra el archivo aquí" at bounding box center [633, 321] width 398 height 15
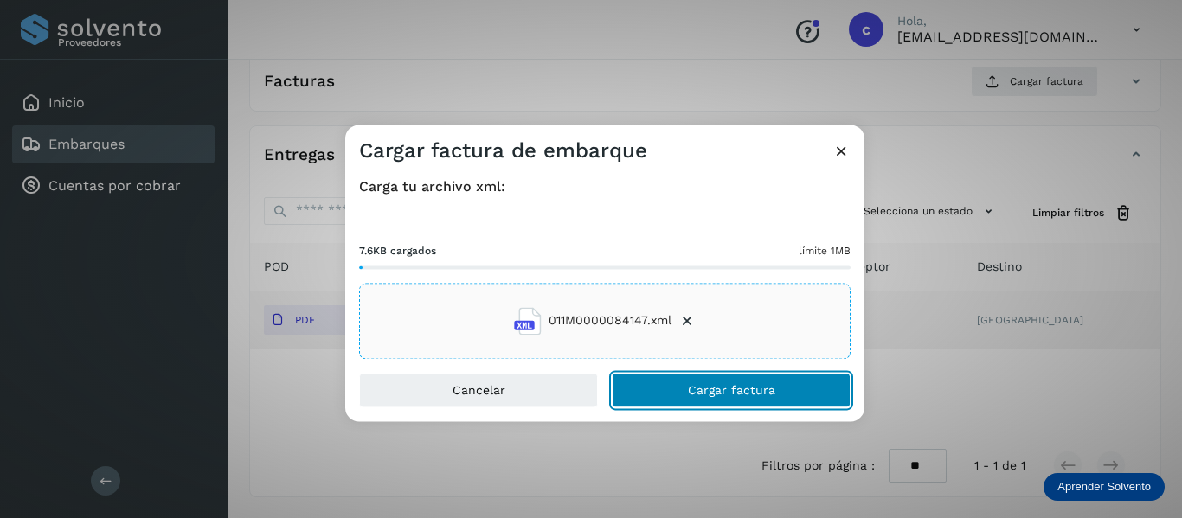
click at [667, 384] on button "Cargar factura" at bounding box center [731, 390] width 239 height 35
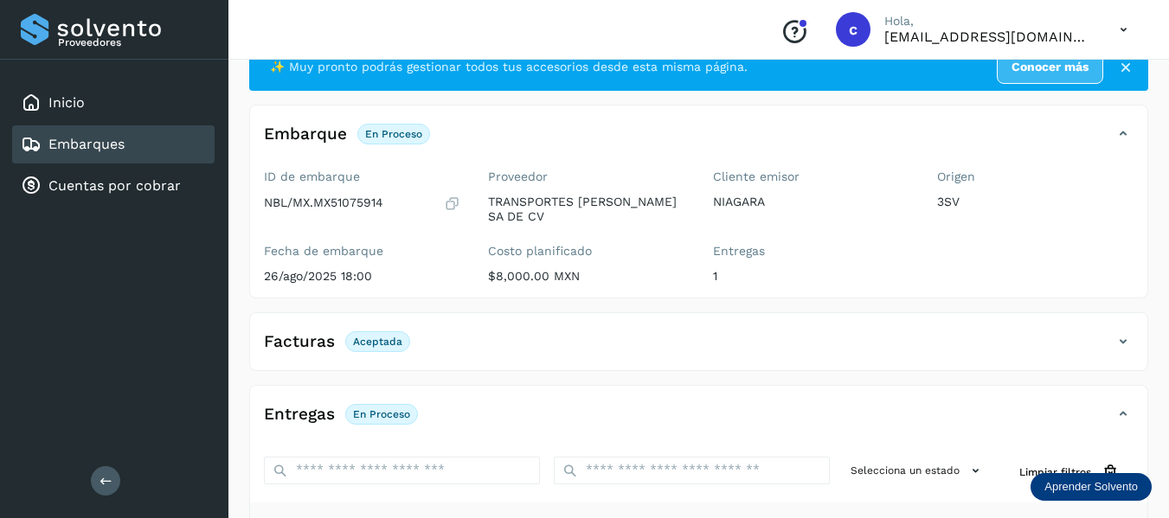
scroll to position [313, 0]
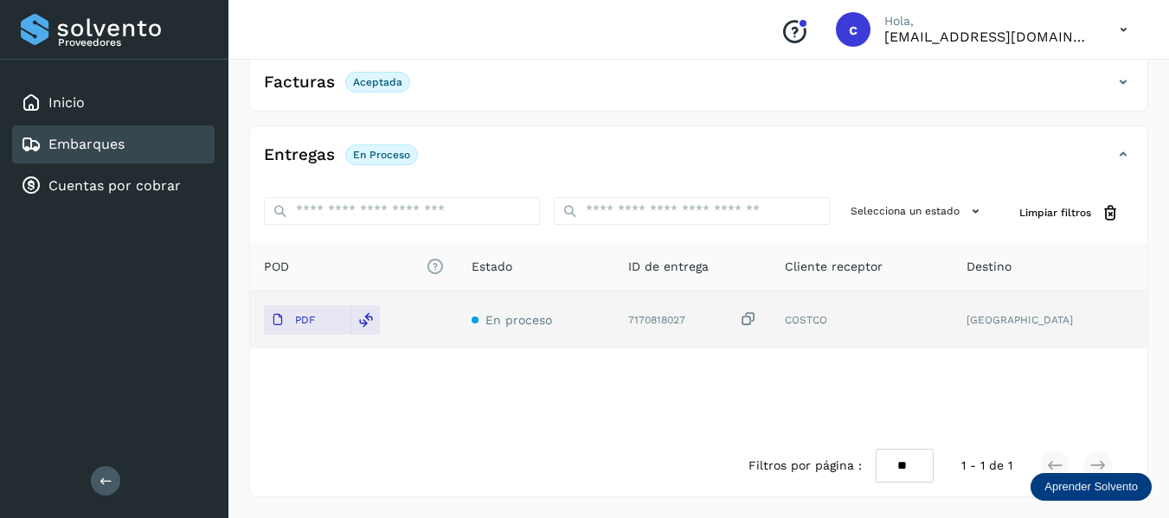
click at [118, 136] on link "Embarques" at bounding box center [86, 144] width 76 height 16
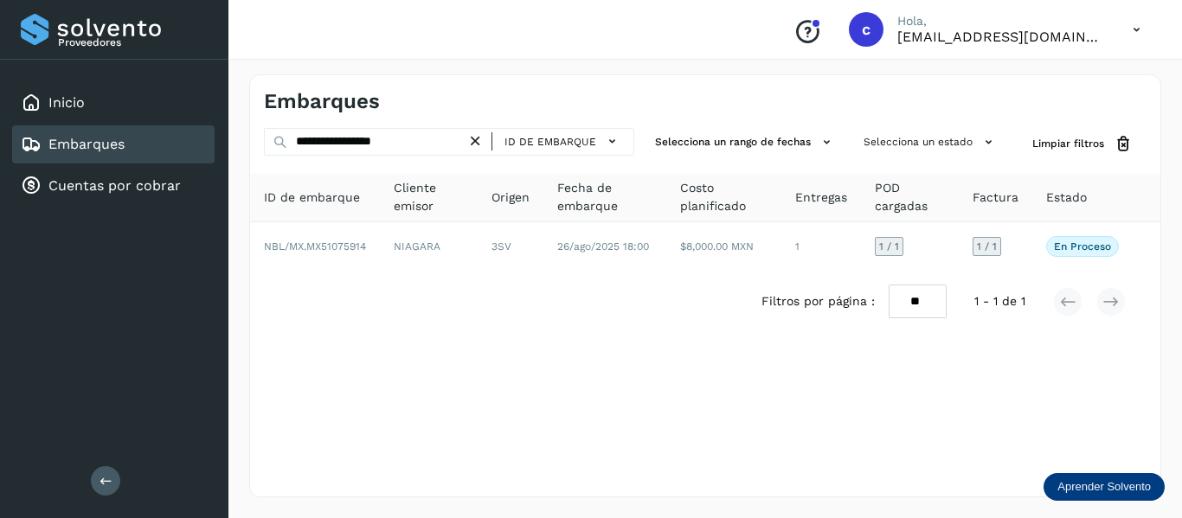
click at [480, 139] on icon at bounding box center [476, 141] width 18 height 18
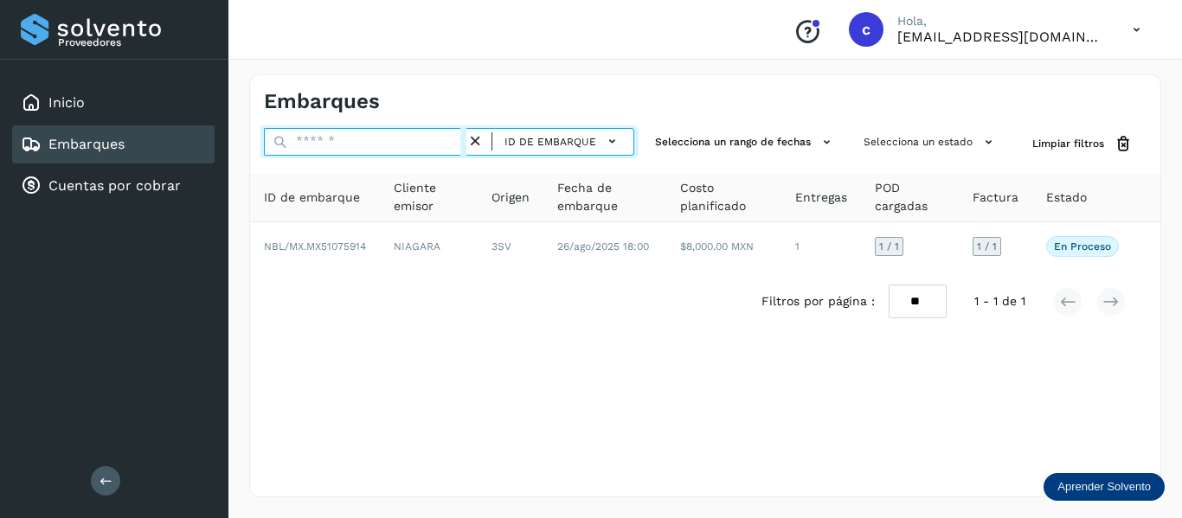
click at [397, 137] on input "text" at bounding box center [365, 142] width 203 height 28
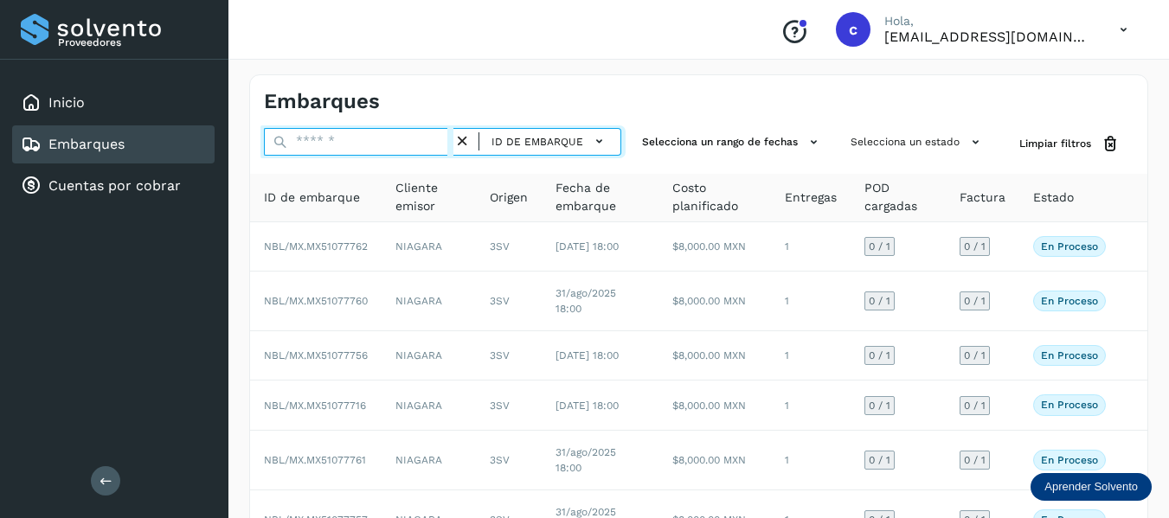
paste input "**********"
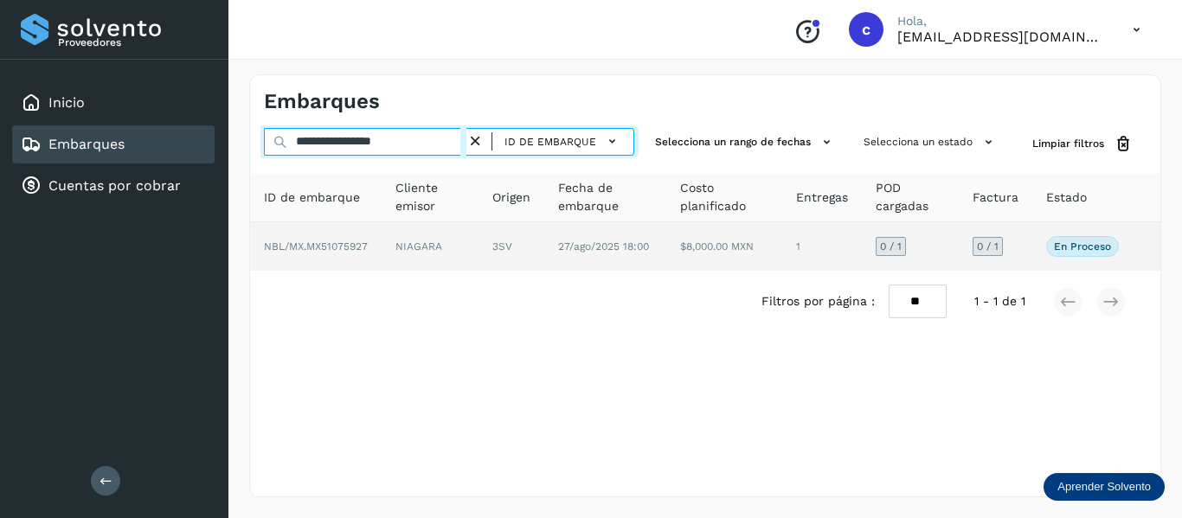
type input "**********"
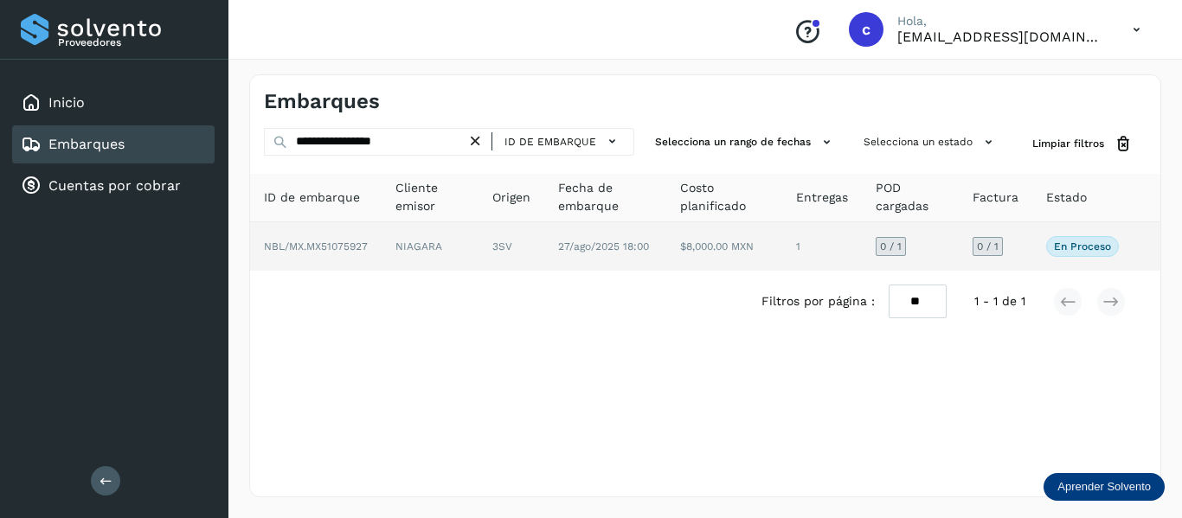
click at [368, 257] on td "NBL/MX.MX51075927" at bounding box center [316, 246] width 132 height 48
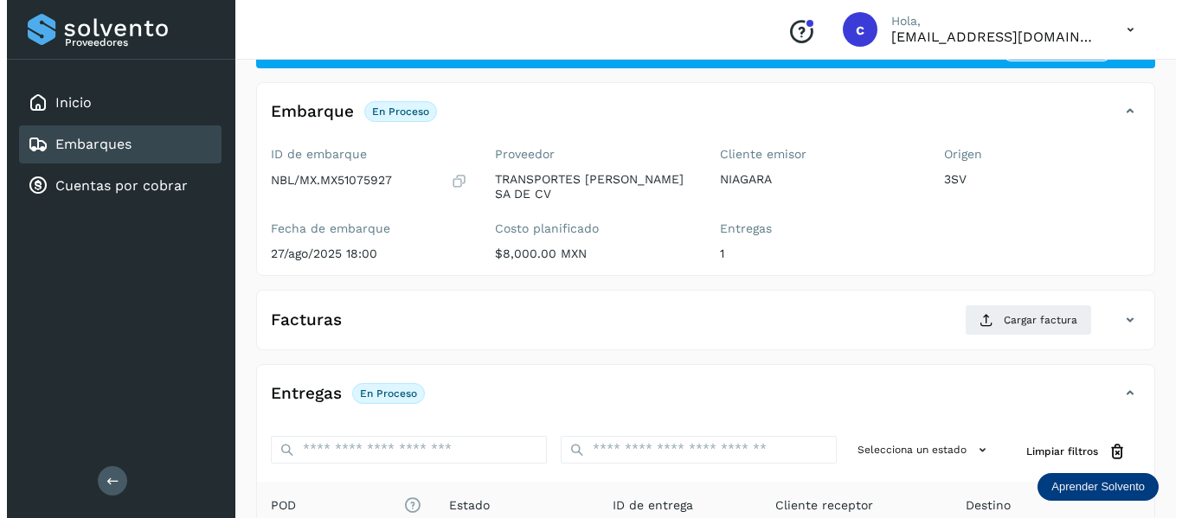
scroll to position [315, 0]
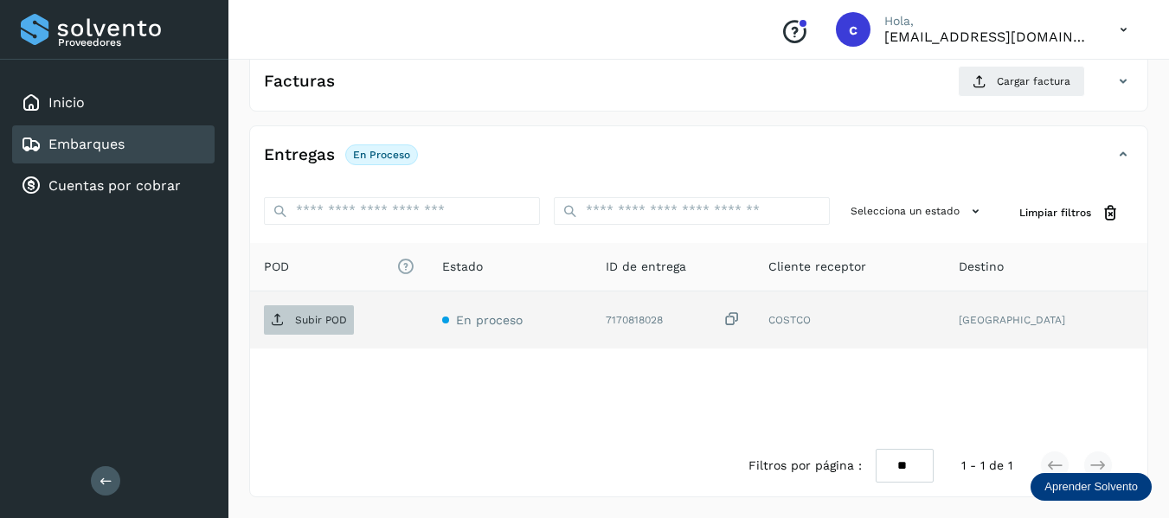
click at [325, 325] on p "Subir POD" at bounding box center [321, 320] width 52 height 12
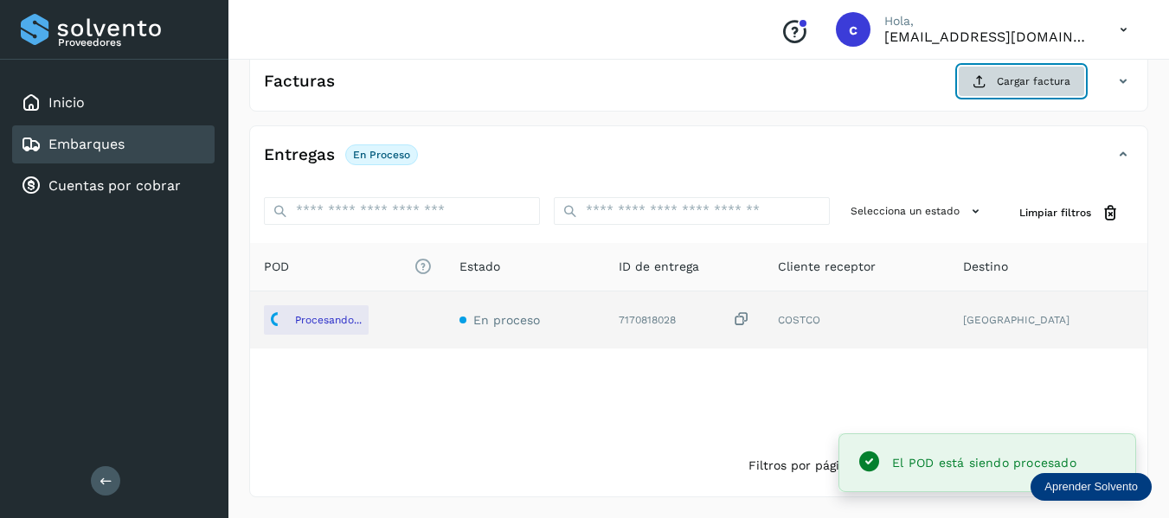
click at [1007, 78] on span "Cargar factura" at bounding box center [1034, 82] width 74 height 16
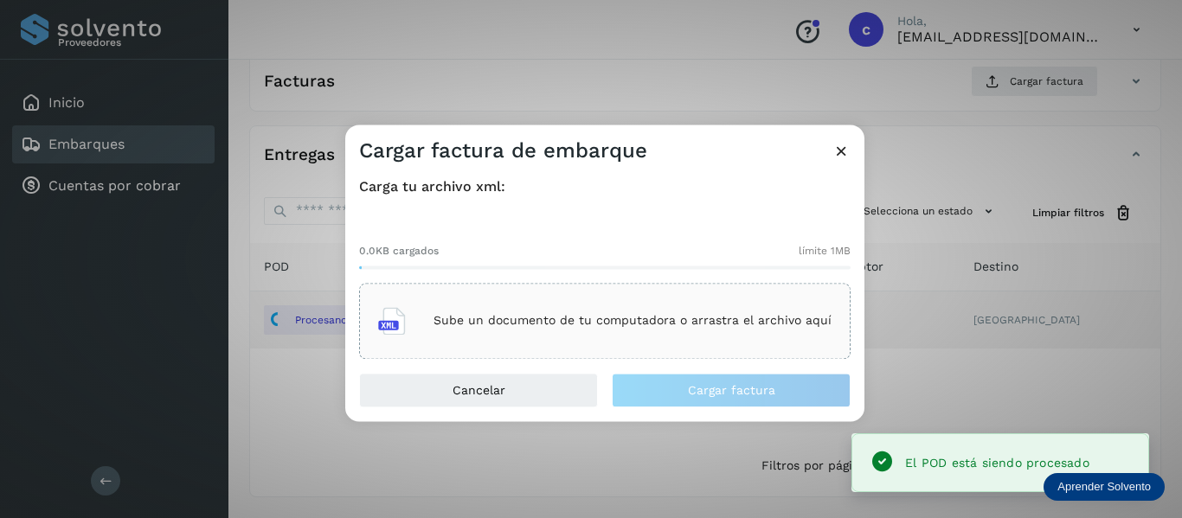
click at [490, 325] on p "Sube un documento de tu computadora o arrastra el archivo aquí" at bounding box center [633, 321] width 398 height 15
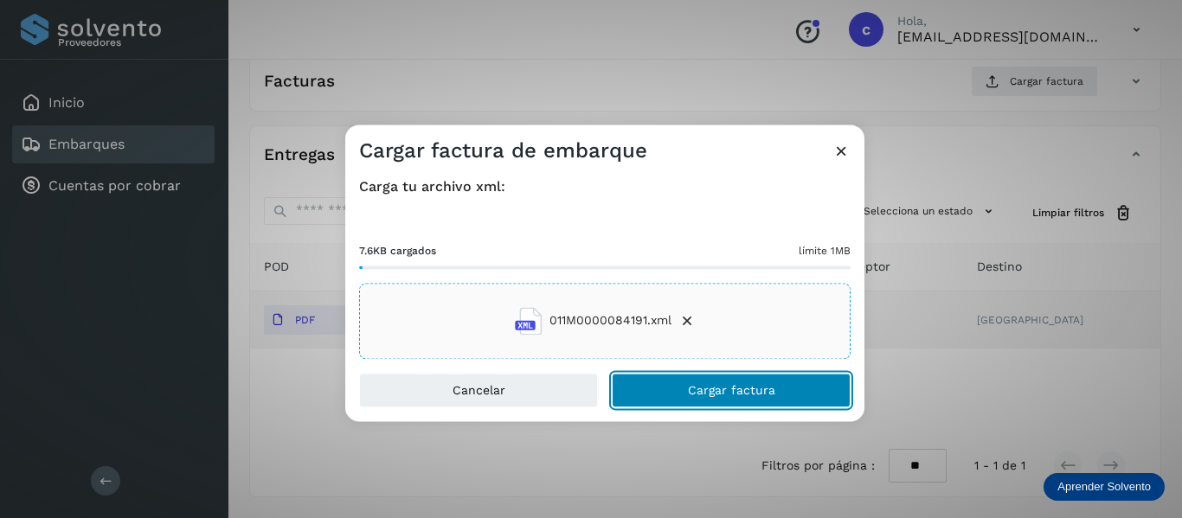
click at [688, 393] on button "Cargar factura" at bounding box center [731, 390] width 239 height 35
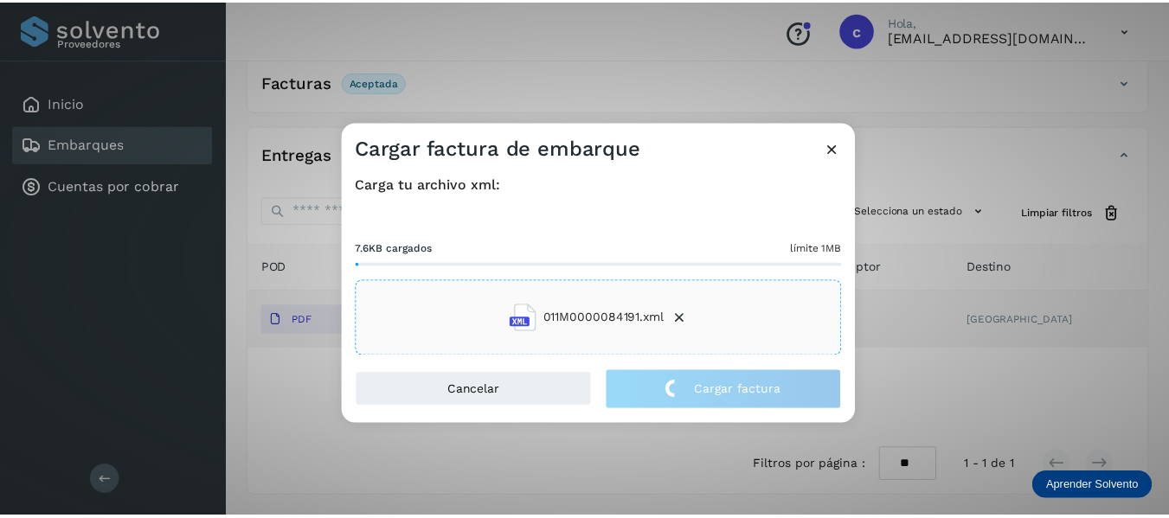
scroll to position [313, 0]
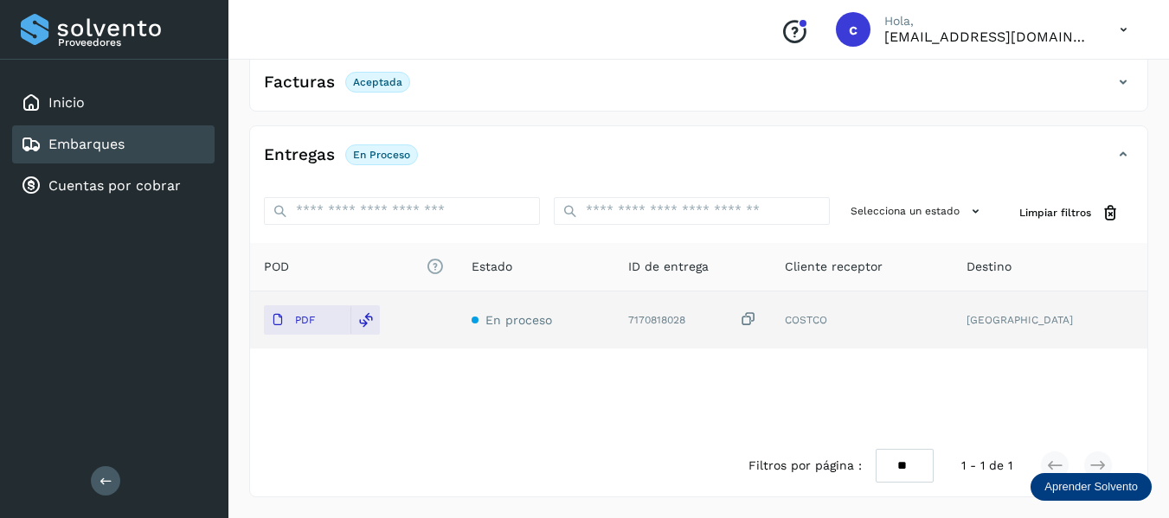
click at [69, 143] on link "Embarques" at bounding box center [86, 144] width 76 height 16
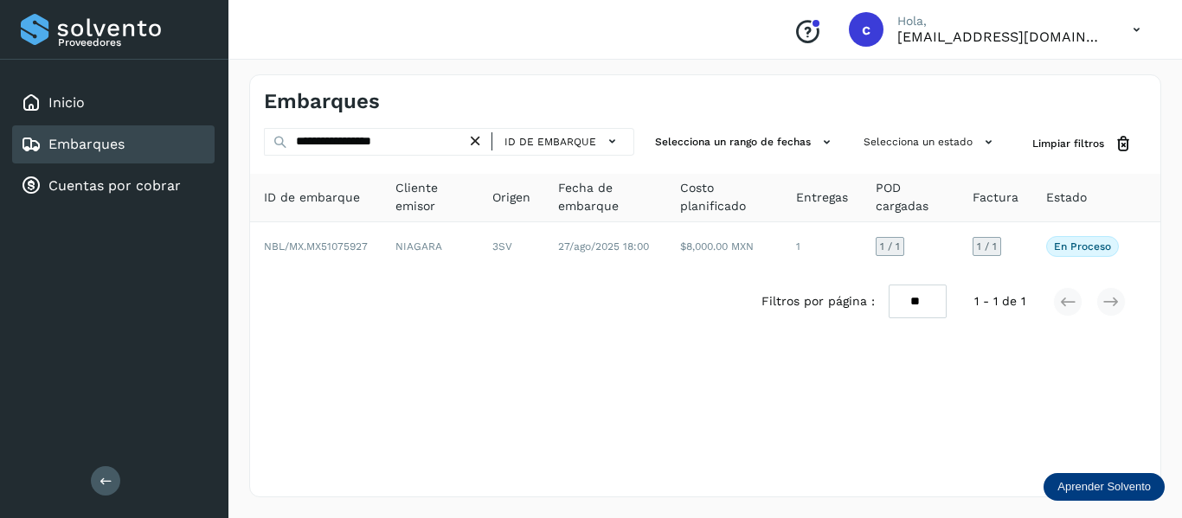
click at [483, 140] on icon at bounding box center [476, 141] width 18 height 18
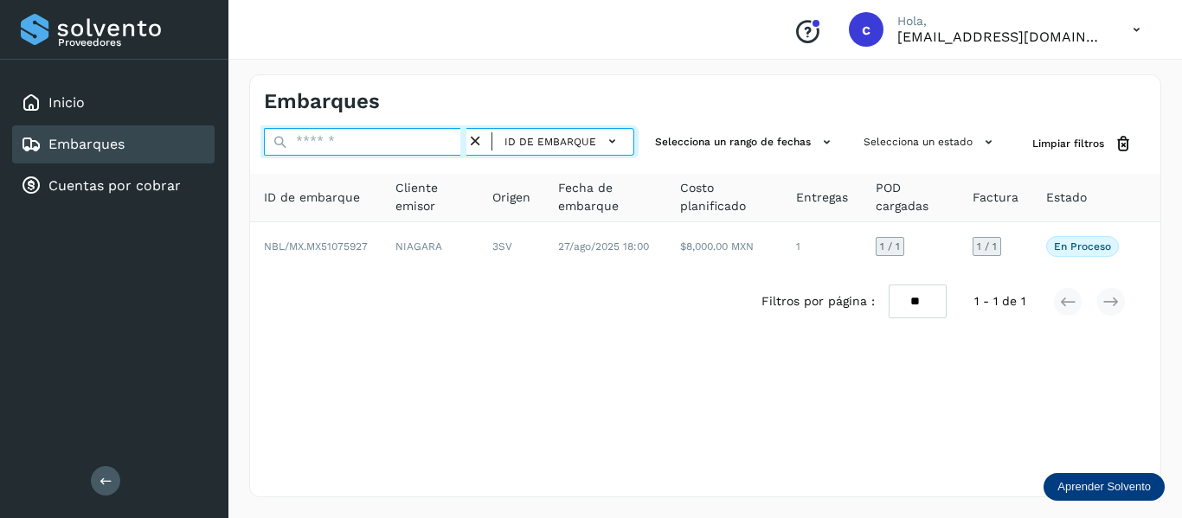
click at [404, 139] on input "text" at bounding box center [365, 142] width 203 height 28
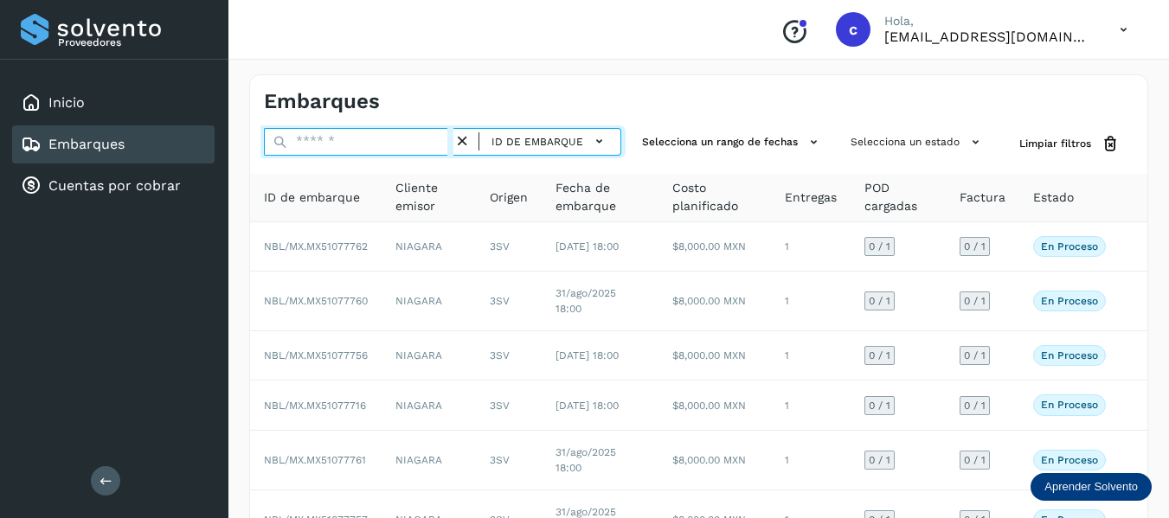
paste input "**********"
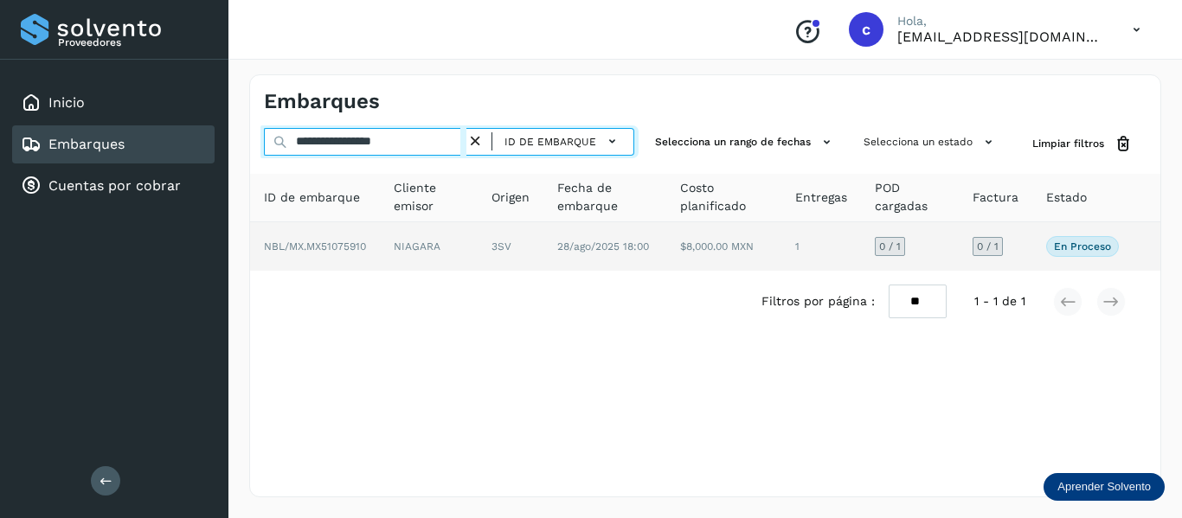
type input "**********"
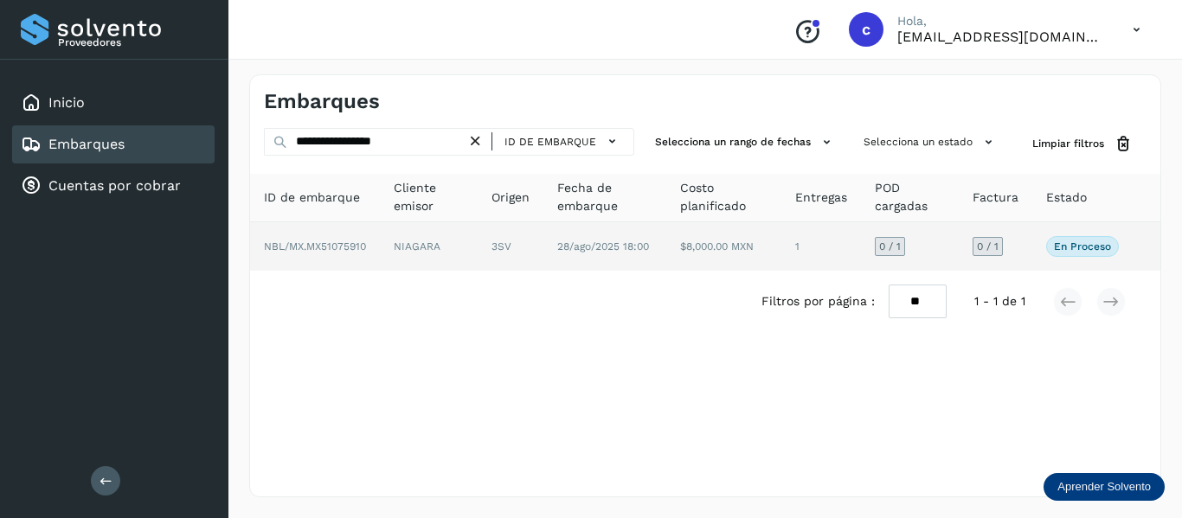
click at [331, 247] on span "NBL/MX.MX51075910" at bounding box center [315, 247] width 102 height 12
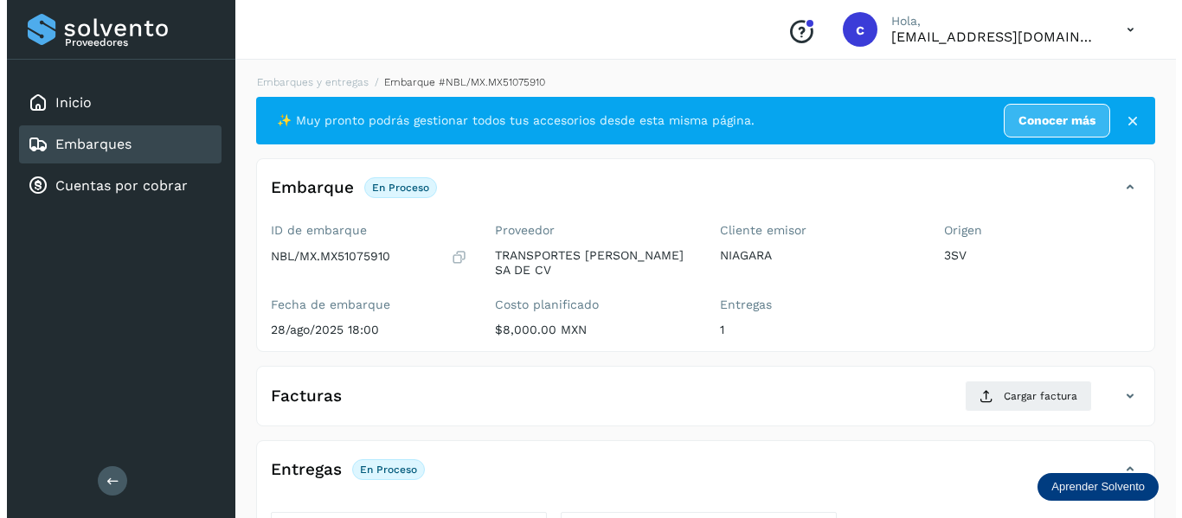
scroll to position [315, 0]
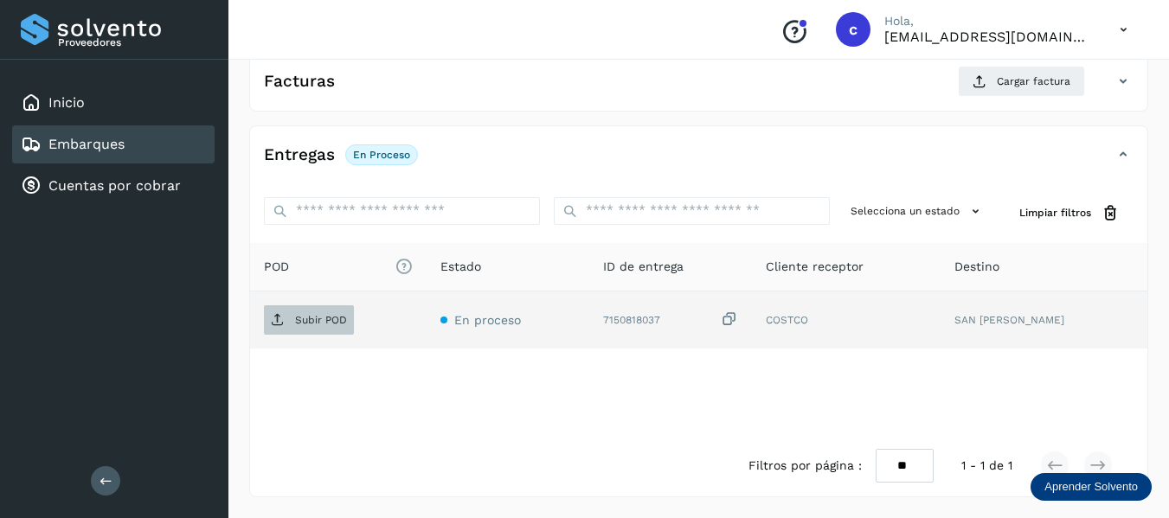
click at [323, 323] on p "Subir POD" at bounding box center [321, 320] width 52 height 12
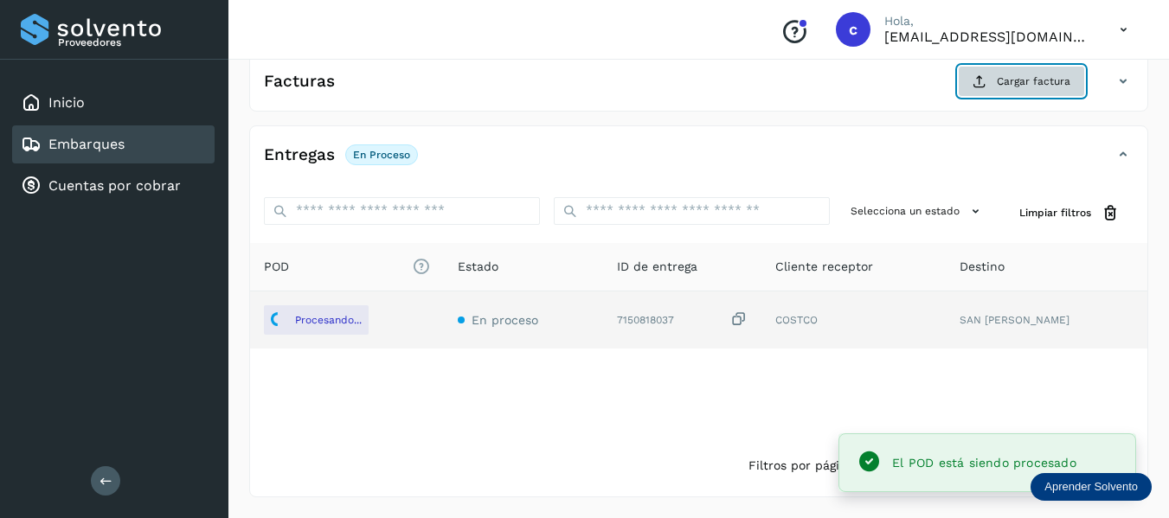
click at [1011, 84] on span "Cargar factura" at bounding box center [1034, 82] width 74 height 16
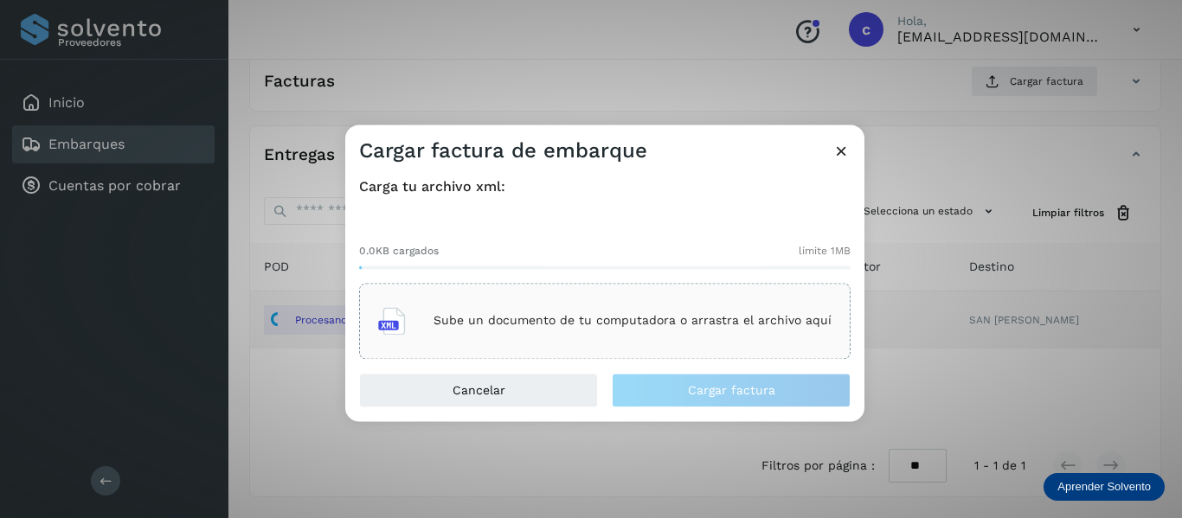
click at [545, 305] on div "Sube un documento de tu computadora o arrastra el archivo aquí" at bounding box center [605, 321] width 454 height 47
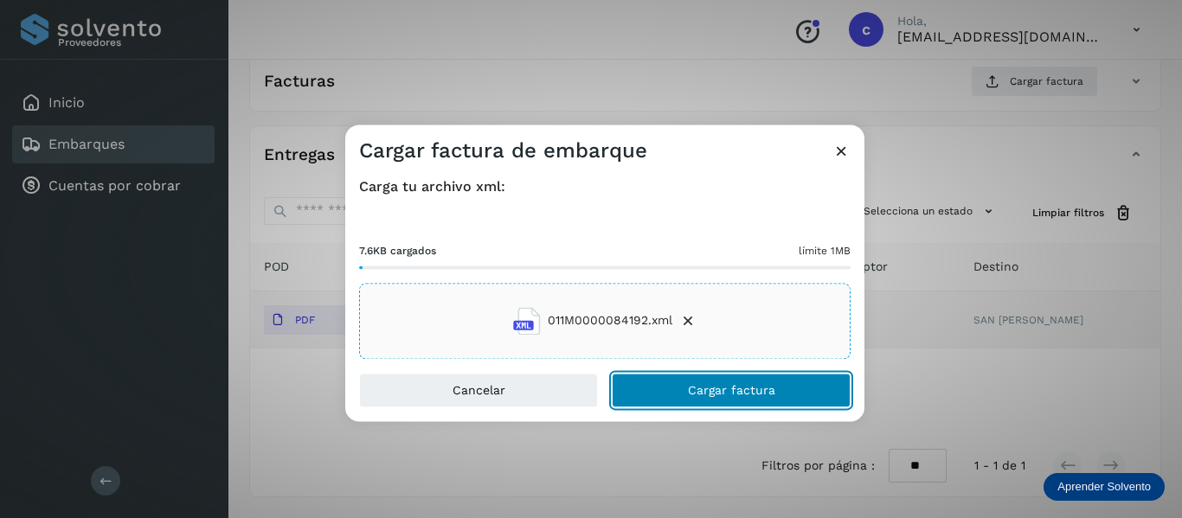
click at [653, 383] on button "Cargar factura" at bounding box center [731, 390] width 239 height 35
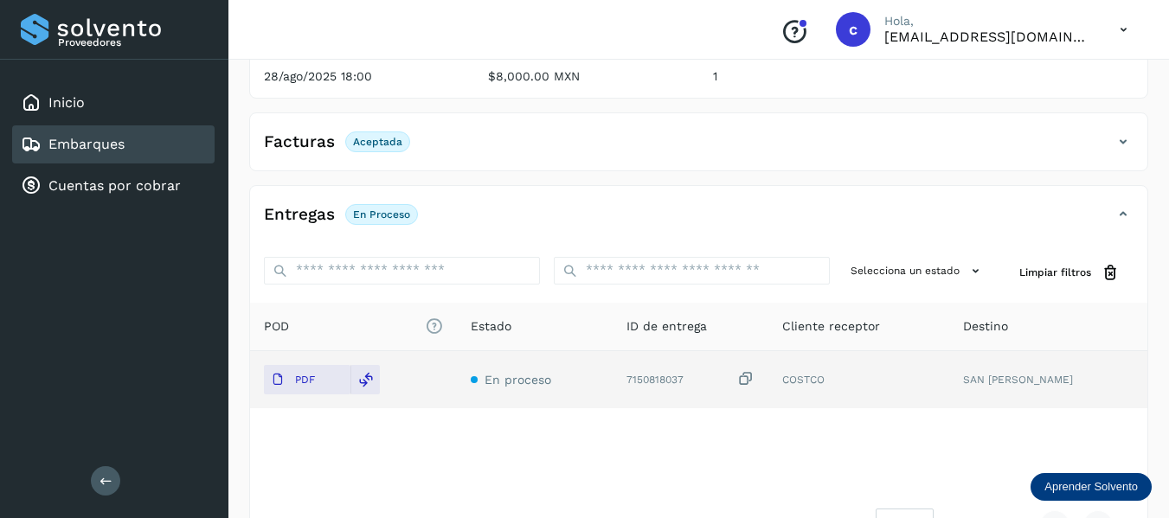
scroll to position [227, 0]
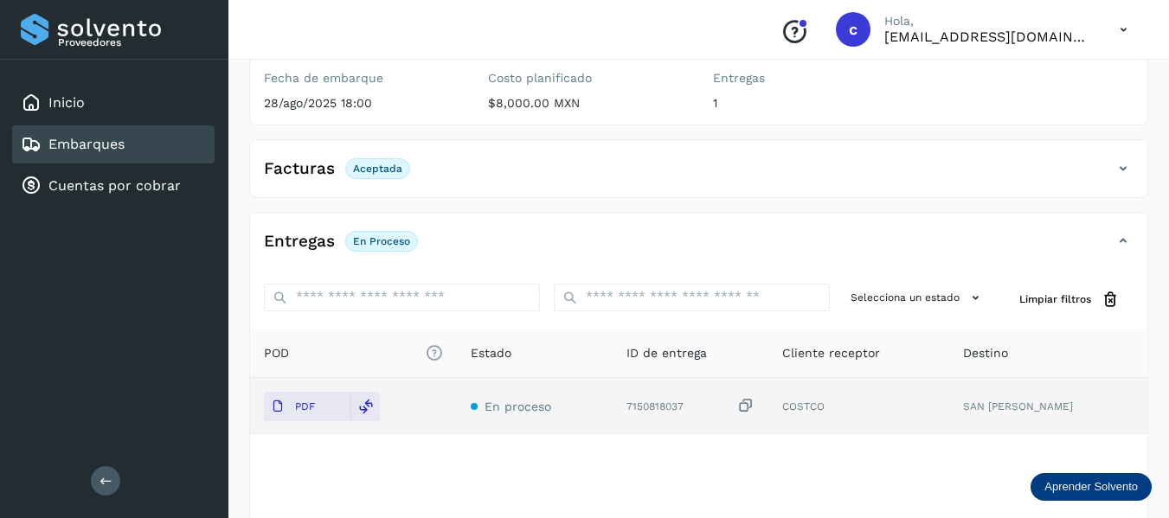
click at [121, 140] on link "Embarques" at bounding box center [86, 144] width 76 height 16
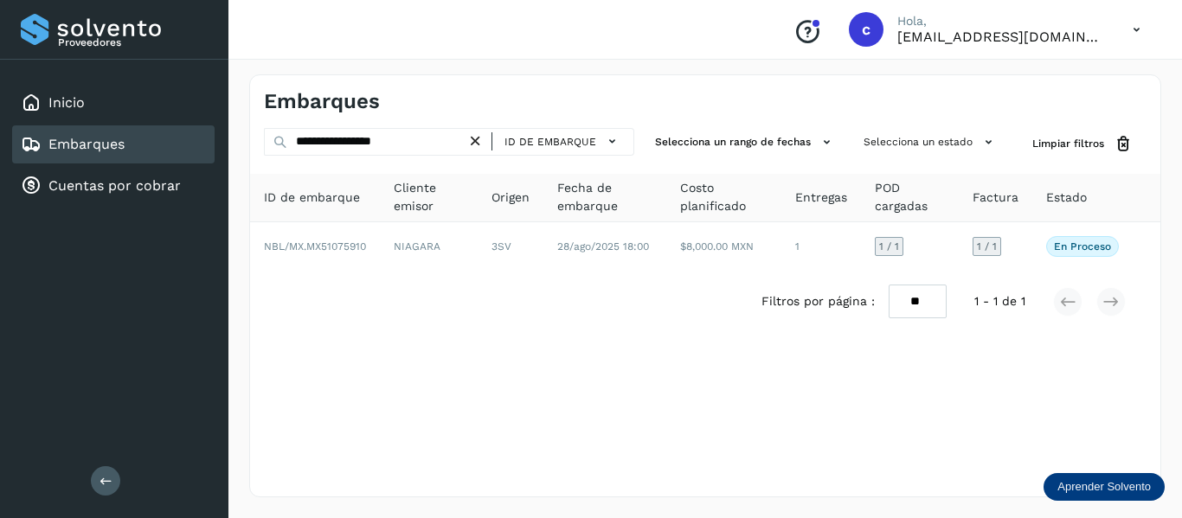
click at [117, 143] on link "Embarques" at bounding box center [86, 144] width 76 height 16
